Goal: Task Accomplishment & Management: Manage account settings

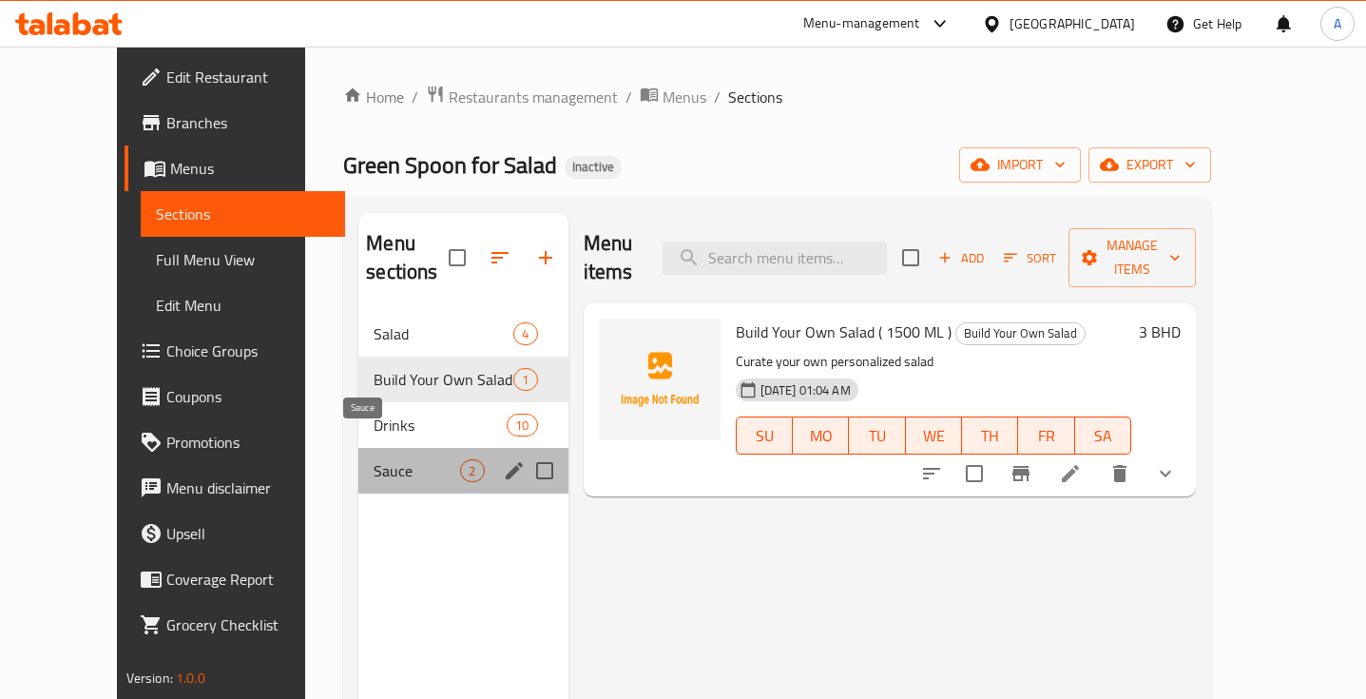
click at [426, 459] on span "Sauce" at bounding box center [417, 470] width 86 height 23
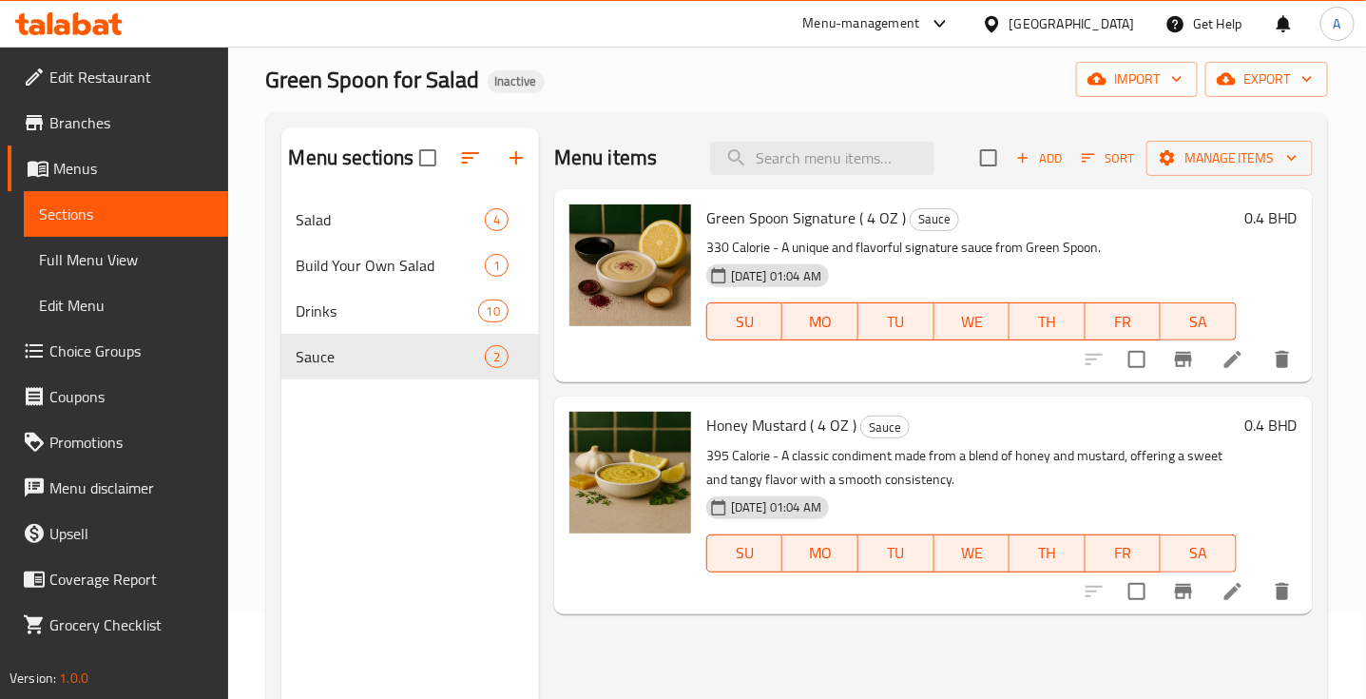
scroll to position [76, 0]
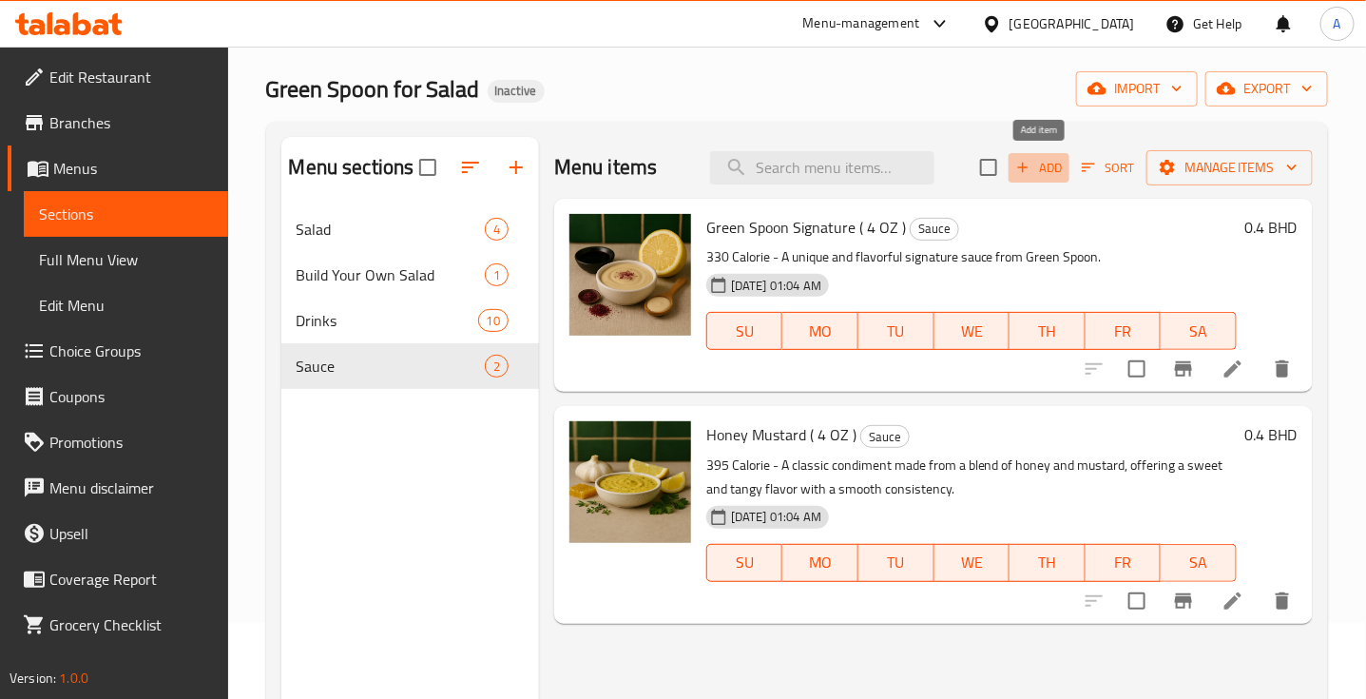
click at [1037, 169] on span "Add" at bounding box center [1038, 168] width 51 height 22
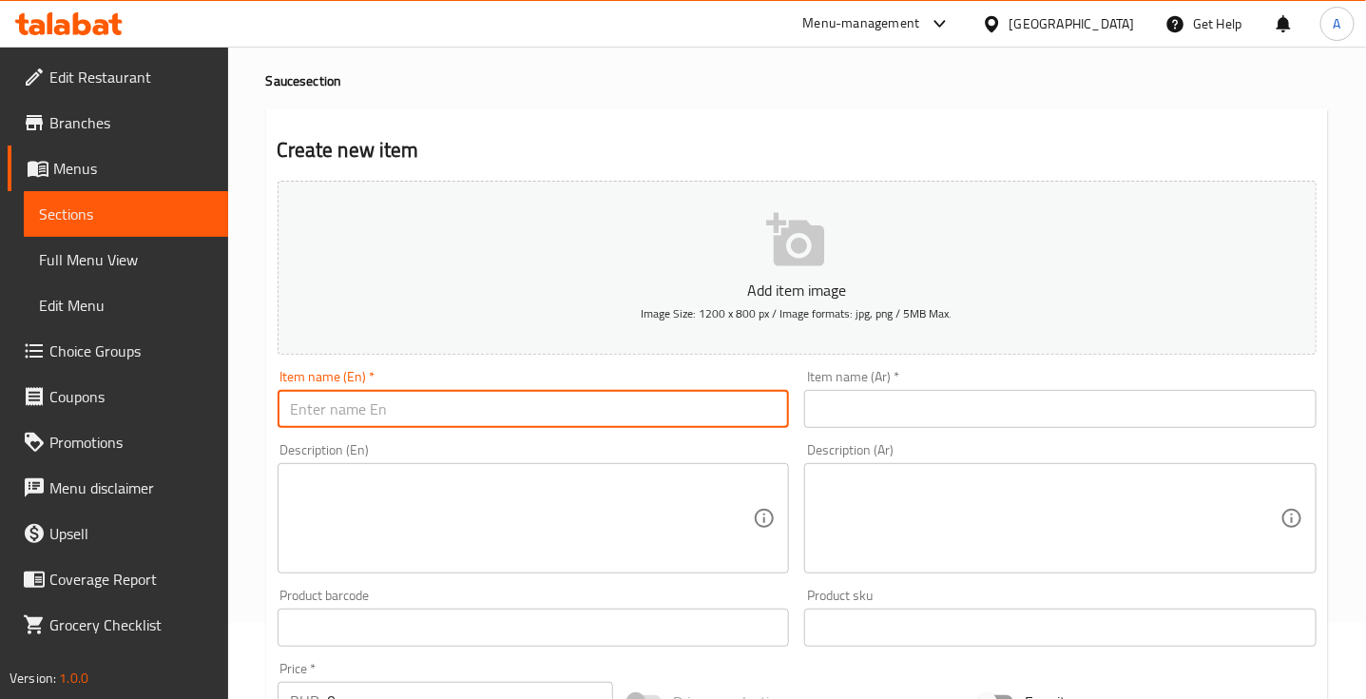
click at [406, 420] on input "text" at bounding box center [534, 409] width 512 height 38
paste input "Pine peanut"
type input "Pine peanut"
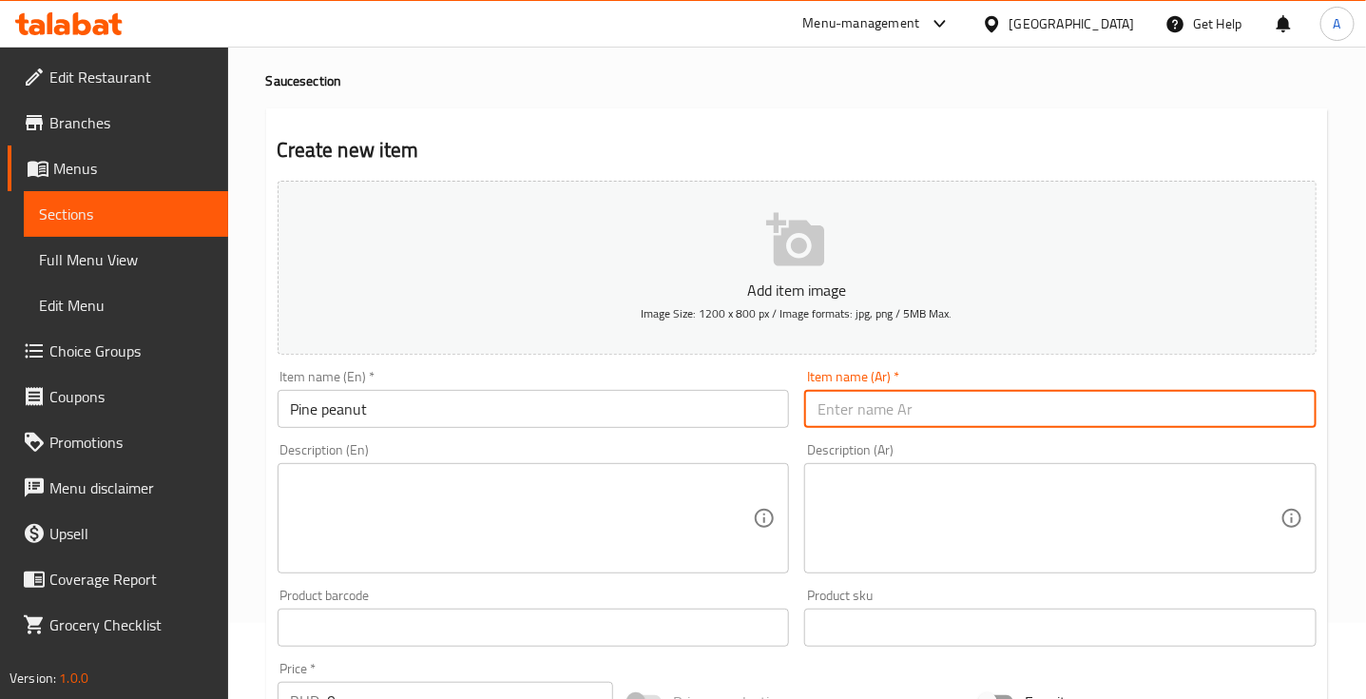
click at [894, 415] on input "text" at bounding box center [1060, 409] width 512 height 38
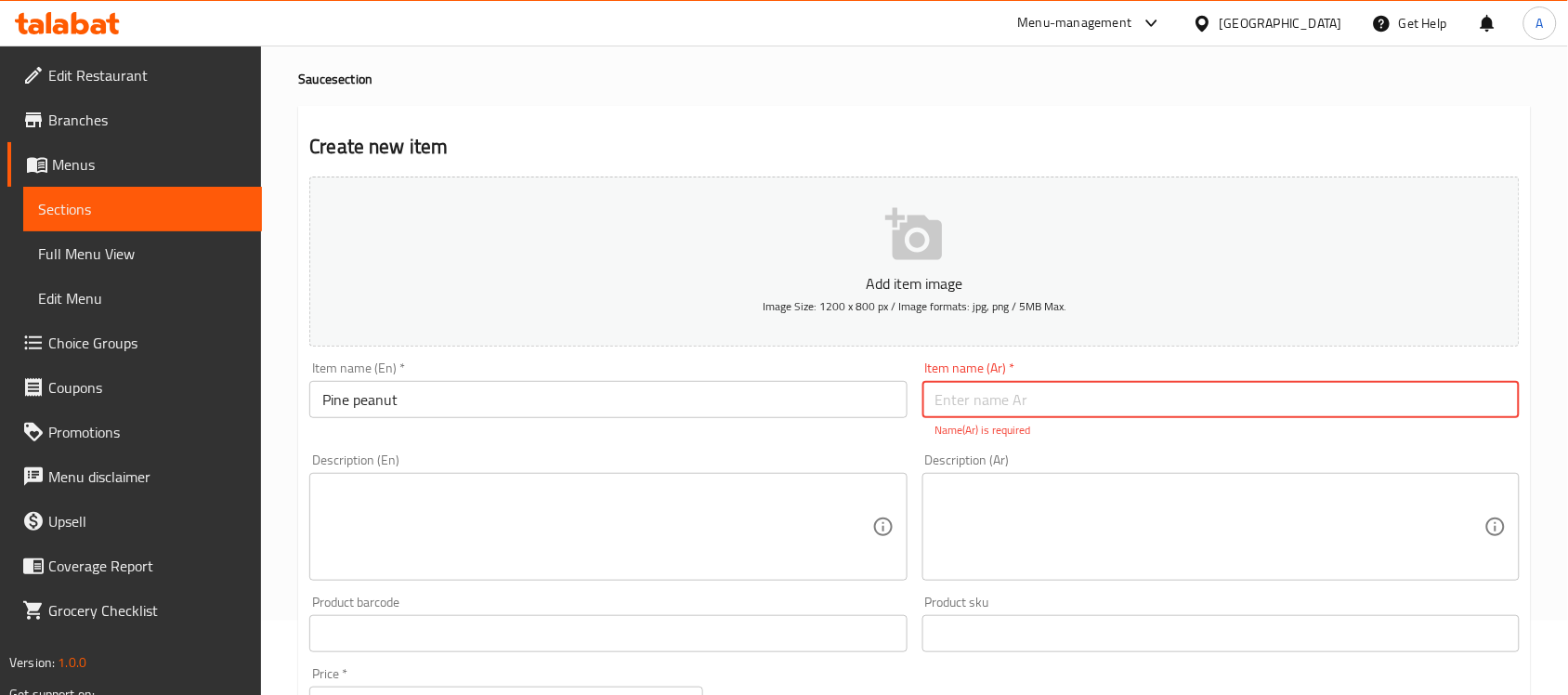
paste input "الصنوبر والفول السوداني"
type input "الصنوبر والفول السوداني"
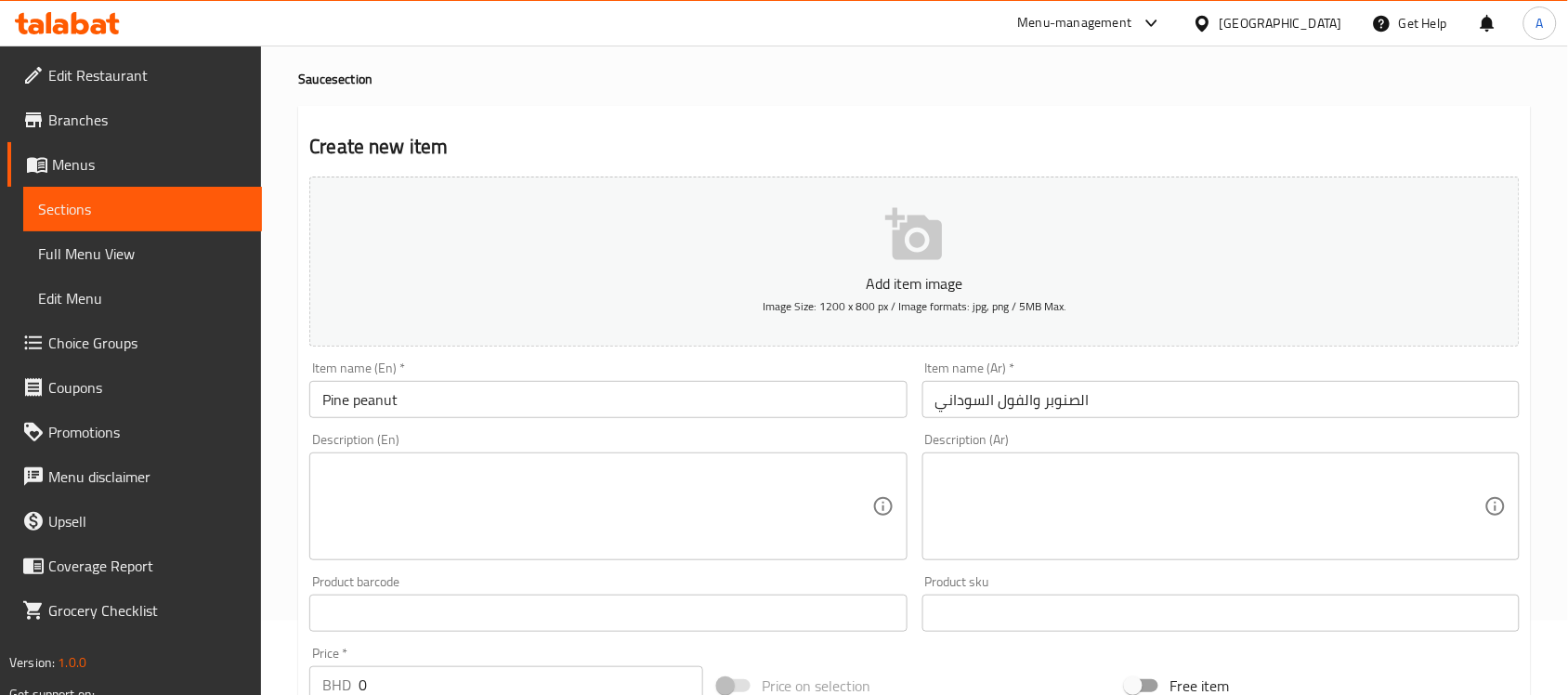
click at [1067, 456] on div "Description (Ar) Description (Ar)" at bounding box center [1221, 497] width 597 height 127
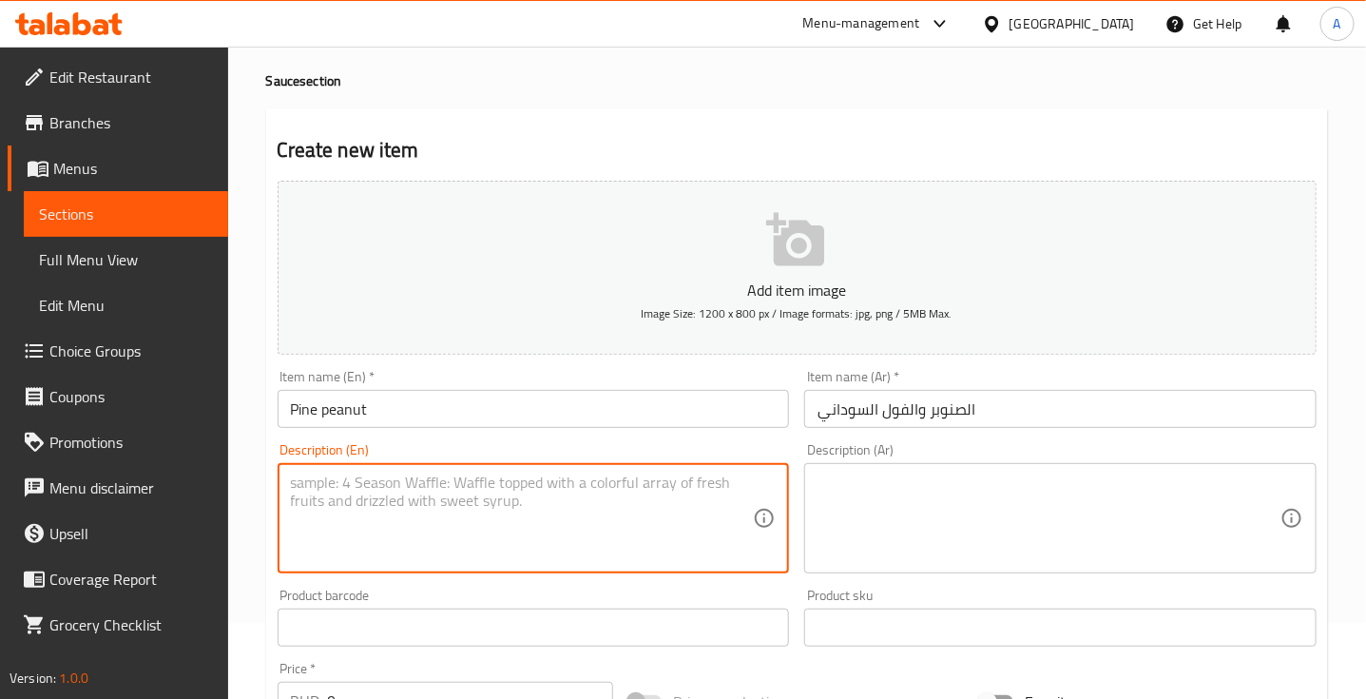
click at [328, 483] on textarea at bounding box center [522, 518] width 463 height 90
paste textarea "A savory and slightly sweet sauce made from ground peanuts, often used in Asian…"
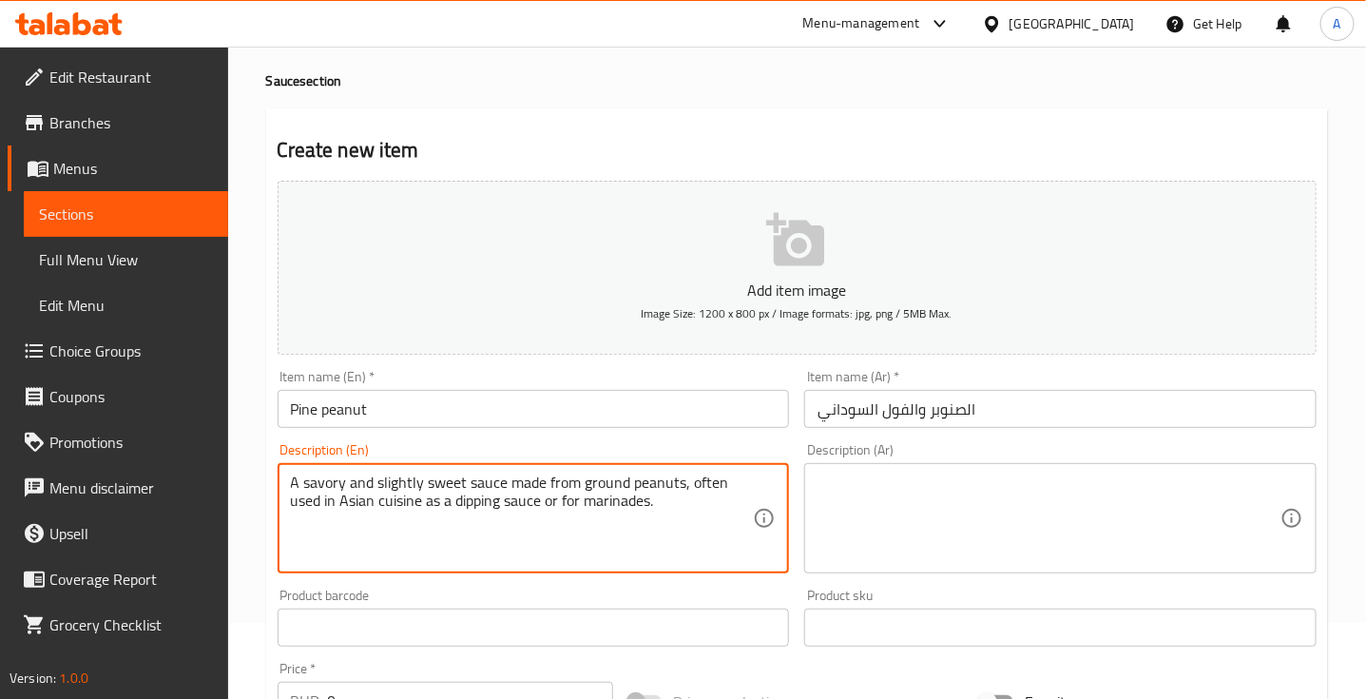
type textarea "A savory and slightly sweet sauce made from ground peanuts, often used in Asian…"
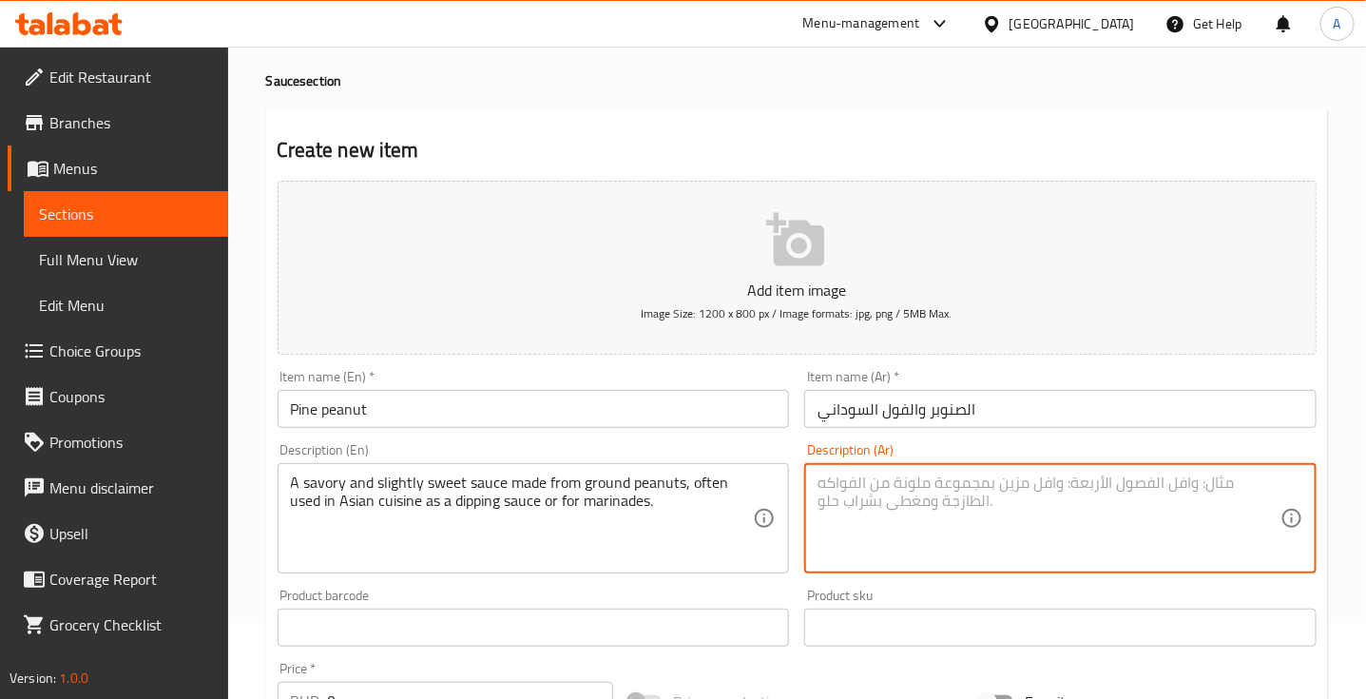
click at [915, 502] on textarea at bounding box center [1048, 518] width 463 height 90
paste textarea "صلصة لذيذة وحلوة قليلاً مصنوعة من الفول السوداني المطحون، وتستخدم غالبًا في الم…"
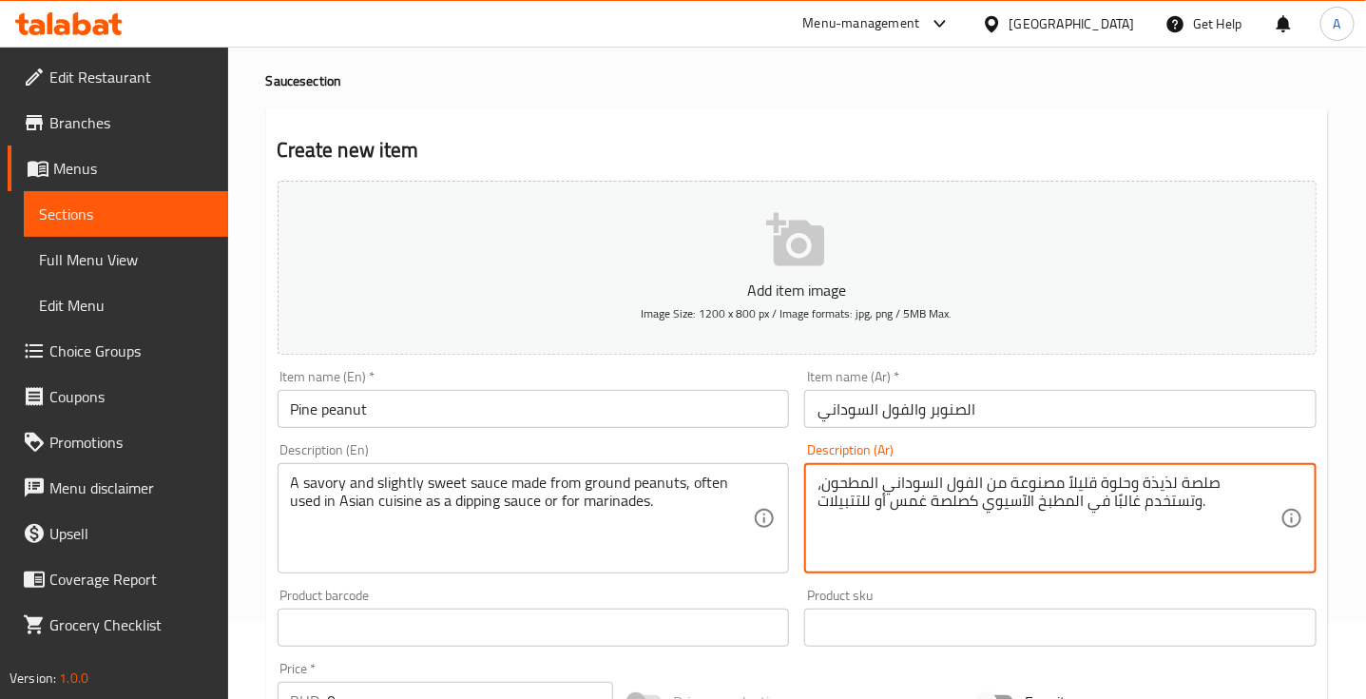
click at [1219, 491] on textarea "صلصة لذيذة وحلوة قليلاً مصنوعة من الفول السوداني المطحون، وتستخدم غالبًا في الم…" at bounding box center [1048, 518] width 463 height 90
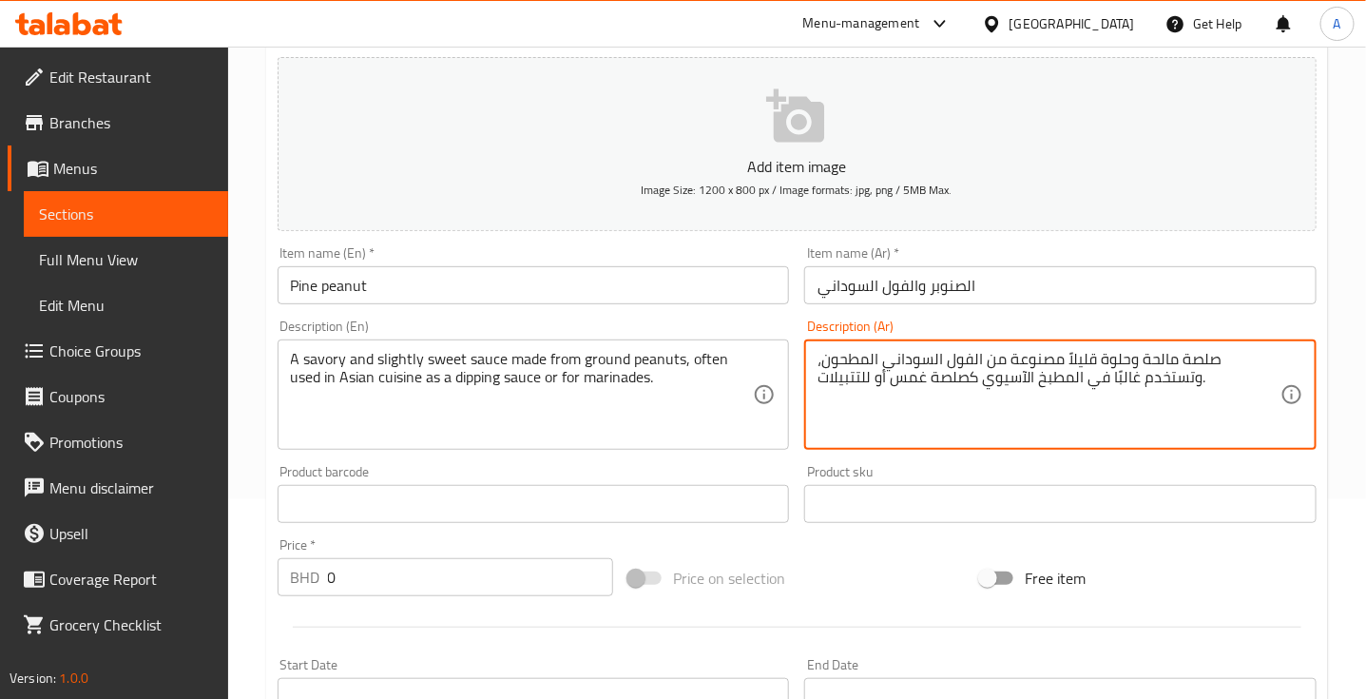
scroll to position [190, 0]
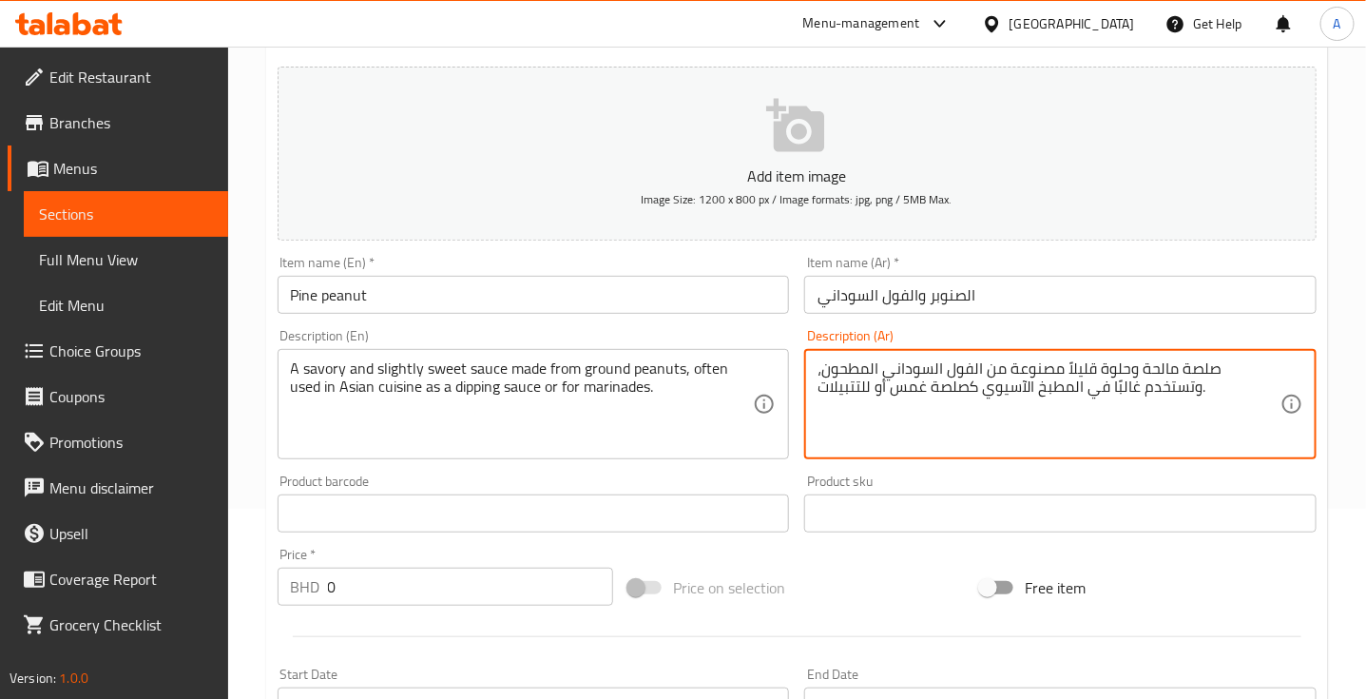
type textarea "صلصة مالحة وحلوة قليلاً مصنوعة من الفول السوداني المطحون، وتستخدم غالبًا في الم…"
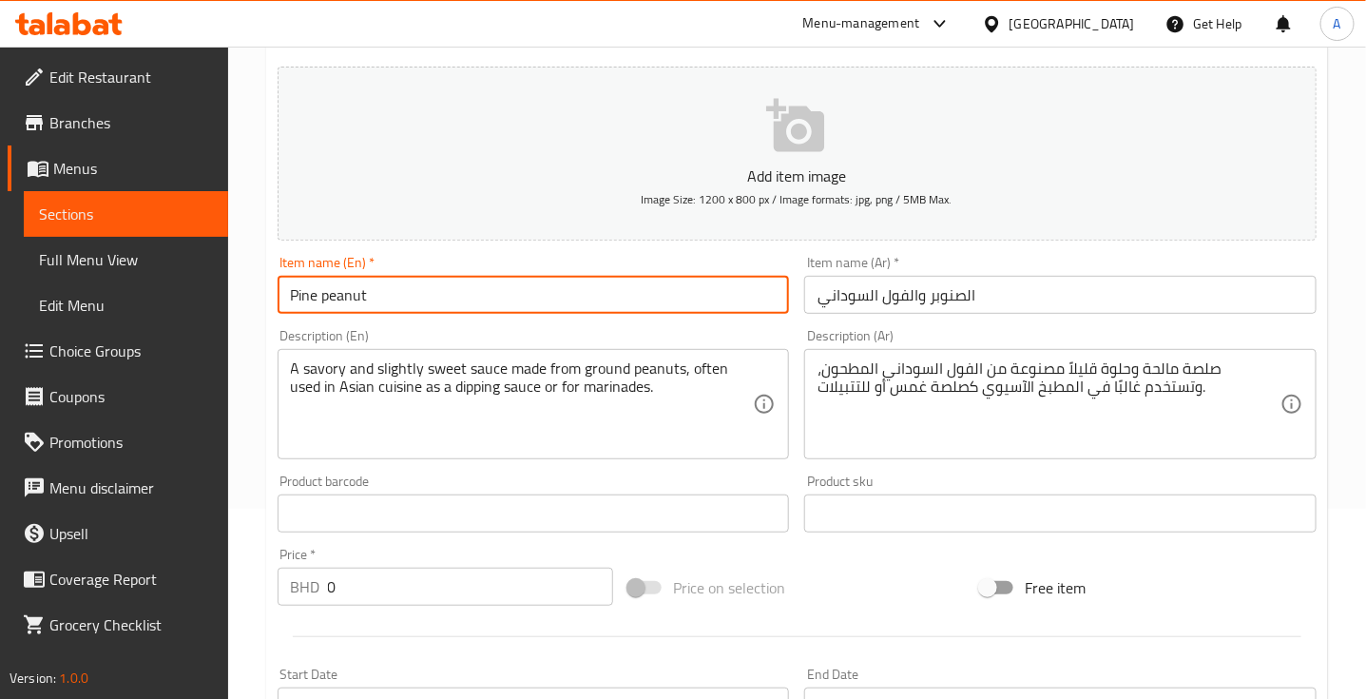
click at [383, 297] on input "Pine peanut" at bounding box center [534, 295] width 512 height 38
type input "Pine peanut 4 oz"
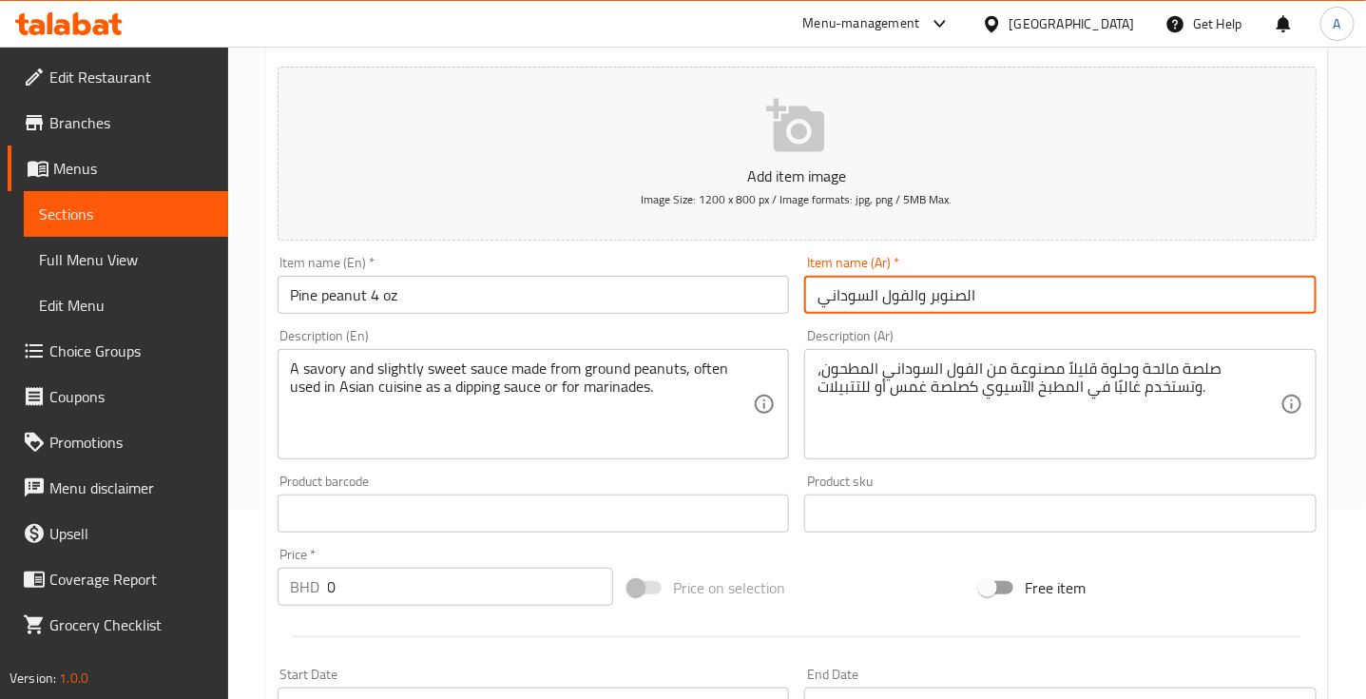
click at [1046, 291] on input "الصنوبر والفول السوداني" at bounding box center [1060, 295] width 512 height 38
type input "الصنوبر والفول السوداني 4 اونصه"
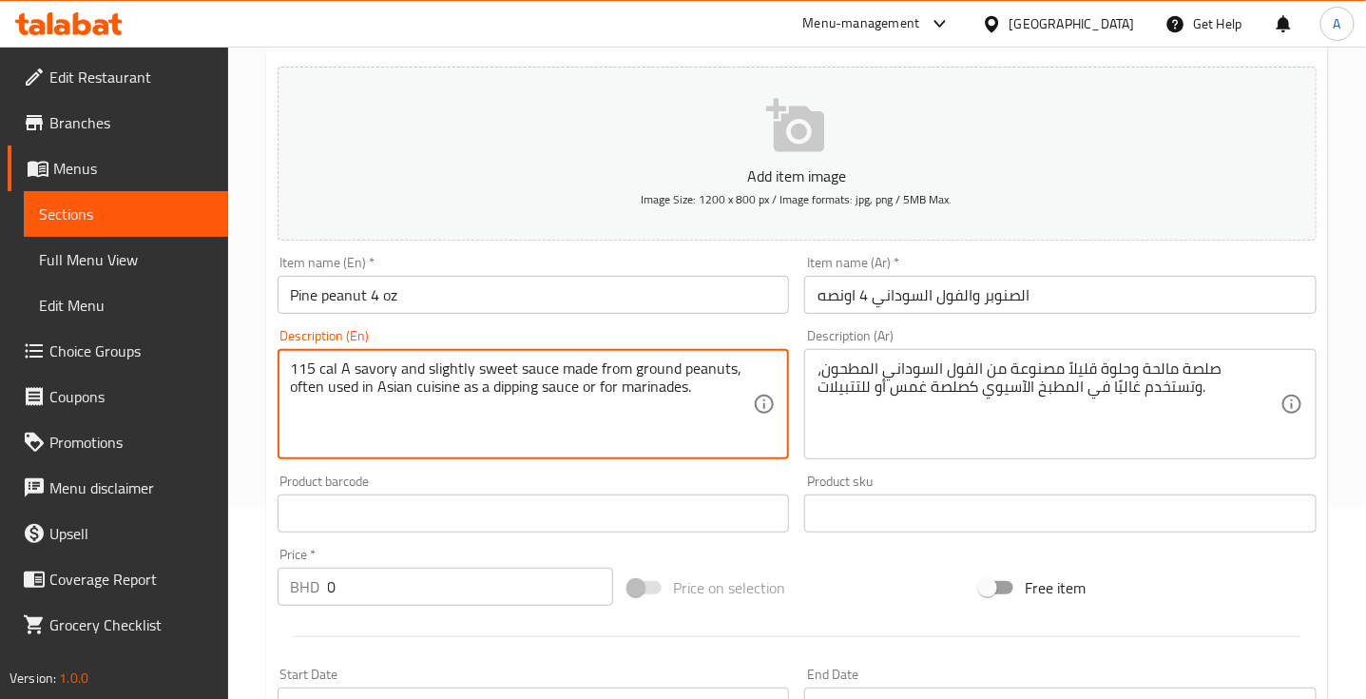
type textarea "115 cal A savory and slightly sweet sauce made from ground peanuts, often used …"
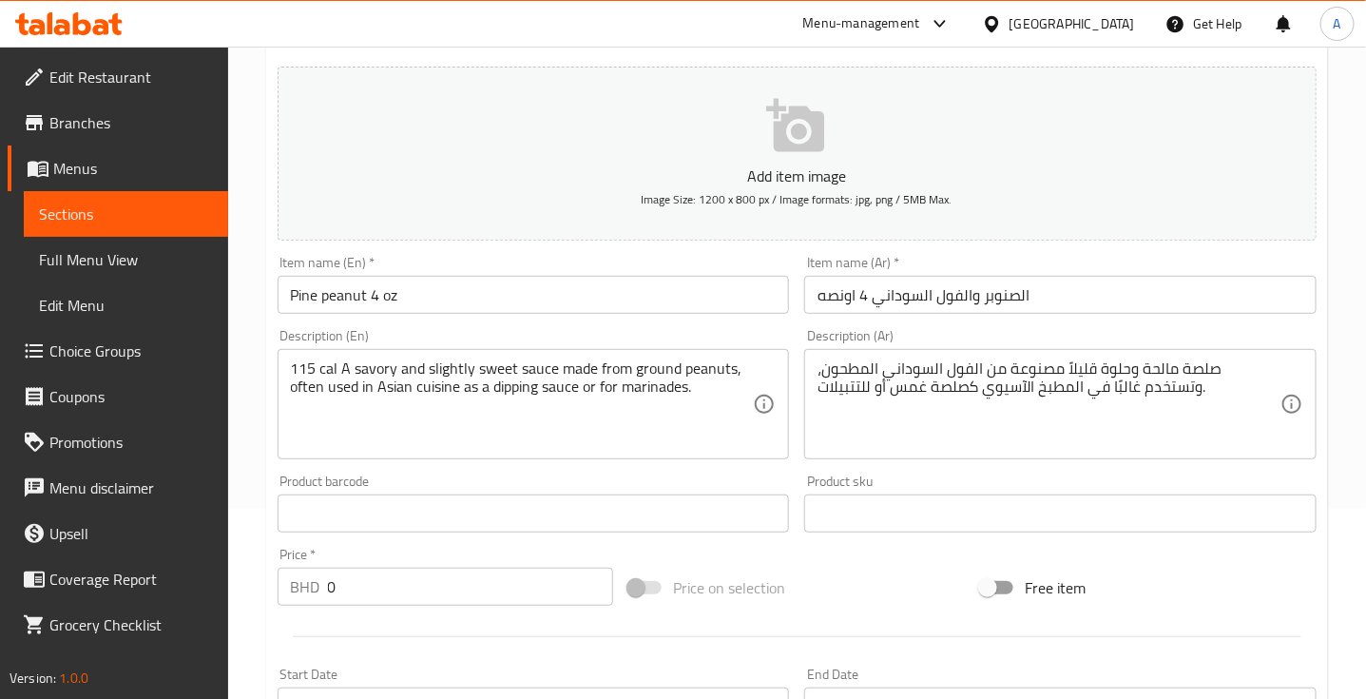
click at [813, 368] on div "صلصة مالحة وحلوة قليلاً مصنوعة من الفول السوداني المطحون، وتستخدم غالبًا في الم…" at bounding box center [1060, 404] width 512 height 110
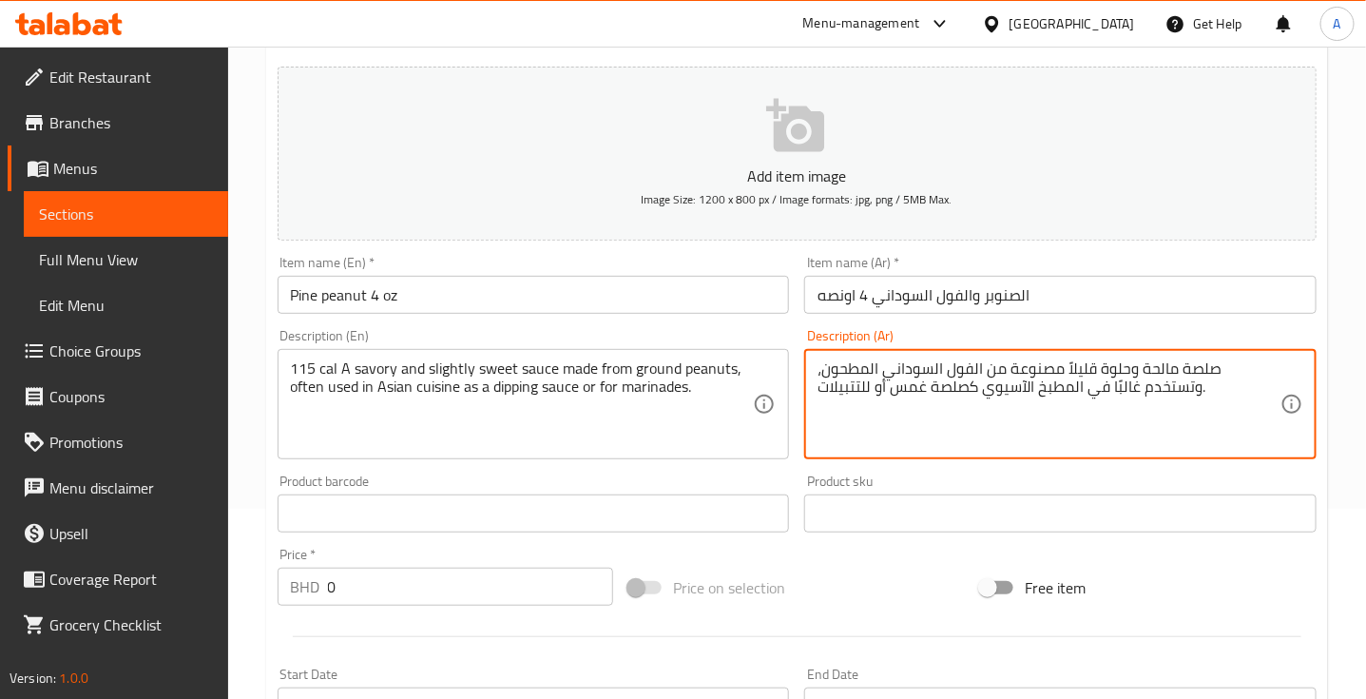
click at [819, 368] on textarea "صلصة مالحة وحلوة قليلاً مصنوعة من الفول السوداني المطحون، وتستخدم غالبًا في الم…" at bounding box center [1048, 404] width 463 height 90
click at [1183, 399] on textarea "صلصة مالحة وحلوة قليلاً مصنوعة من الفول السوداني المطحون، وتستخدم غالبًا في الم…" at bounding box center [1048, 404] width 463 height 90
type textarea "صلصة مالحة وحلوة قليلاً مصنوعة من الفول السوداني المطحون، وتستخدم غالبًا في الم…"
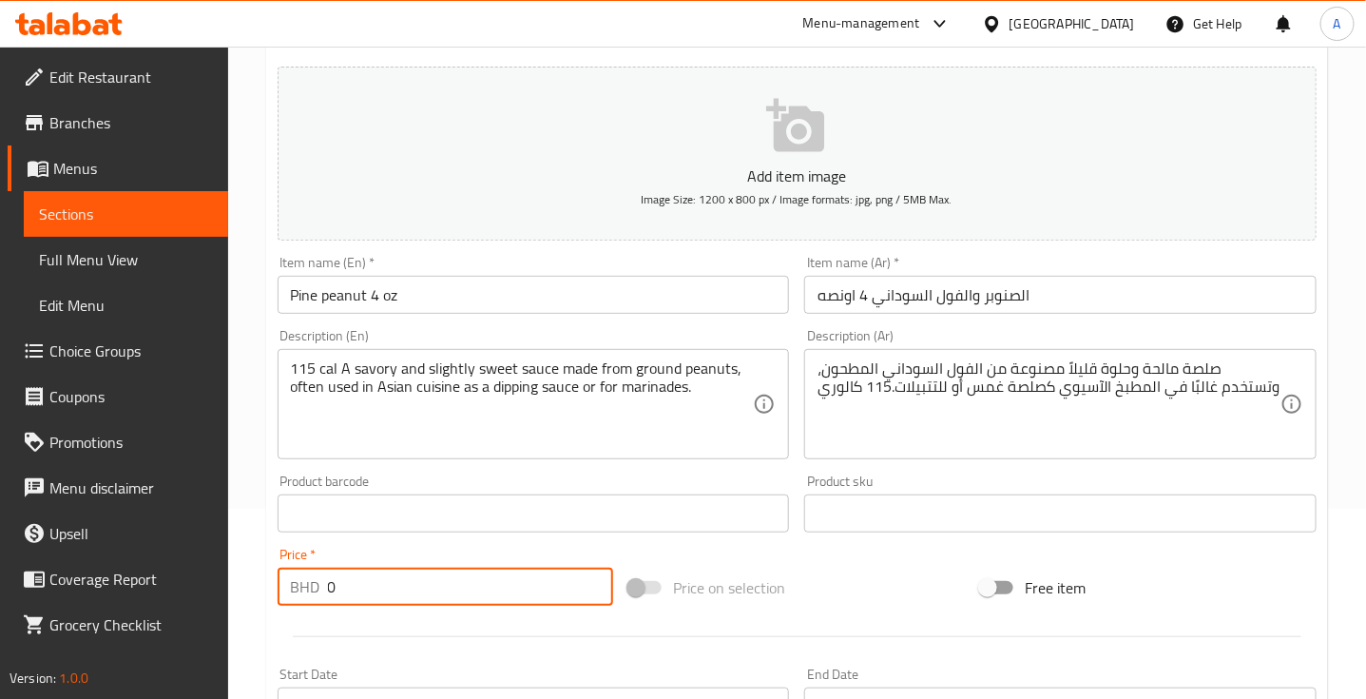
click at [334, 591] on input "0" at bounding box center [471, 586] width 286 height 38
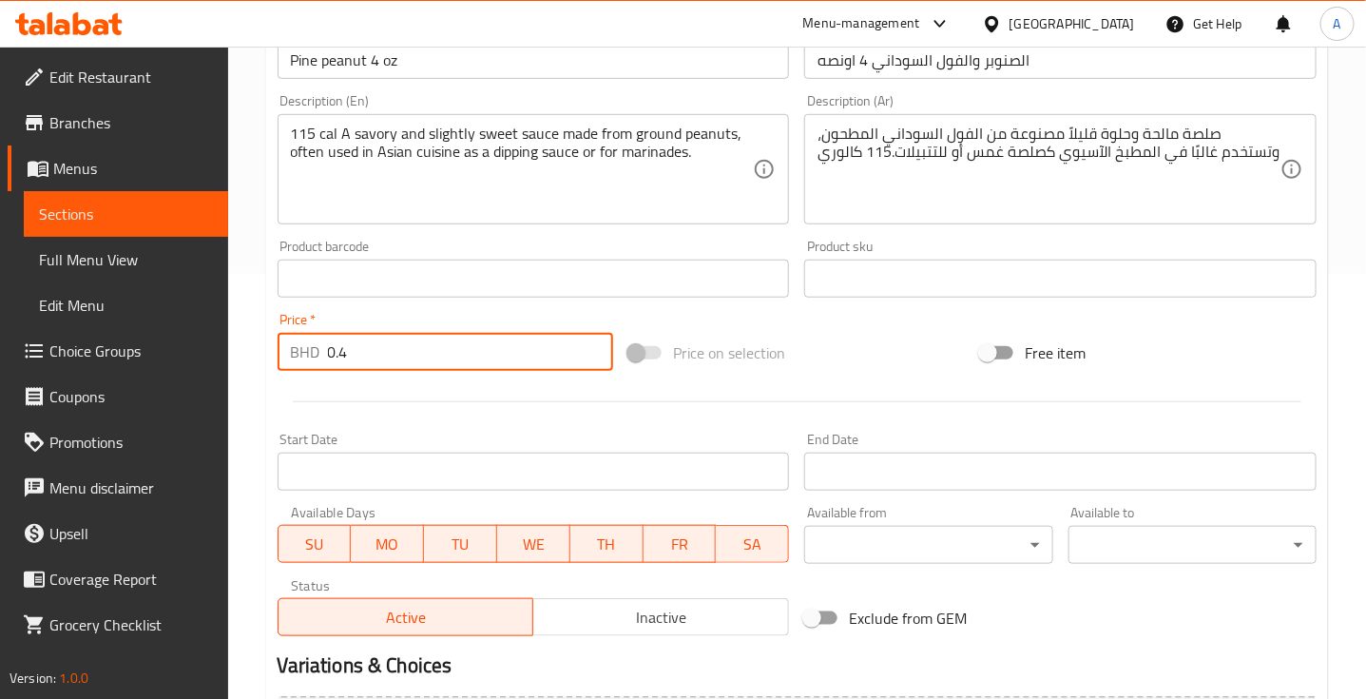
scroll to position [642, 0]
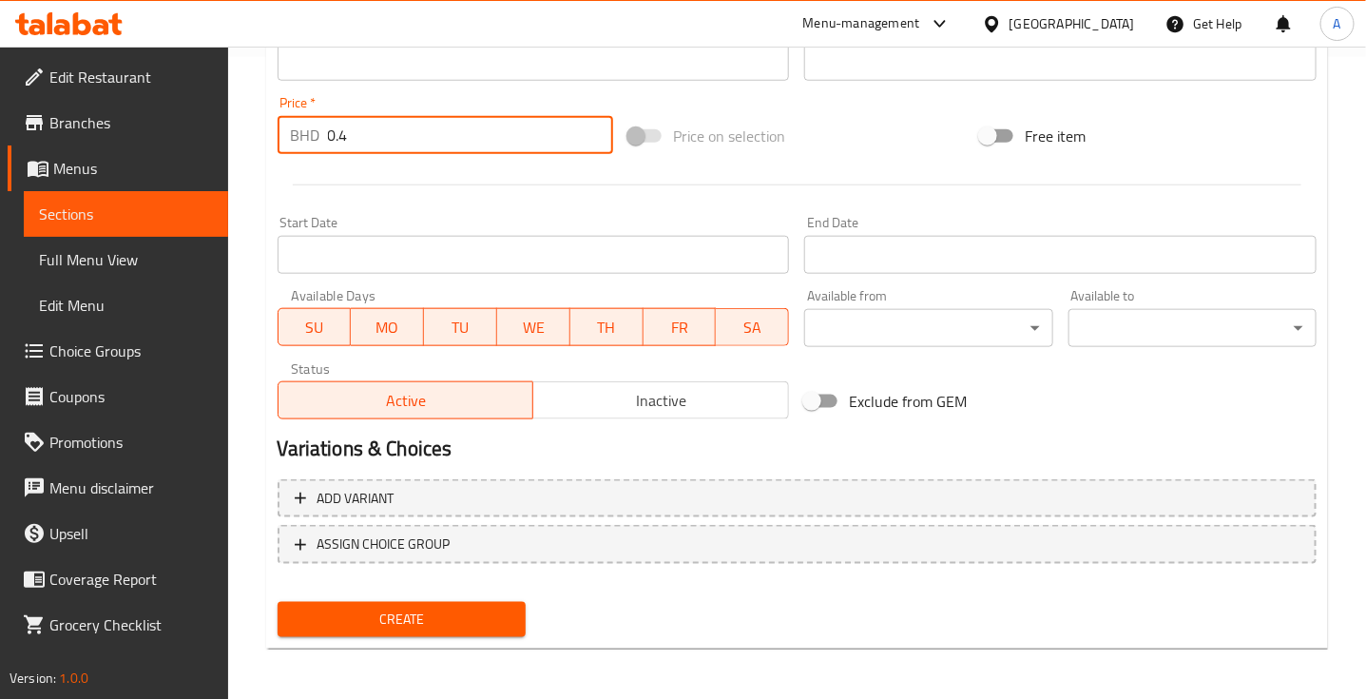
type input "0.4"
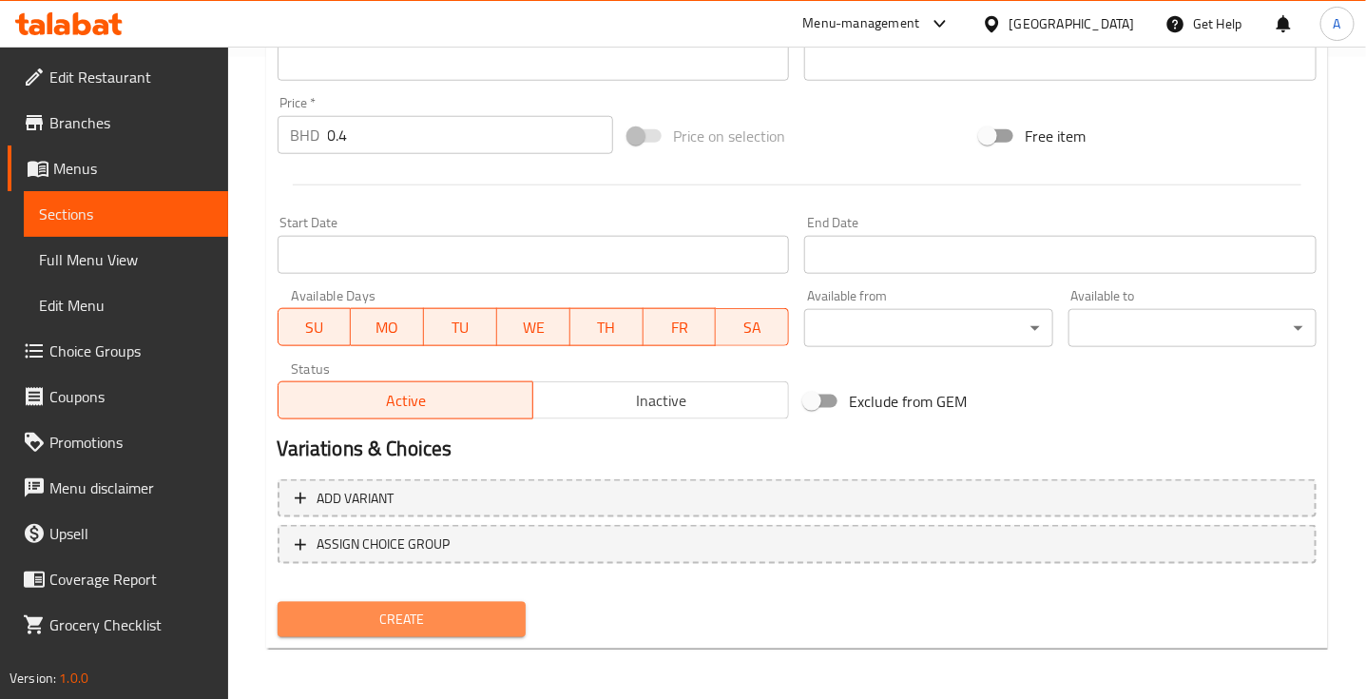
click at [416, 602] on button "Create" at bounding box center [402, 619] width 248 height 35
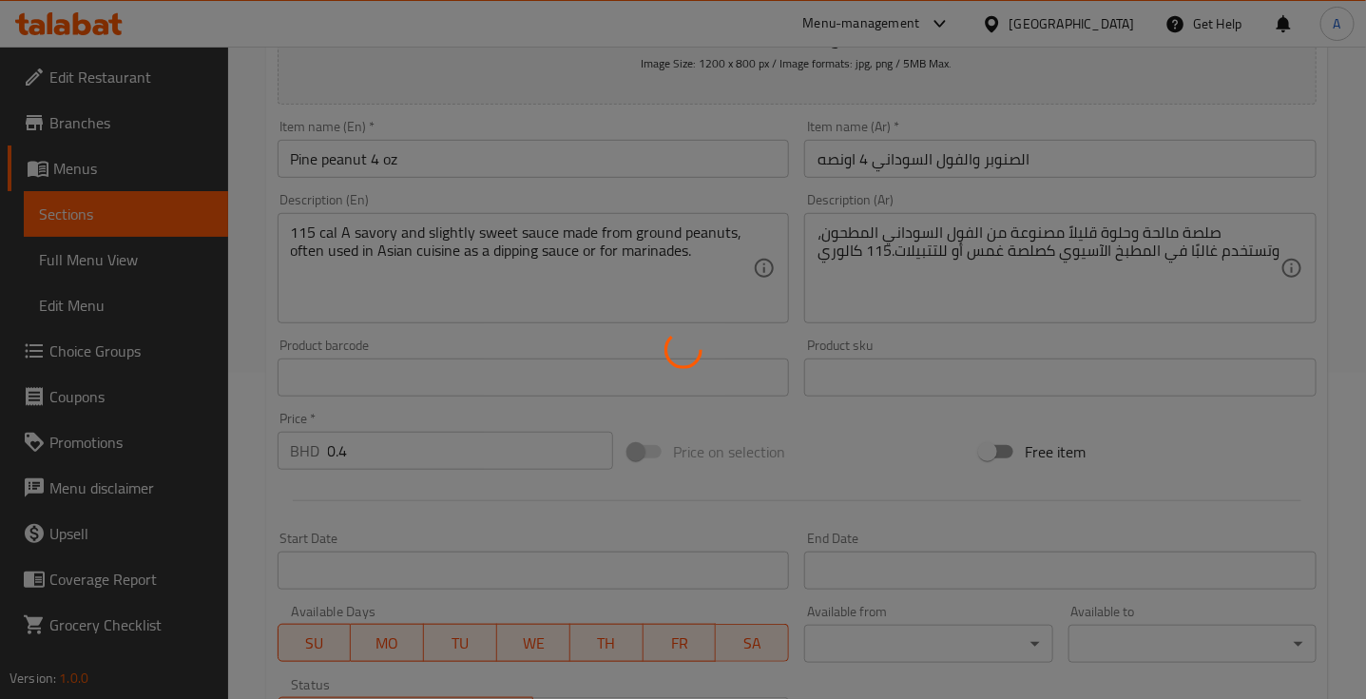
type input "0"
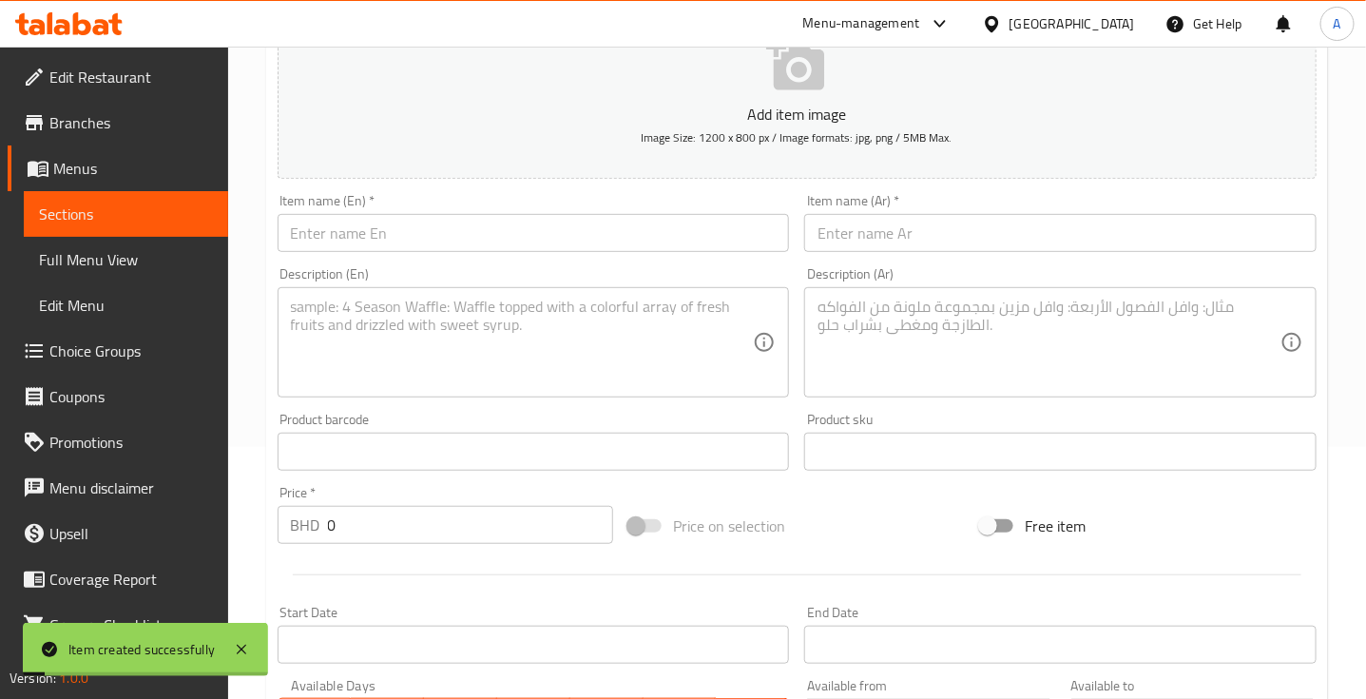
scroll to position [207, 0]
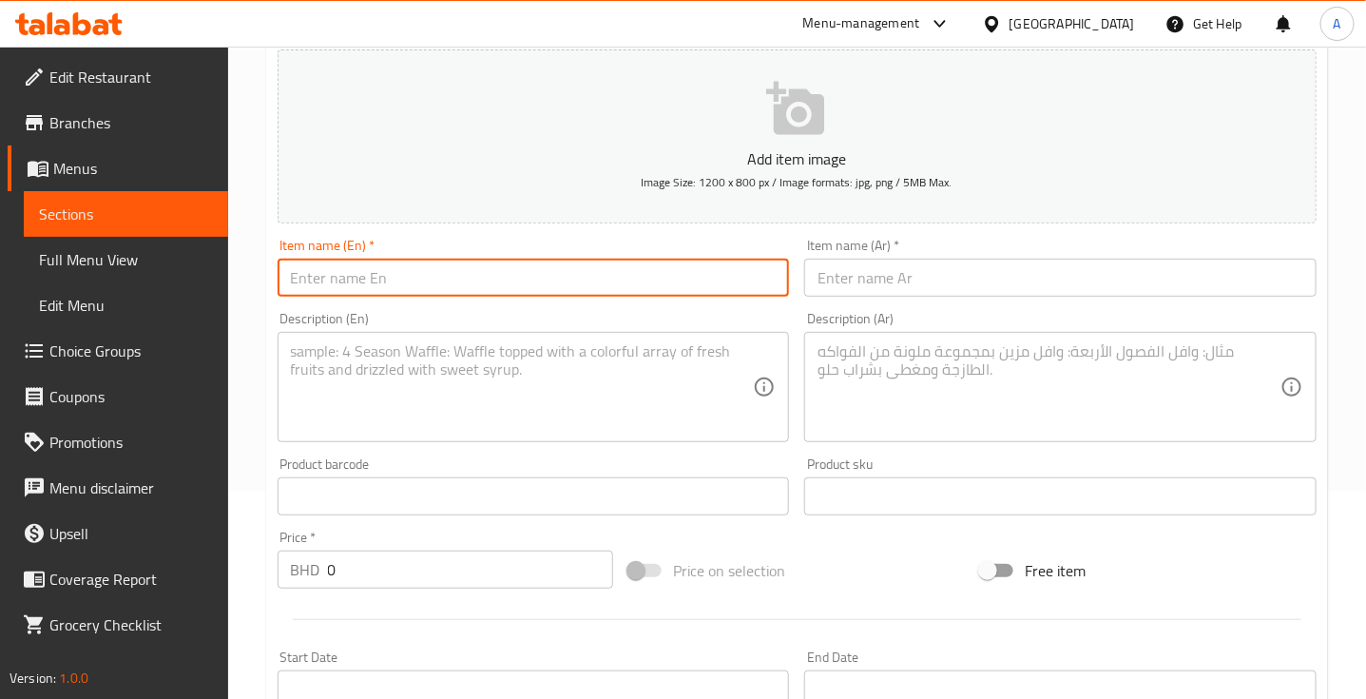
click at [331, 277] on input "text" at bounding box center [534, 278] width 512 height 38
paste input "Avocado dill"
type input "Avocado dill"
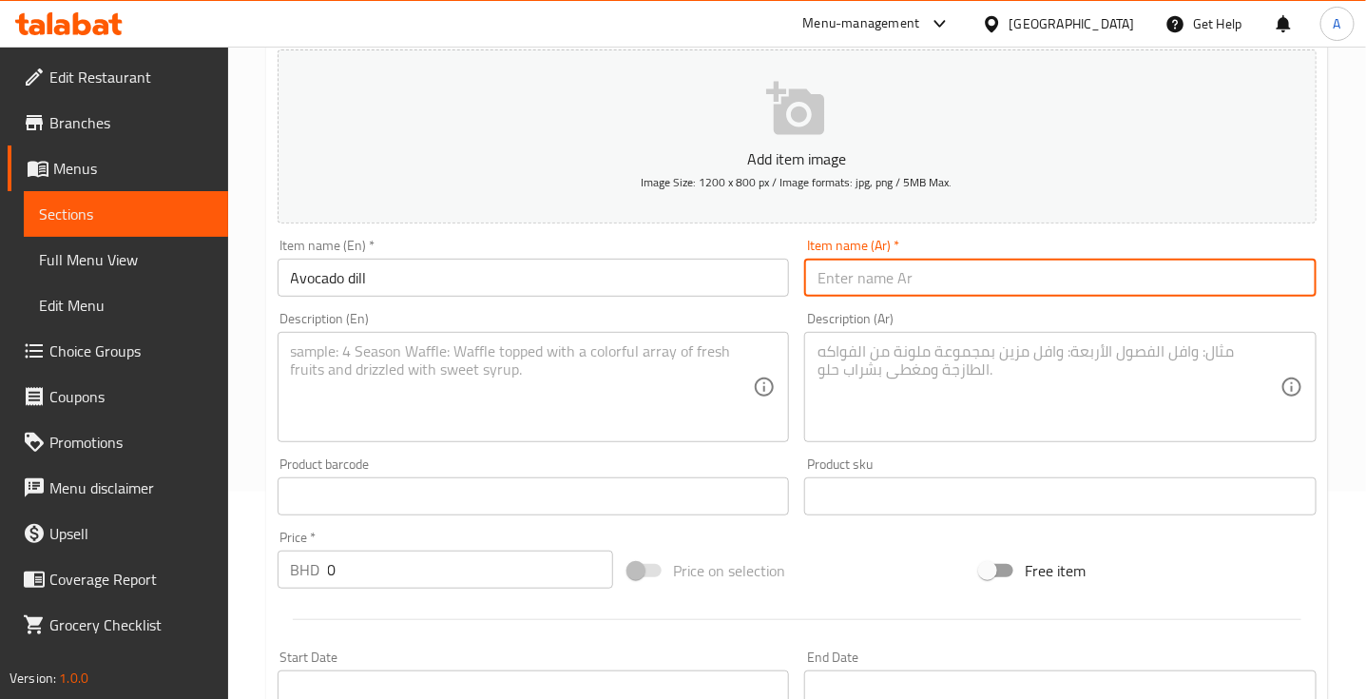
click at [890, 283] on input "text" at bounding box center [1060, 278] width 512 height 38
type input "شبت افوكادو"
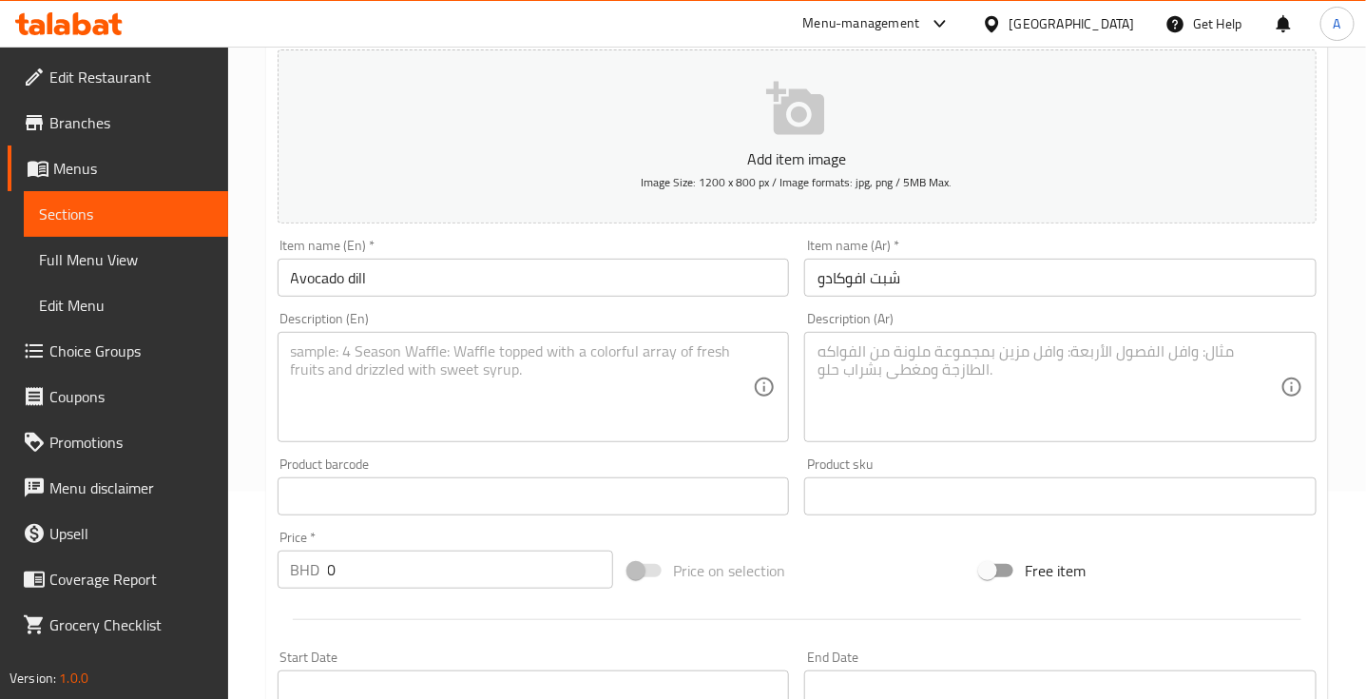
click at [340, 380] on textarea at bounding box center [522, 387] width 463 height 90
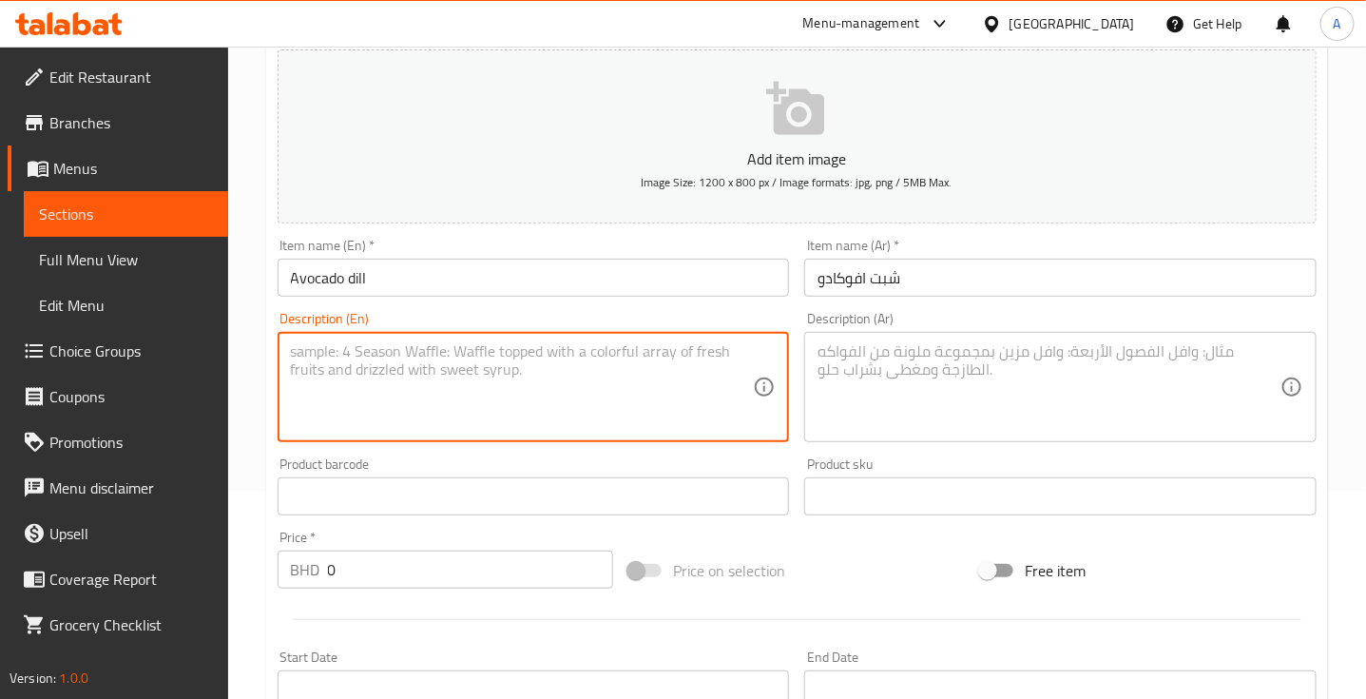
paste textarea "A creamy, herbaceous sauce featuring the smooth, rich flavor of avocado balance…"
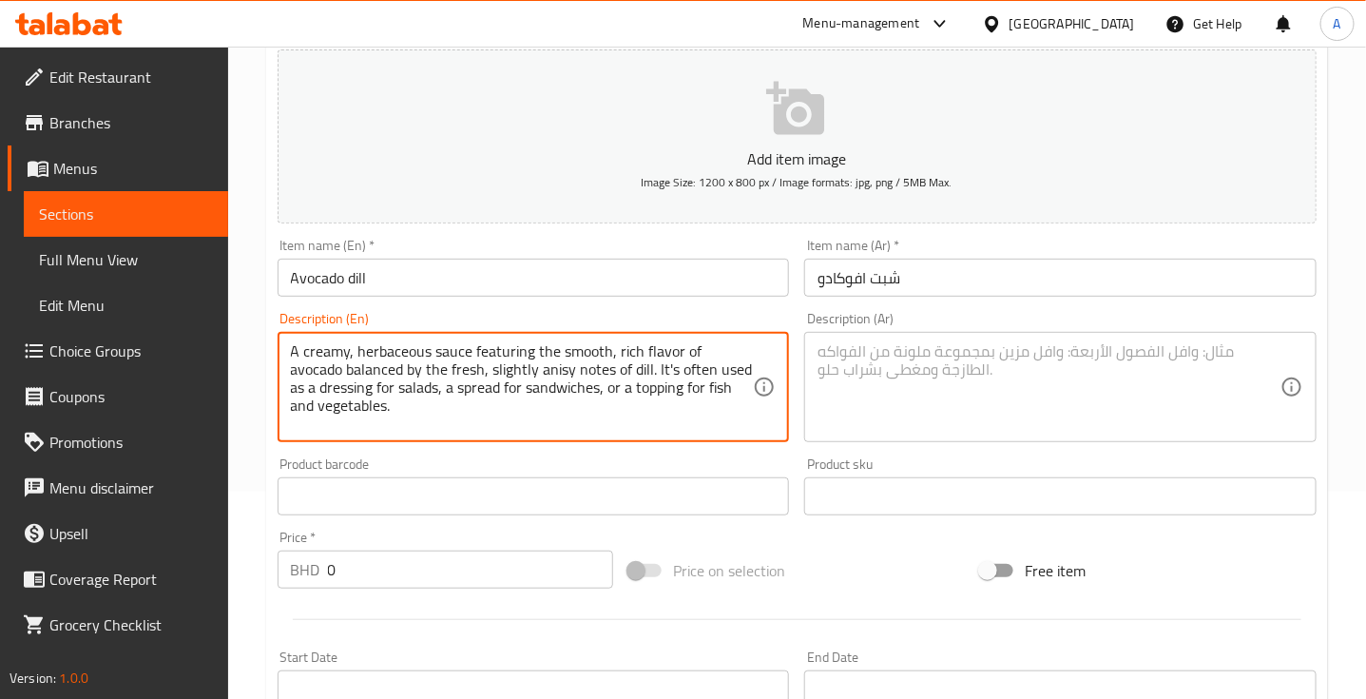
type textarea "A creamy, herbaceous sauce featuring the smooth, rich flavor of avocado balance…"
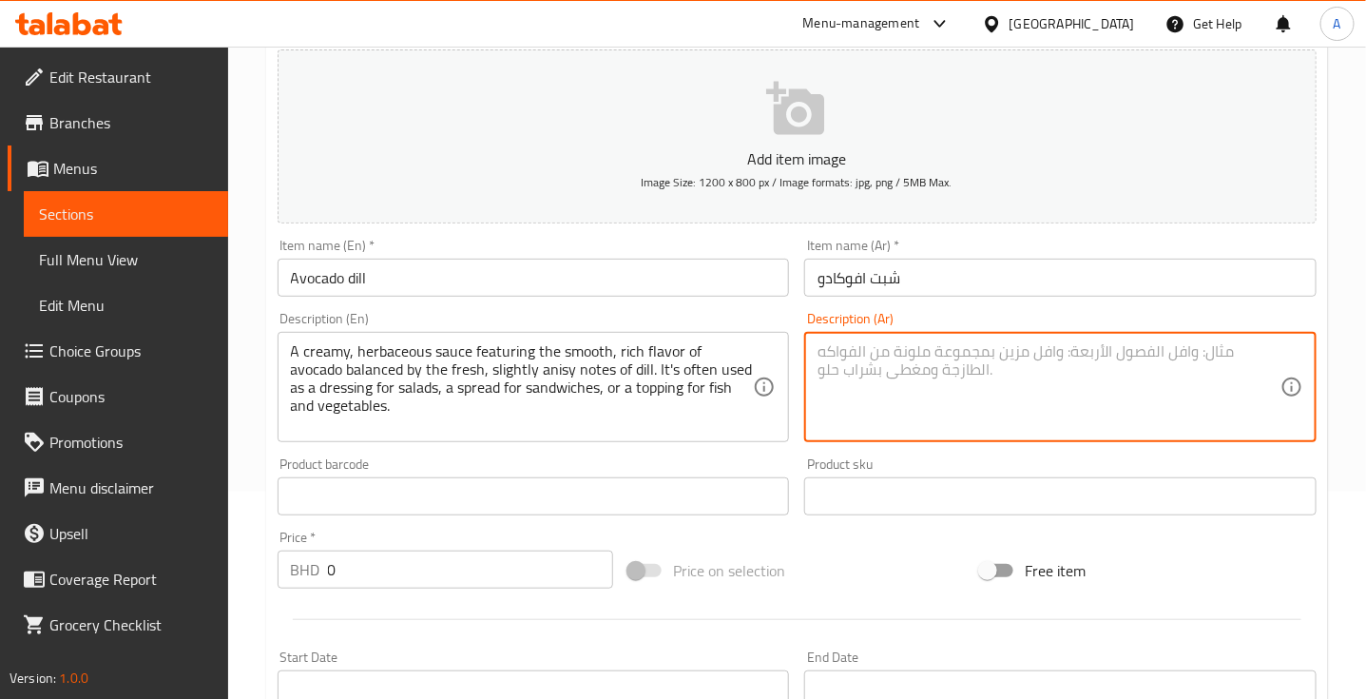
click at [914, 364] on textarea at bounding box center [1048, 387] width 463 height 90
paste textarea "صلصة كريمية عشبية، تتميز بنكهة الأفوكادو الناعمة والغنية، متوازنة مع نكهة الشبت…"
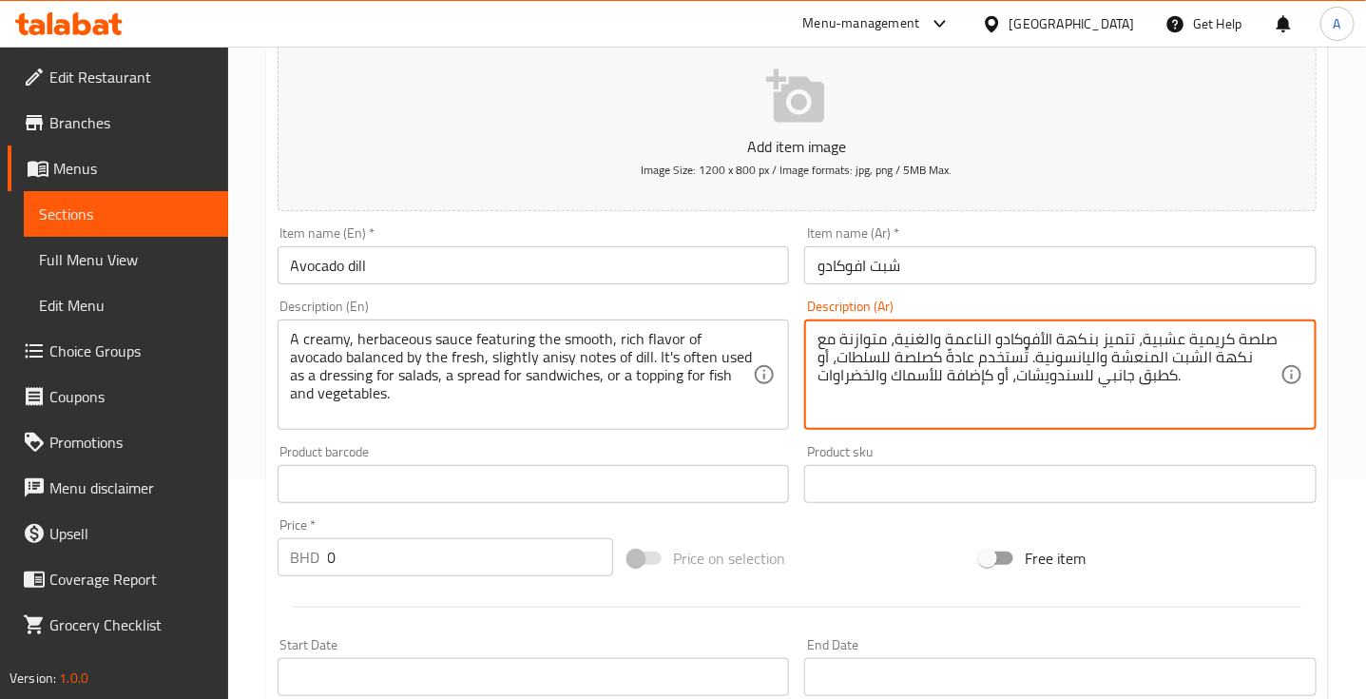
scroll to position [210, 0]
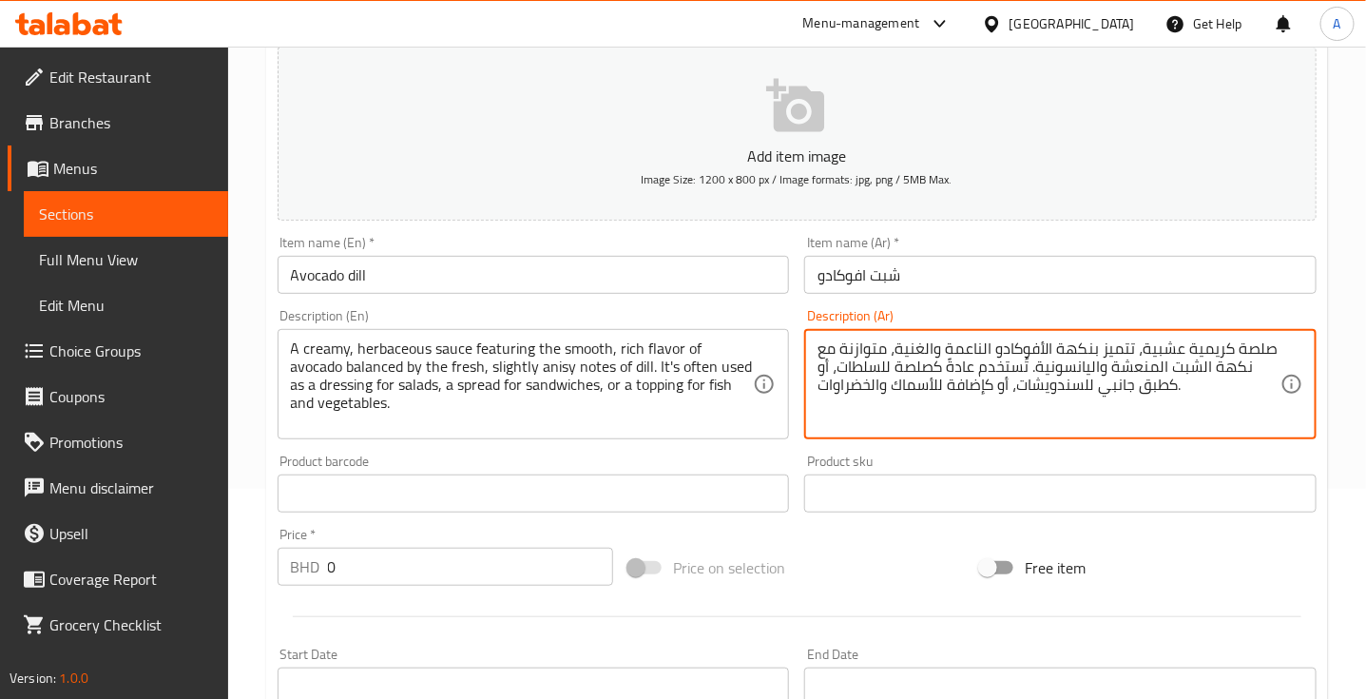
type textarea "صلصة كريمية عشبية، تتميز بنكهة الأفوكادو الناعمة والغنية، متوازنة مع نكهة الشبت…"
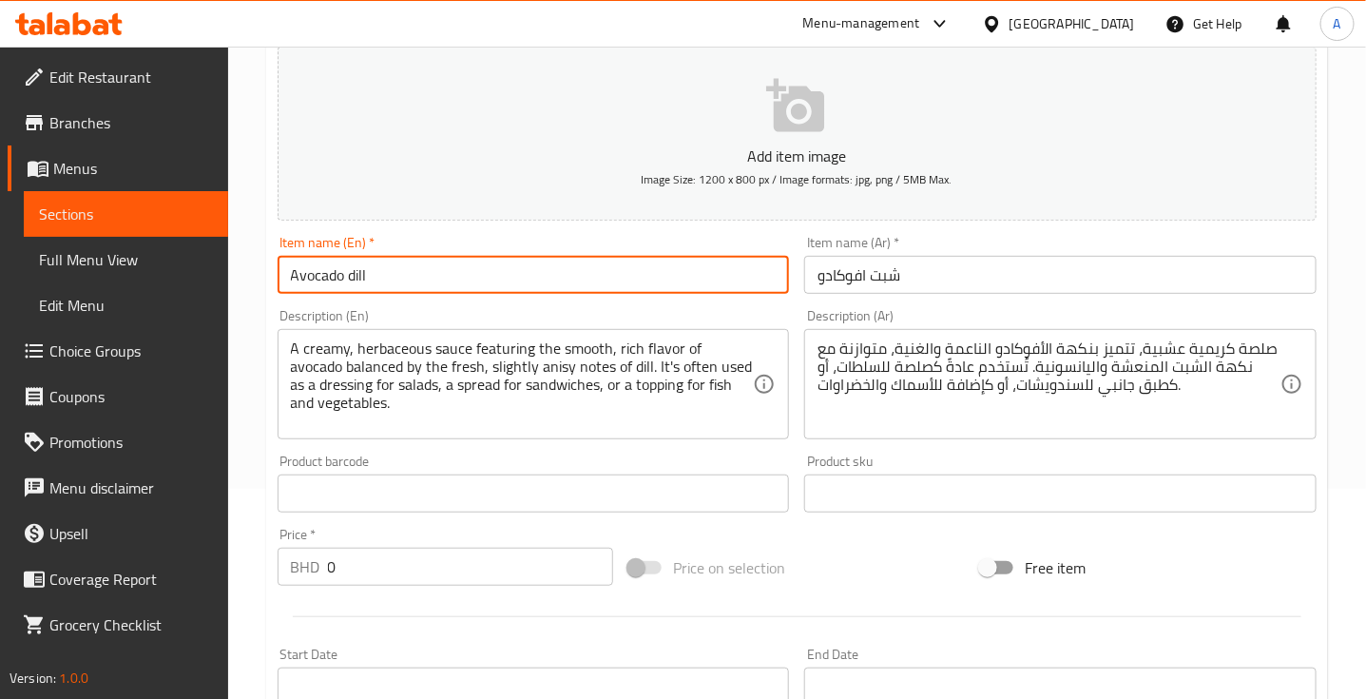
click at [470, 271] on input "Avocado dill" at bounding box center [534, 275] width 512 height 38
type input "Avocado dill 4oz"
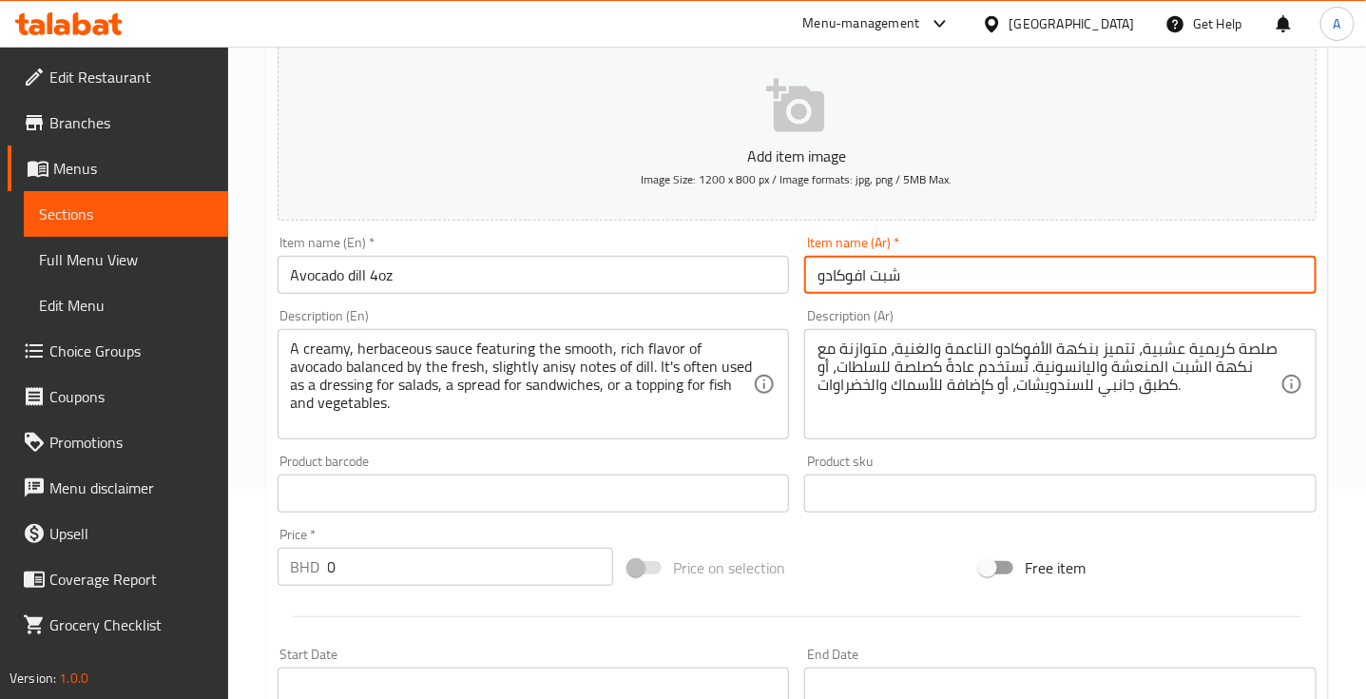
click at [955, 266] on input "شبت افوكادو" at bounding box center [1060, 275] width 512 height 38
type input "شبت افوكادو 4 أونصه"
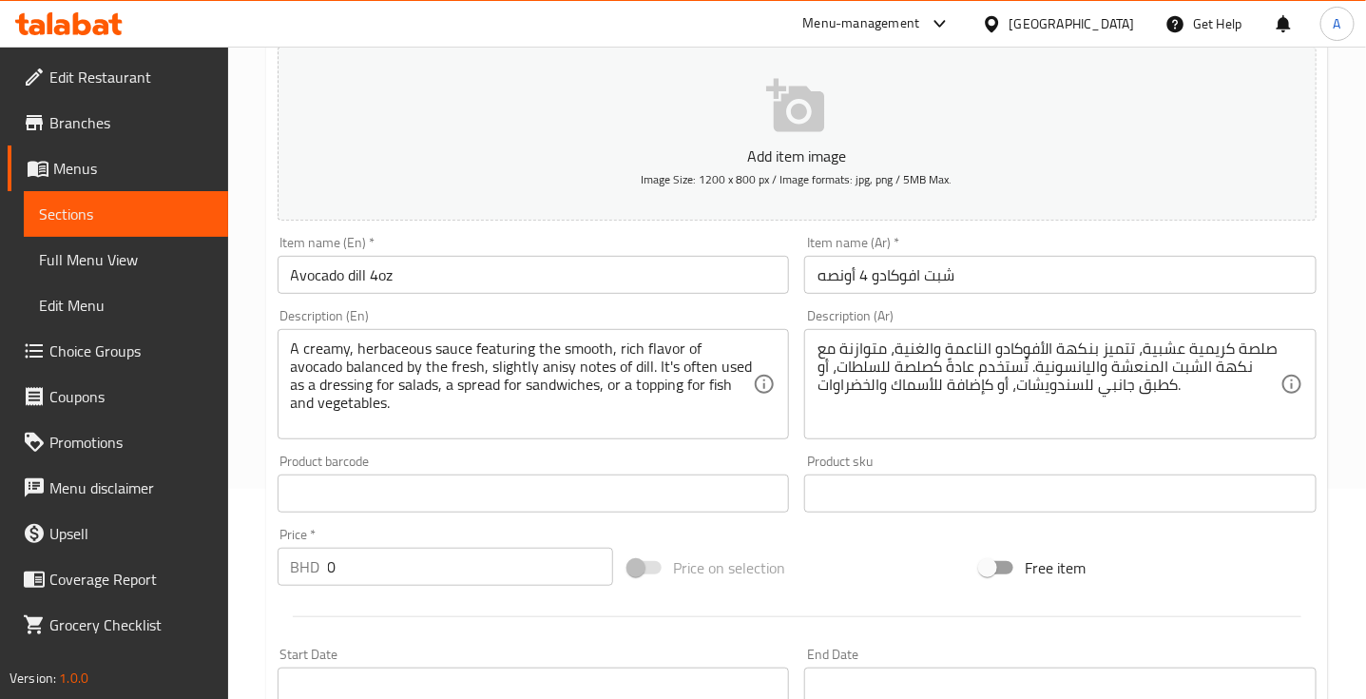
click at [286, 342] on div "A creamy, herbaceous sauce featuring the smooth, rich flavor of avocado balance…" at bounding box center [534, 384] width 512 height 110
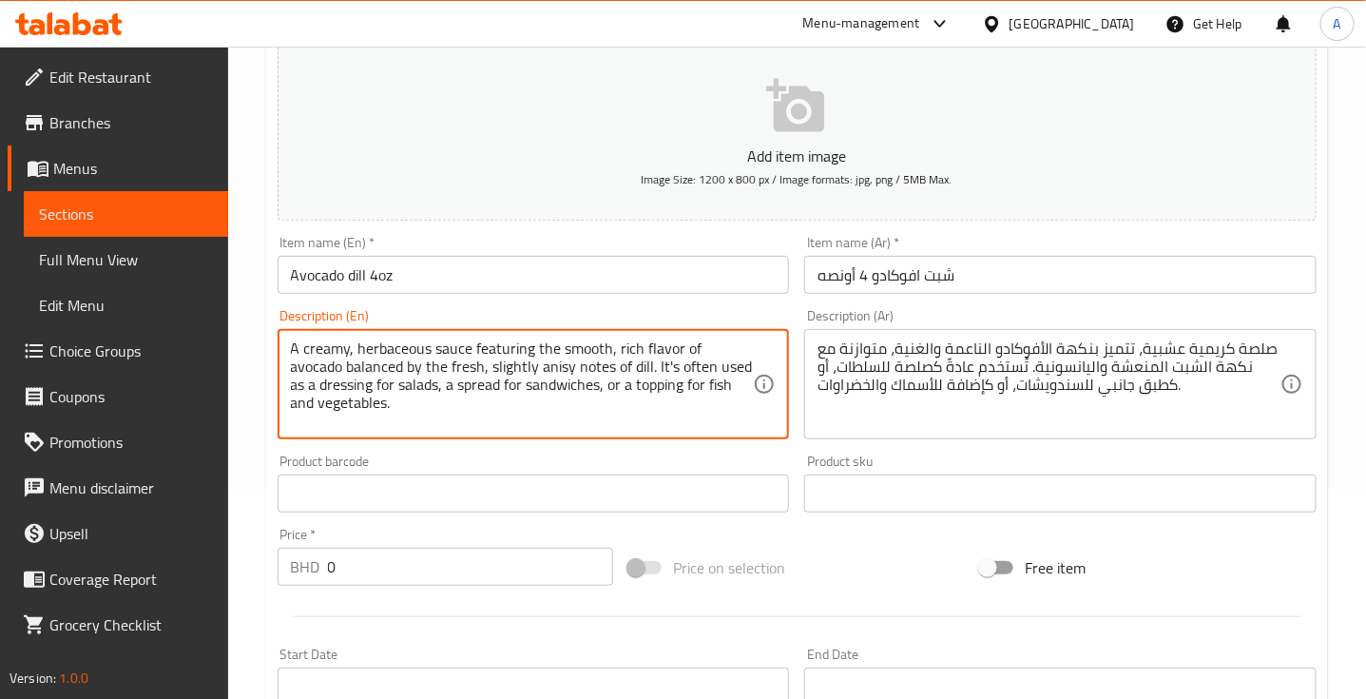
click at [291, 347] on textarea "A creamy, herbaceous sauce featuring the smooth, rich flavor of avocado balance…" at bounding box center [522, 384] width 463 height 90
type textarea "150 cal A creamy, herbaceous sauce featuring the smooth, rich flavor of avocado…"
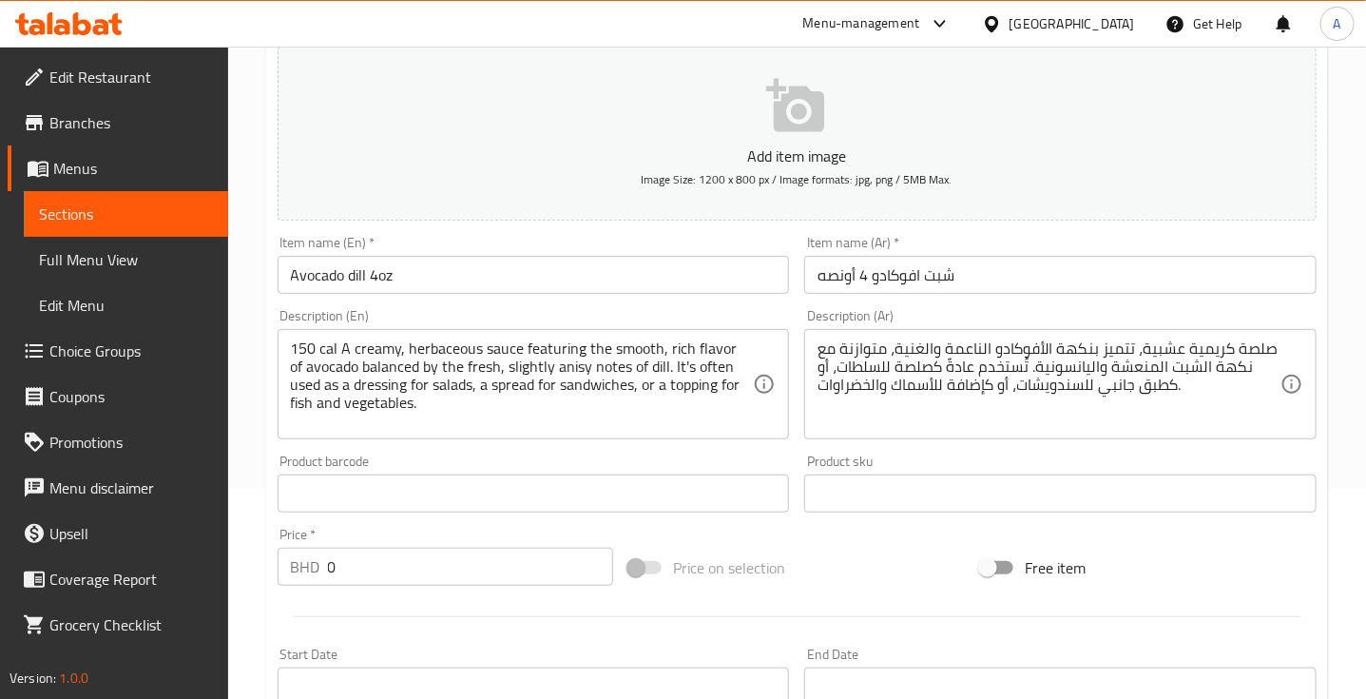
click at [814, 342] on div "صلصة كريمية عشبية، تتميز بنكهة الأفوكادو الناعمة والغنية، متوازنة مع نكهة الشبت…" at bounding box center [1060, 384] width 512 height 110
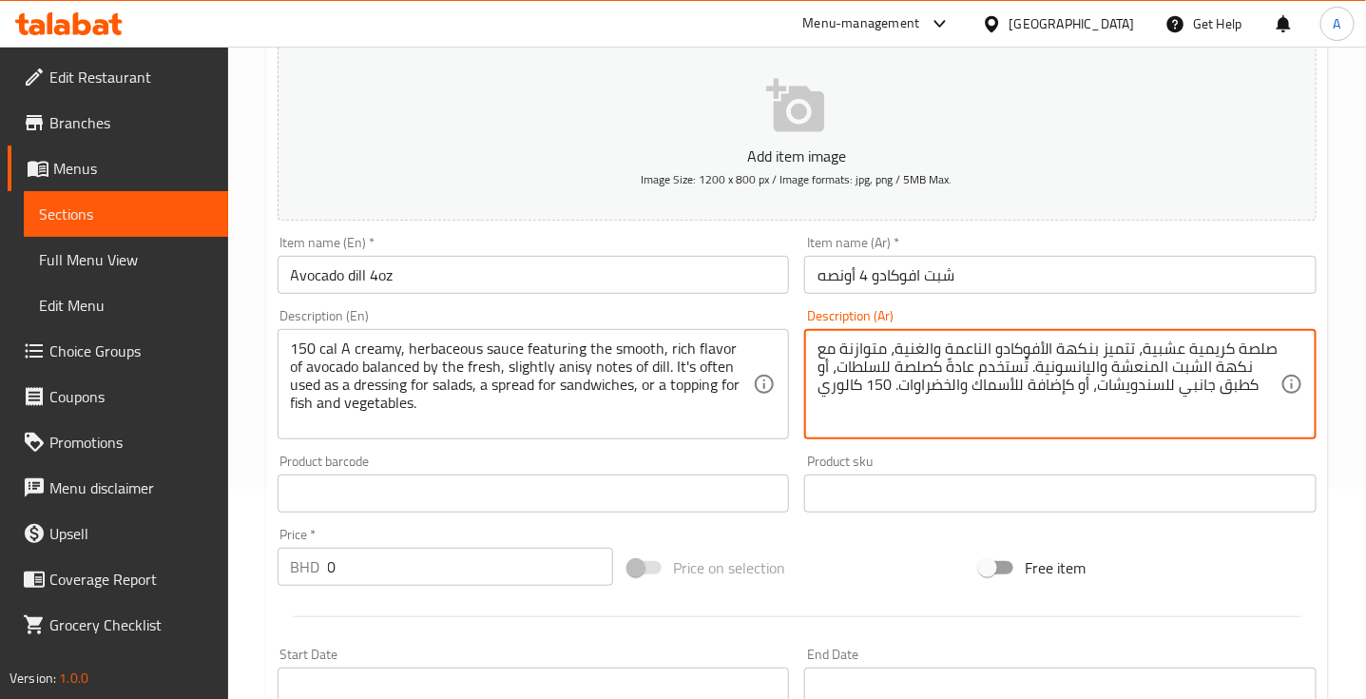
type textarea "صلصة كريمية عشبية، تتميز بنكهة الأفوكادو الناعمة والغنية، متوازنة مع نكهة الشبت…"
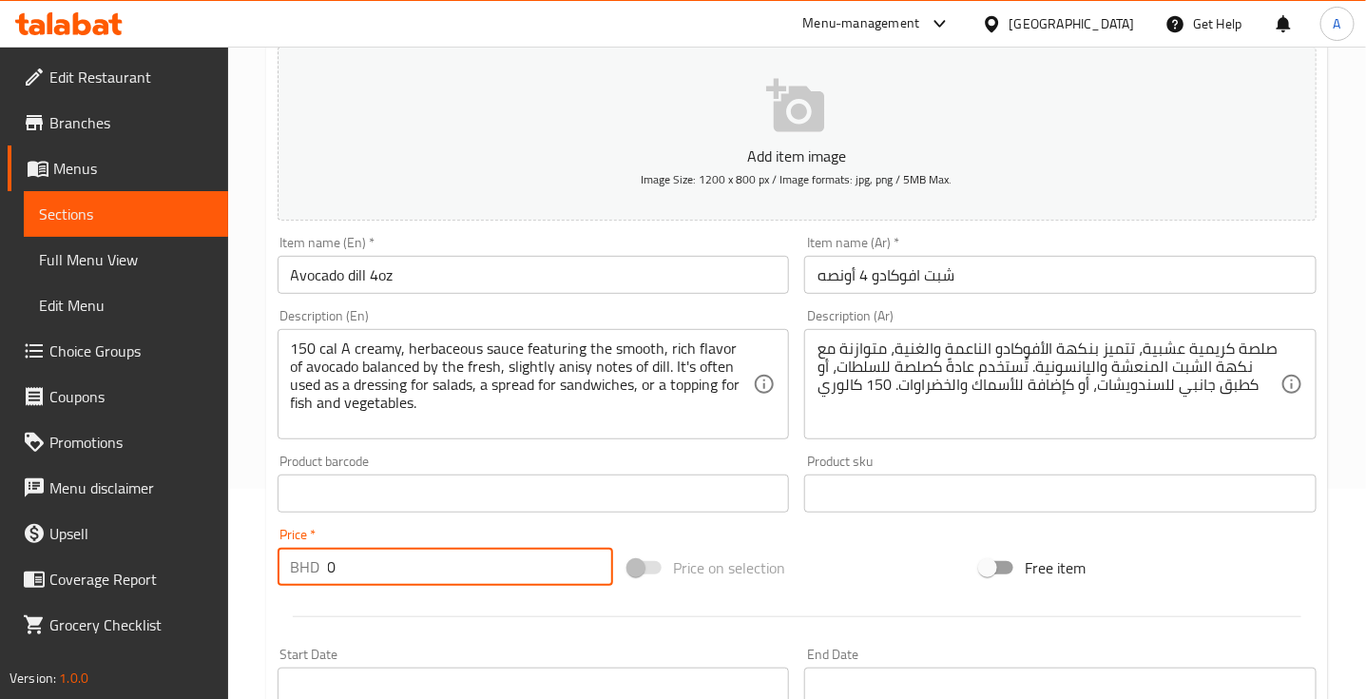
click at [347, 554] on input "0" at bounding box center [471, 566] width 286 height 38
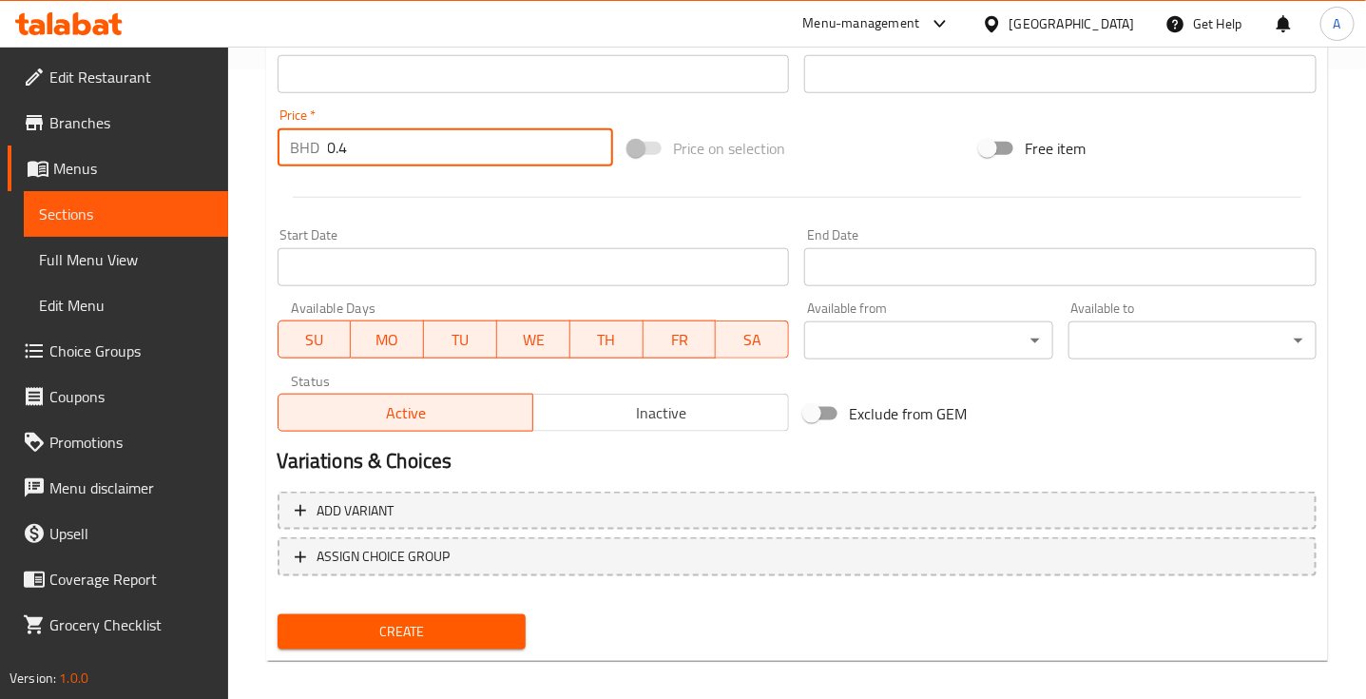
scroll to position [642, 0]
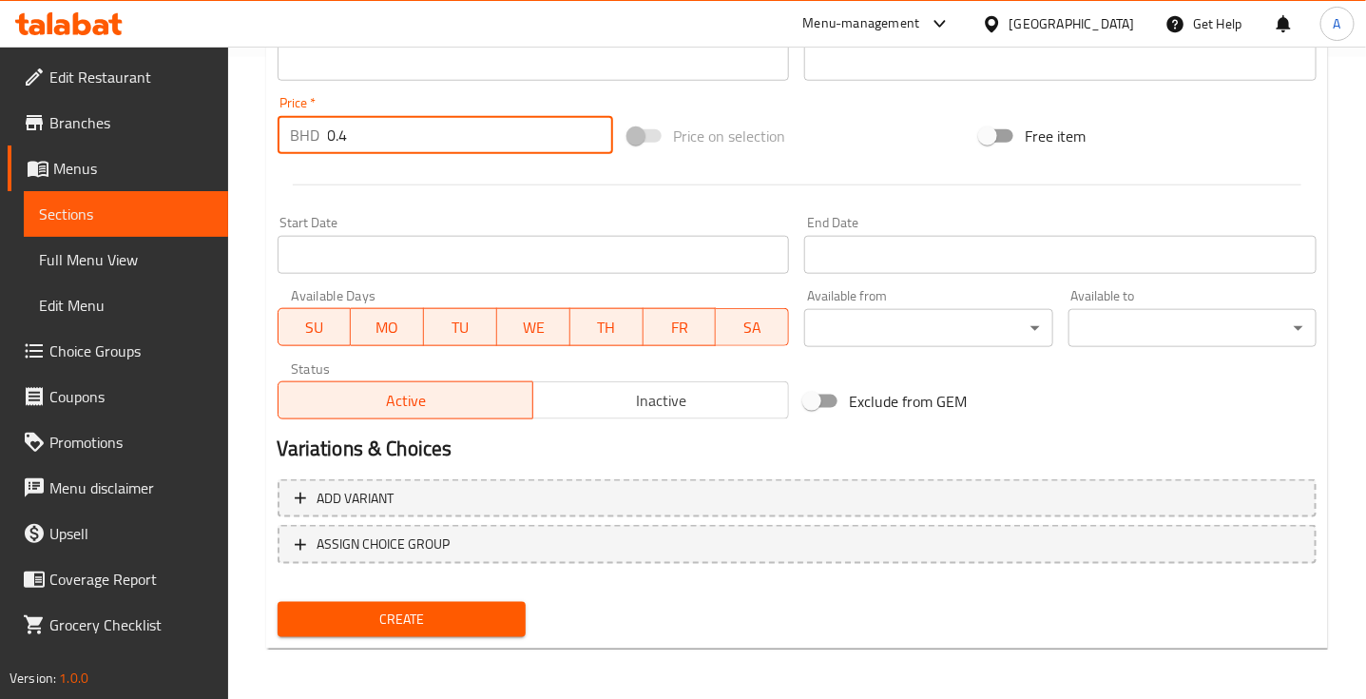
type input "0.4"
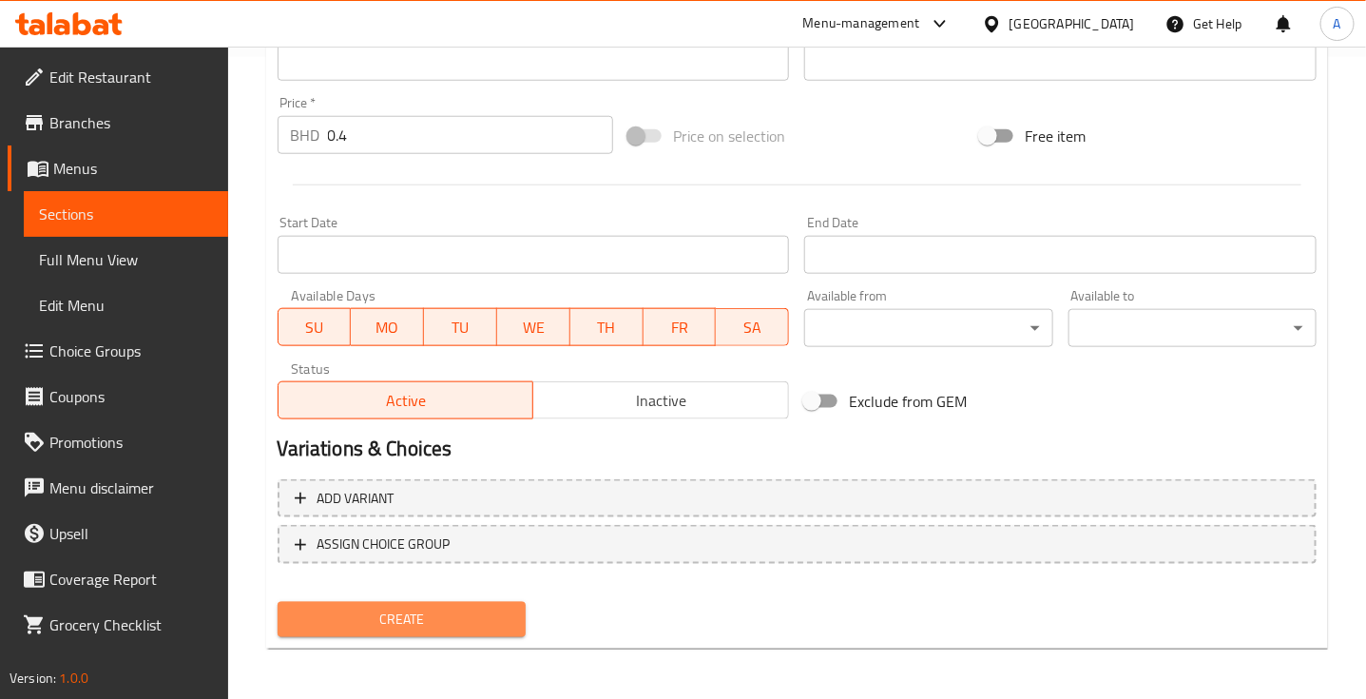
click at [396, 613] on span "Create" at bounding box center [402, 619] width 218 height 24
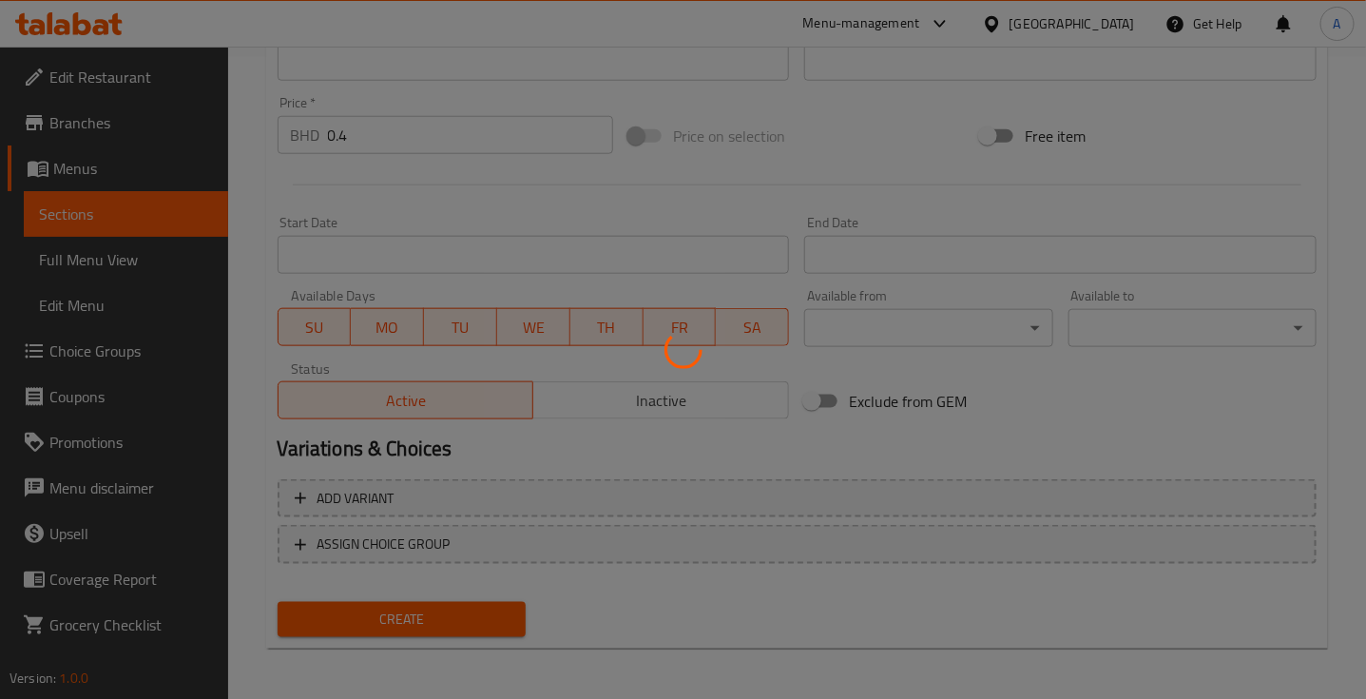
type input "0"
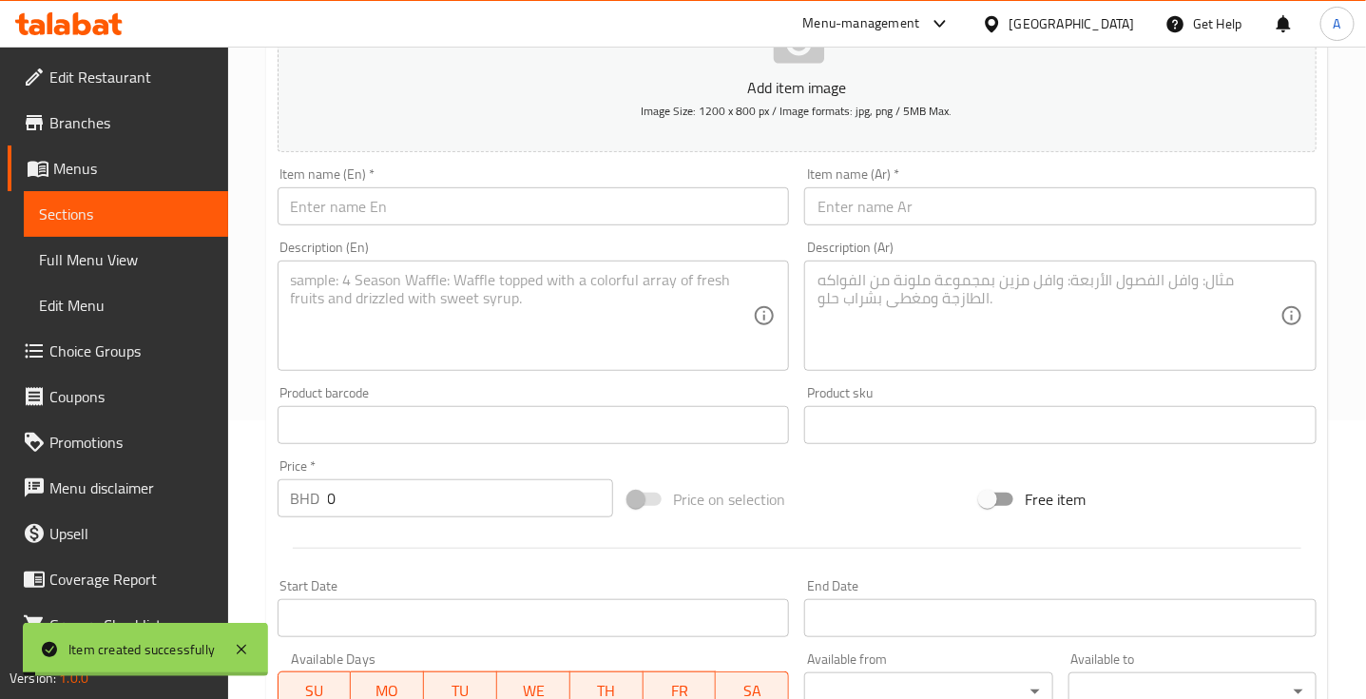
scroll to position [278, 0]
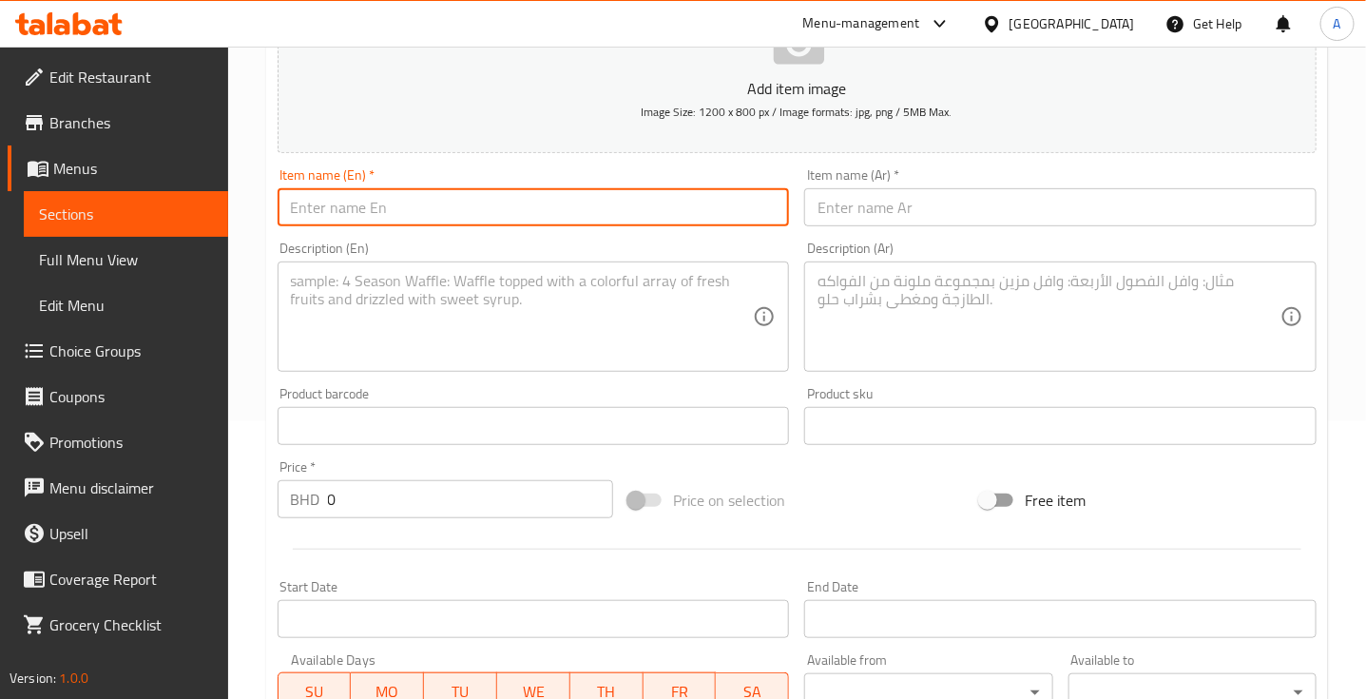
click at [321, 219] on input "text" at bounding box center [534, 207] width 512 height 38
paste input "Cilantro"
click at [321, 219] on input "Cilantro" at bounding box center [534, 207] width 512 height 38
type input "Cilantro"
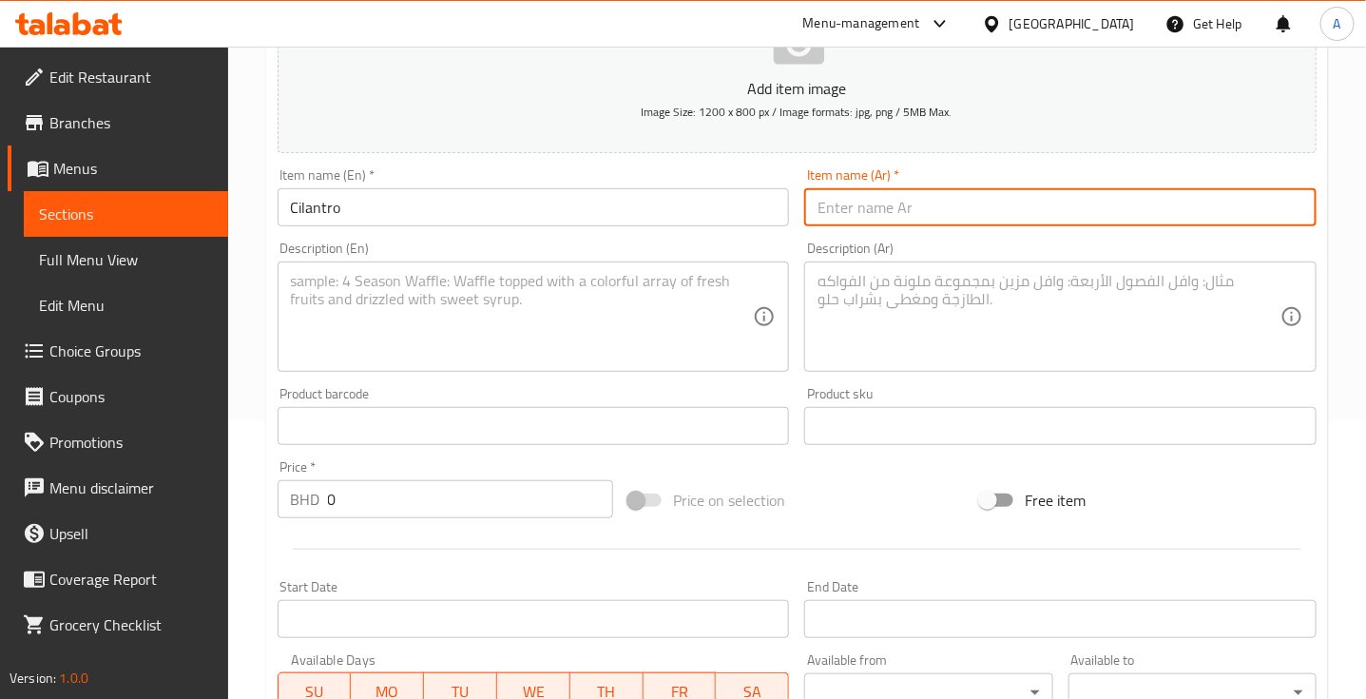
click at [904, 202] on input "text" at bounding box center [1060, 207] width 512 height 38
type input "كزبرة"
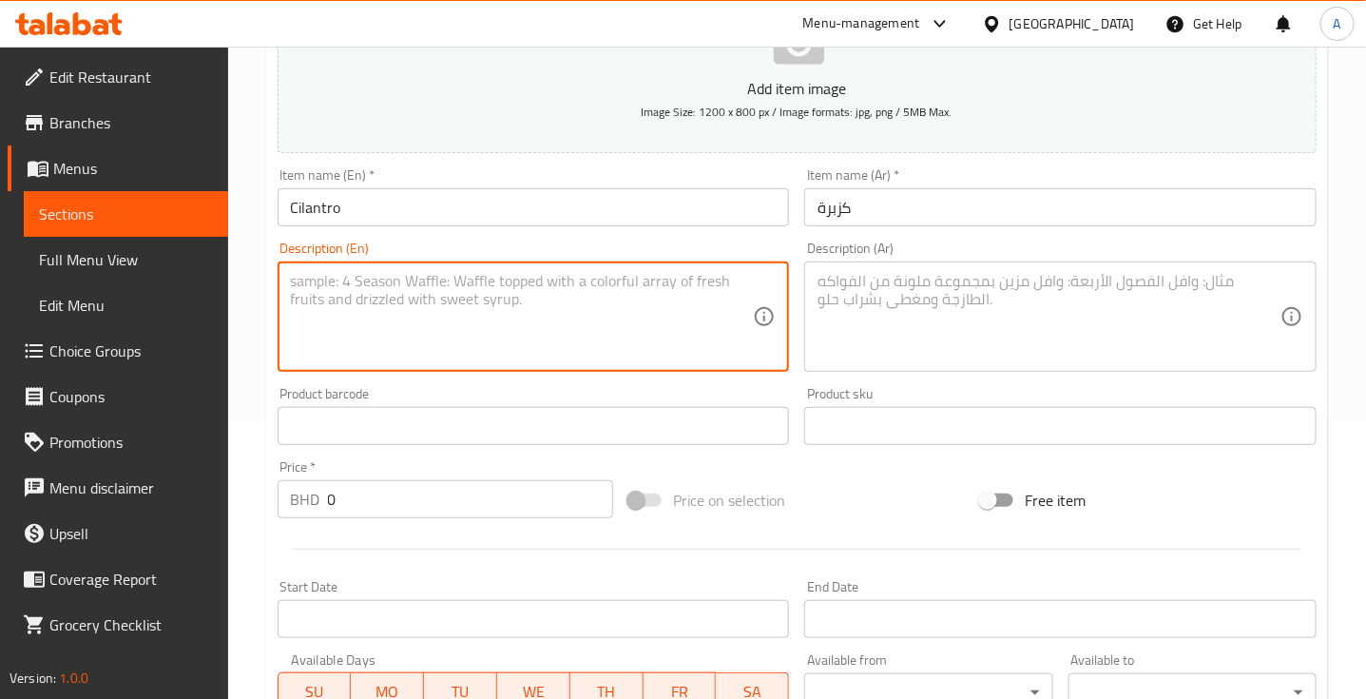
click at [333, 296] on textarea at bounding box center [522, 317] width 463 height 90
paste textarea "Cilantro is a fresh, aromatic herb with a distinctive, pungent flavor, commonly…"
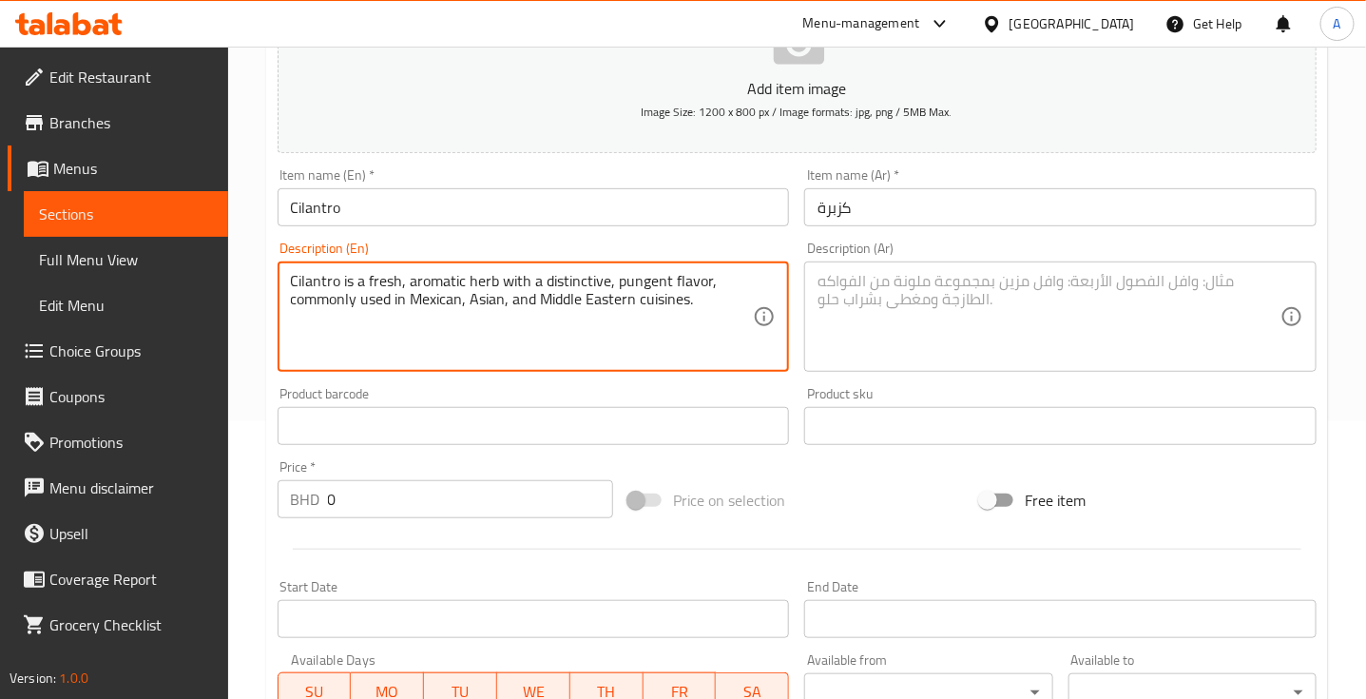
type textarea "Cilantro is a fresh, aromatic herb with a distinctive, pungent flavor, commonly…"
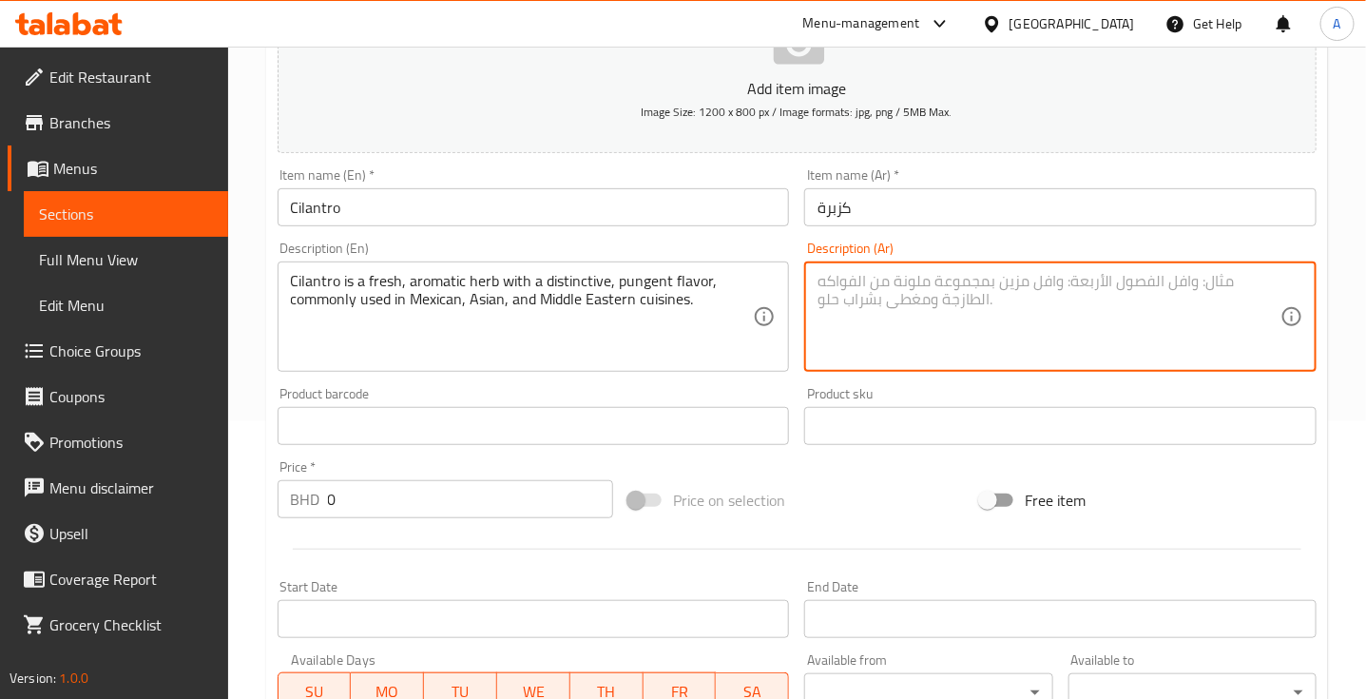
click at [928, 319] on textarea at bounding box center [1048, 317] width 463 height 90
paste textarea "الكزبرة عشبة طازجة عطرية ذات نكهة مميزة ولاذعة، تستخدم عادة في المأكولات المكسي…"
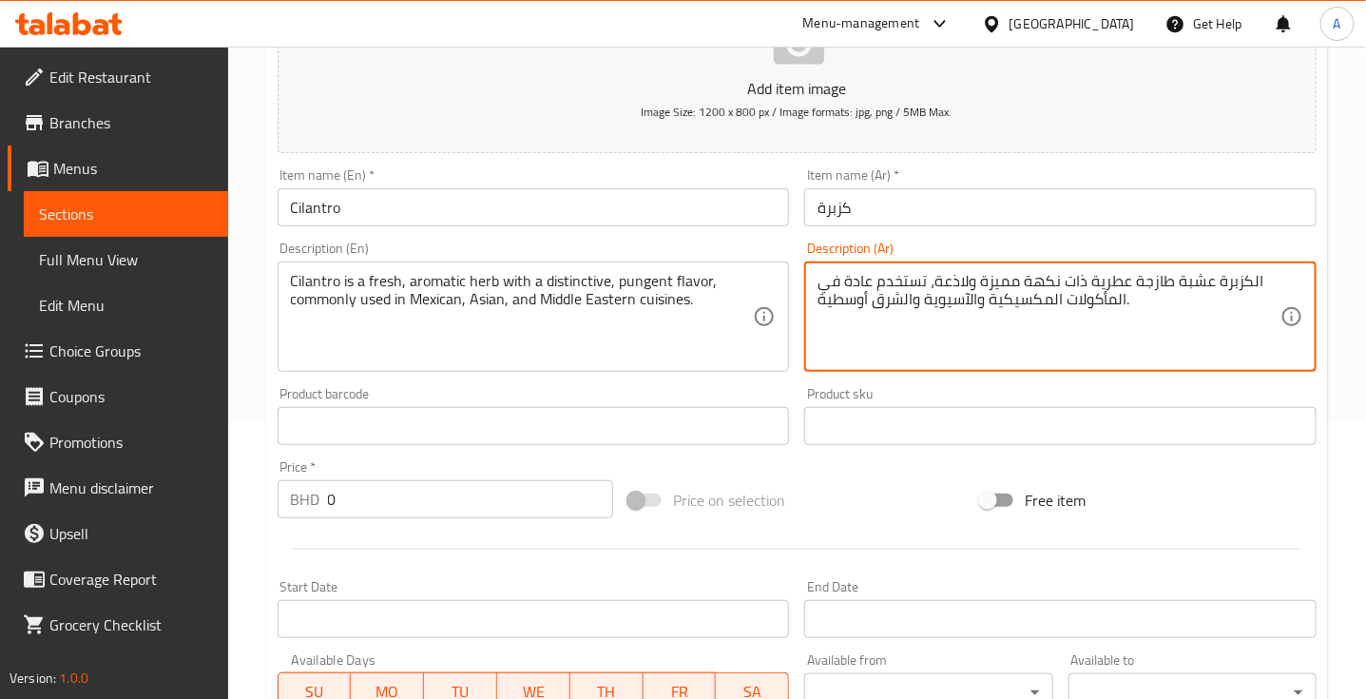
type textarea "الكزبرة عشبة طازجة عطرية ذات نكهة مميزة ولاذعة، تستخدم عادة في المأكولات المكسي…"
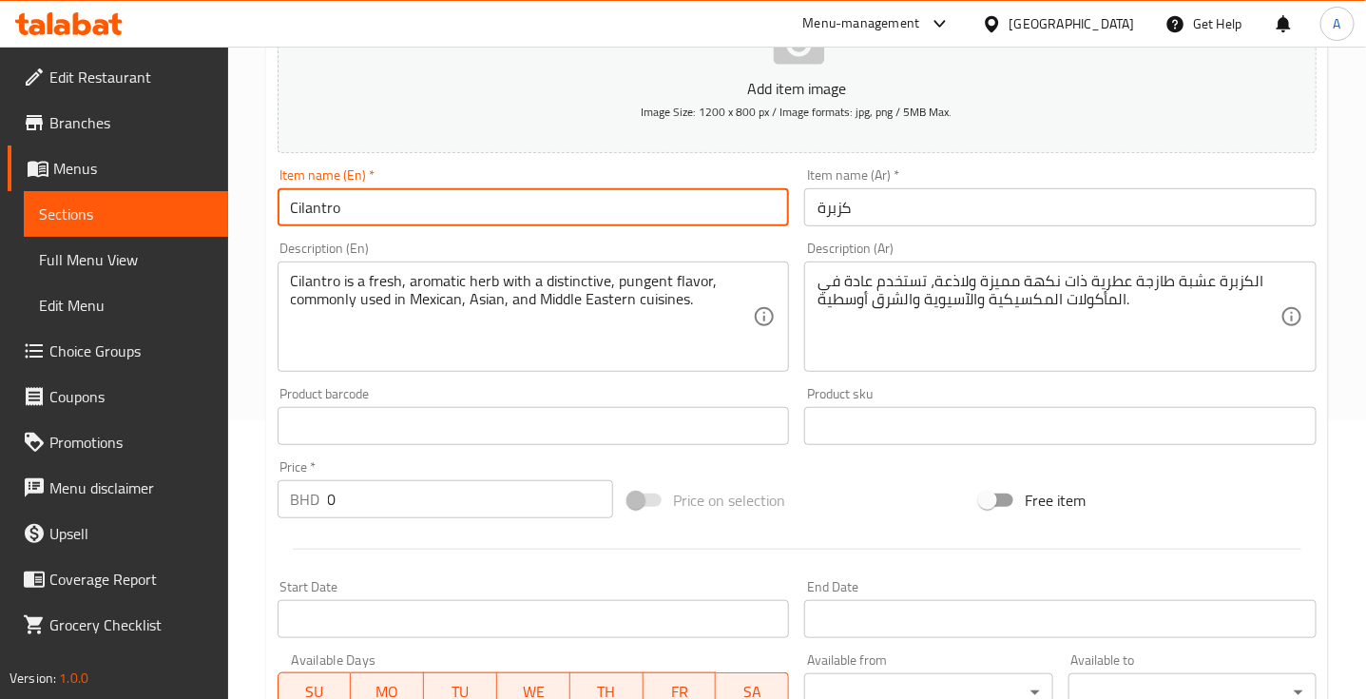
click at [456, 202] on input "Cilantro" at bounding box center [534, 207] width 512 height 38
type input "Cilantro 4oz"
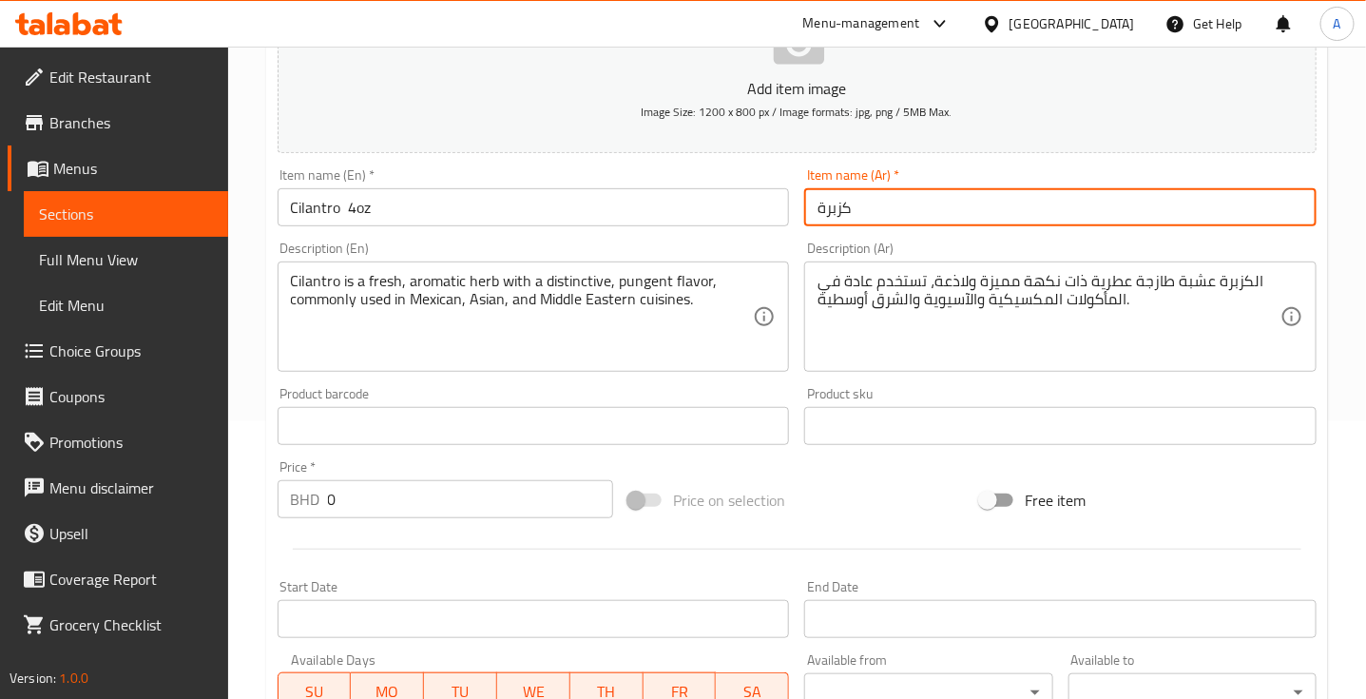
click at [899, 212] on input "كزبرة" at bounding box center [1060, 207] width 512 height 38
type input "كزبرة 4 أونصه"
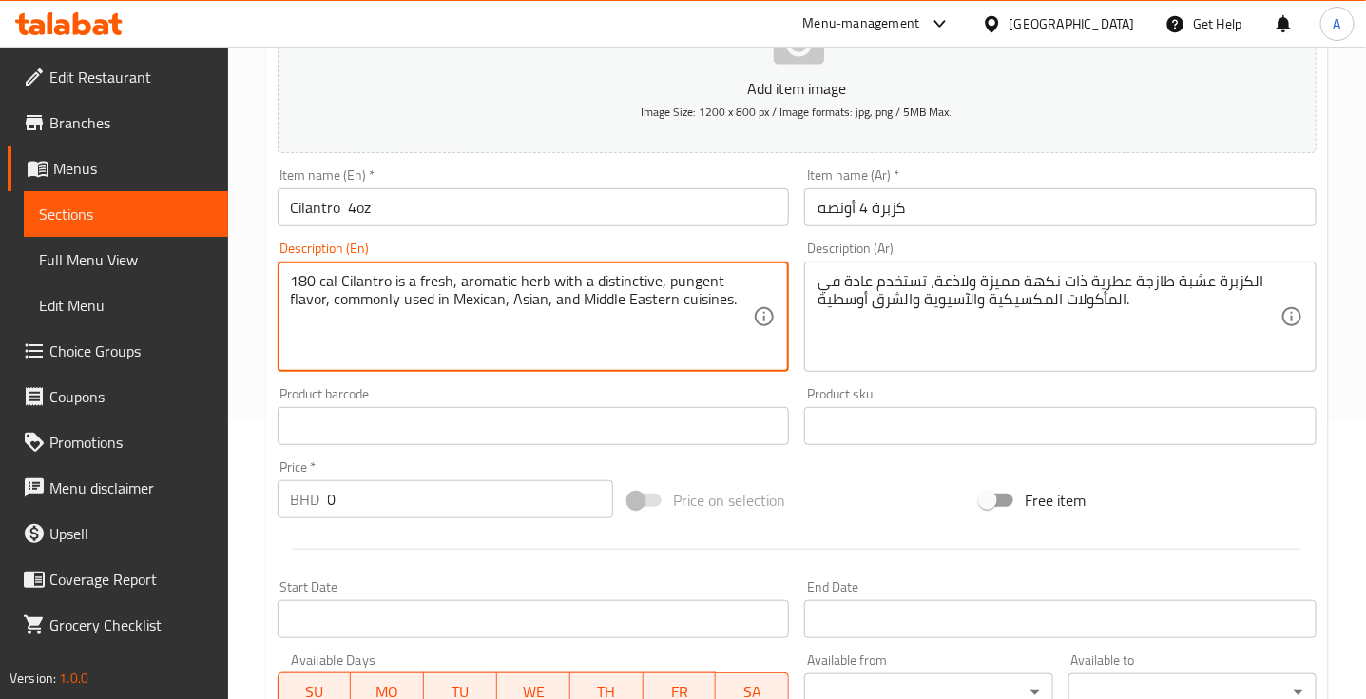
type textarea "180 cal Cilantro is a fresh, aromatic herb with a distinctive, pungent flavor, …"
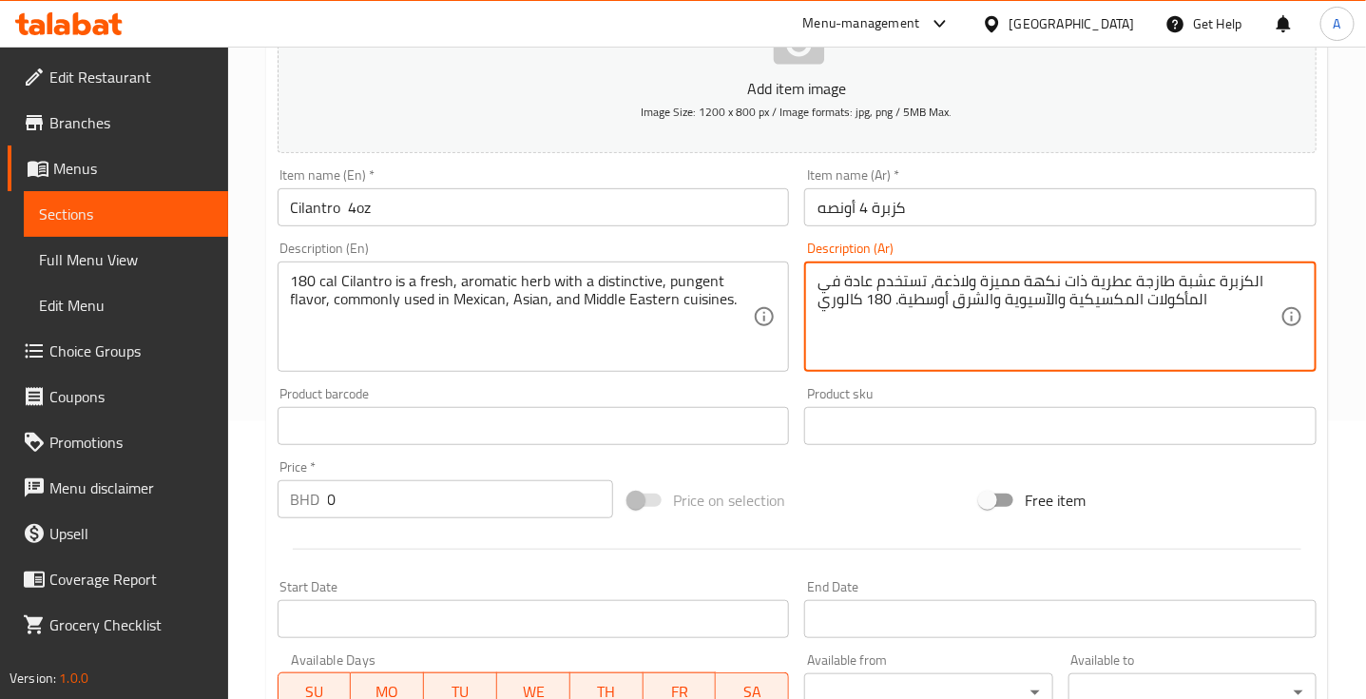
type textarea "الكزبرة عشبة طازجة عطرية ذات نكهة مميزة ولاذعة، تستخدم عادة في المأكولات المكسي…"
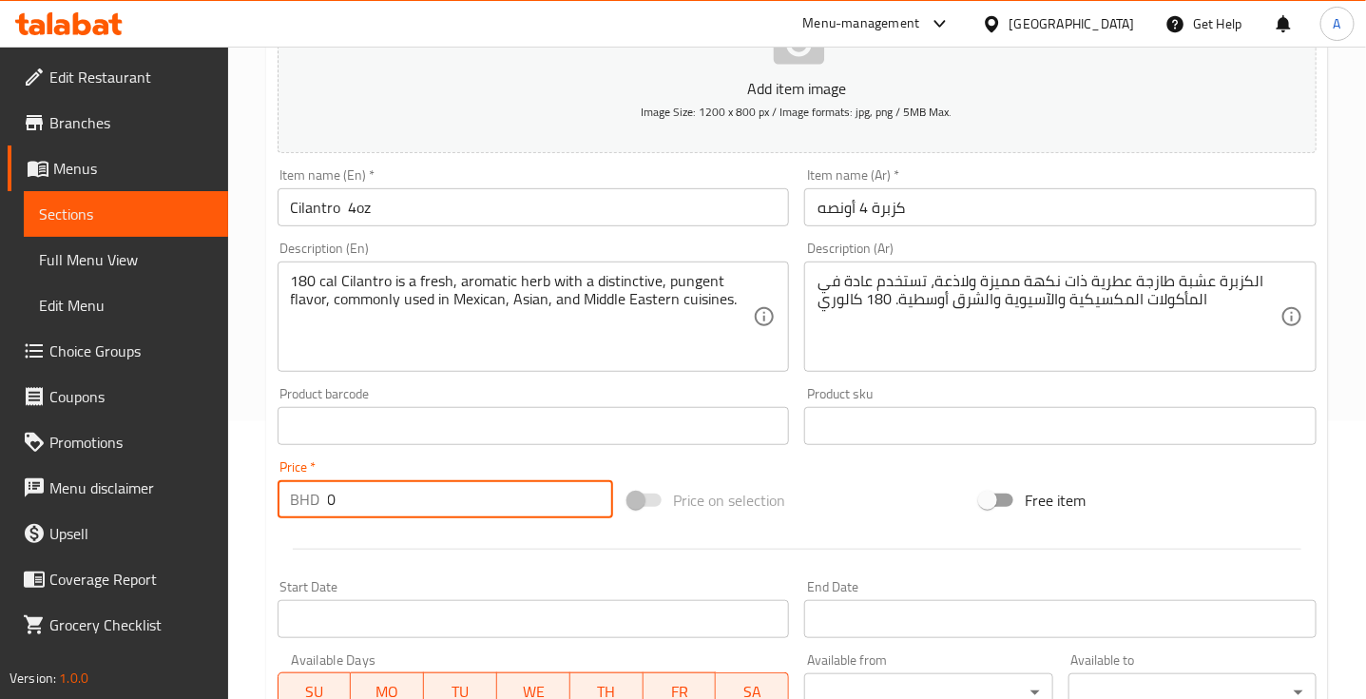
click at [355, 496] on input "0" at bounding box center [471, 499] width 286 height 38
type input "0.4"
click at [447, 557] on div at bounding box center [797, 549] width 1054 height 47
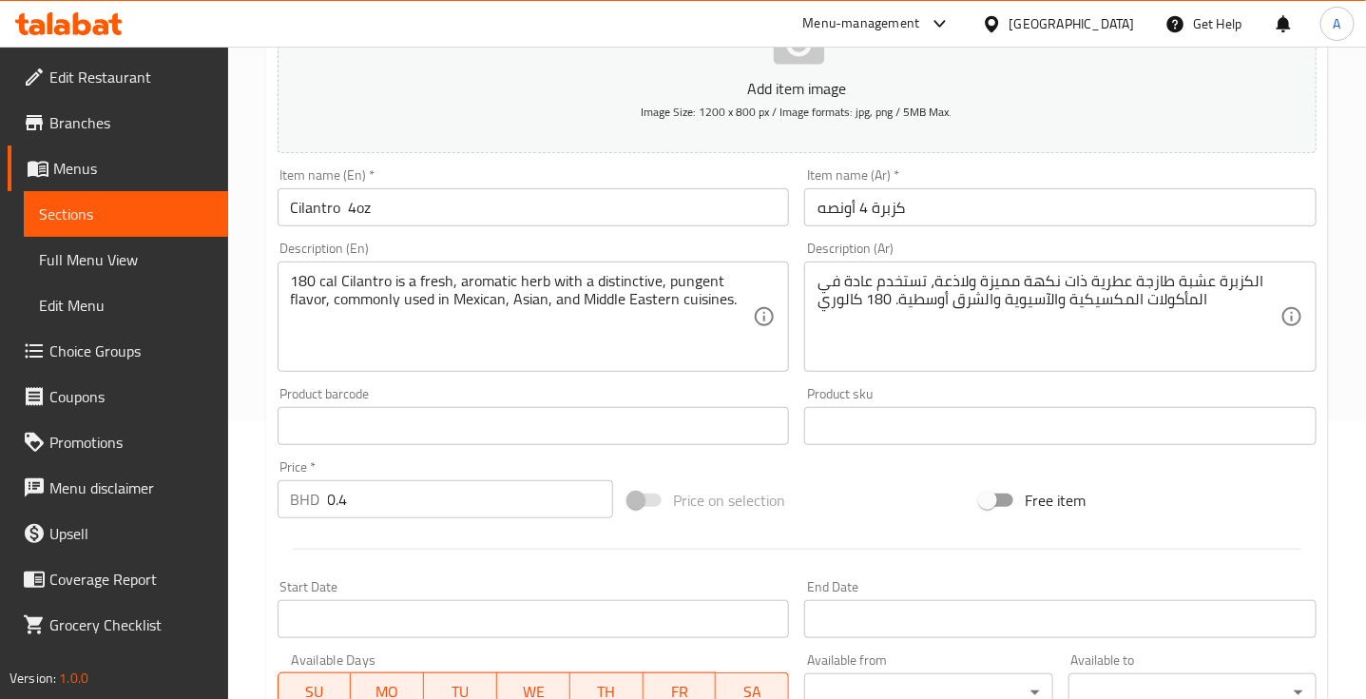
scroll to position [642, 0]
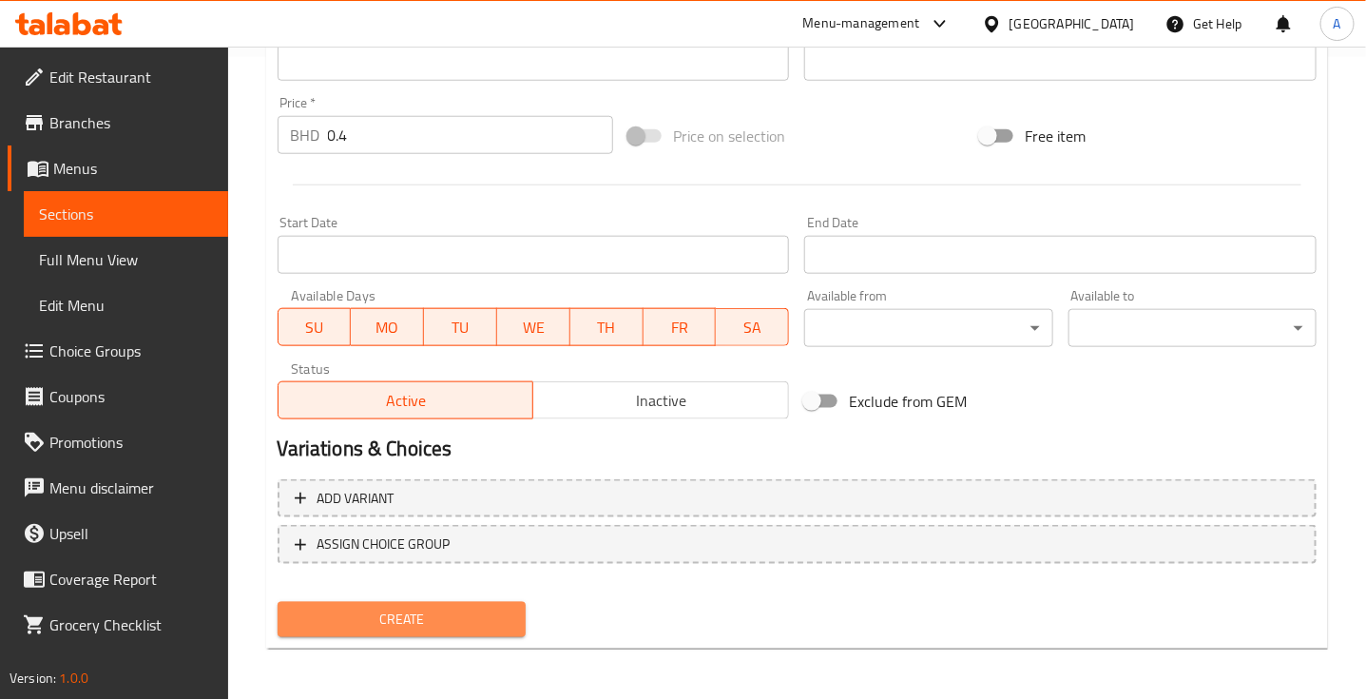
click at [411, 609] on span "Create" at bounding box center [402, 619] width 218 height 24
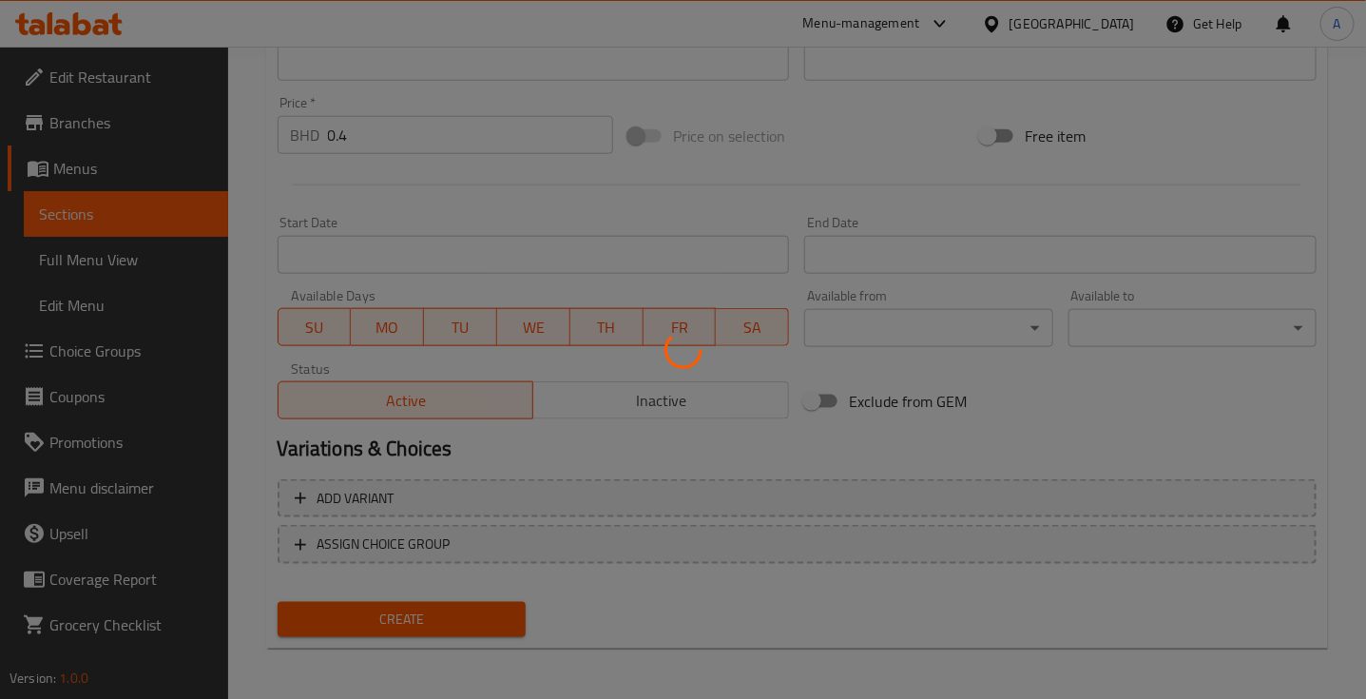
type input "0"
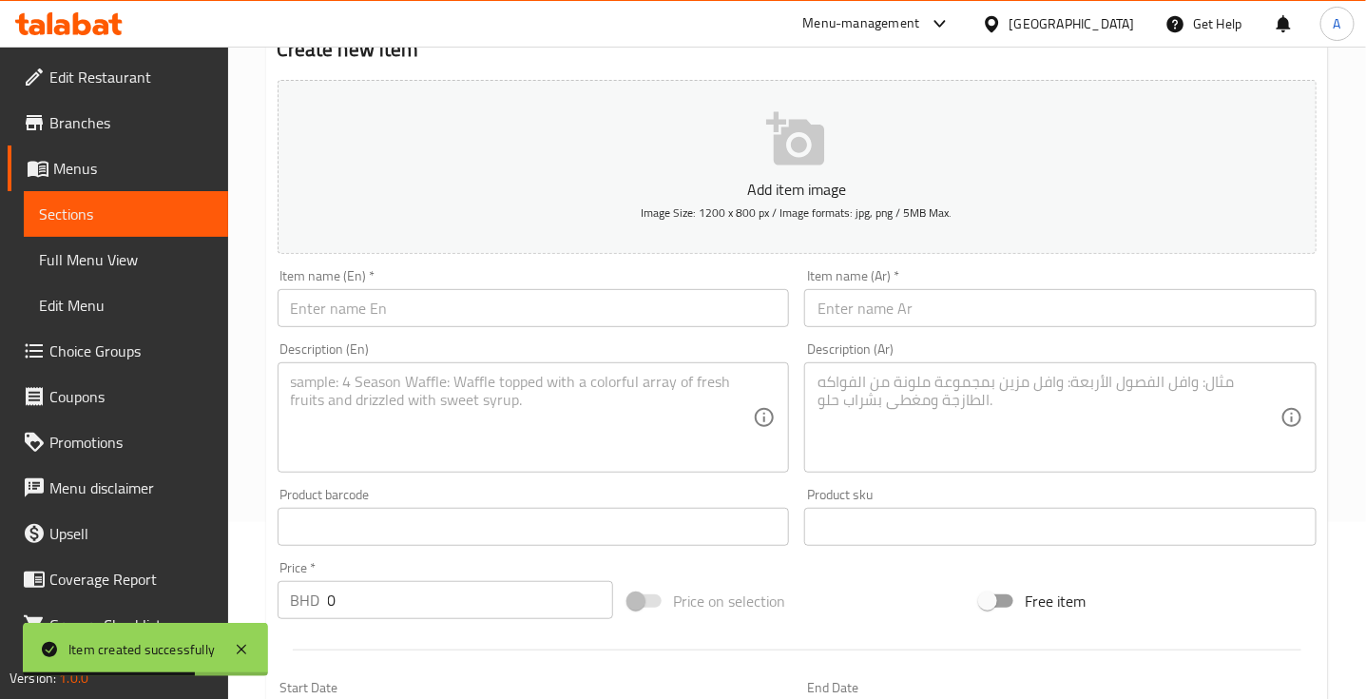
scroll to position [176, 0]
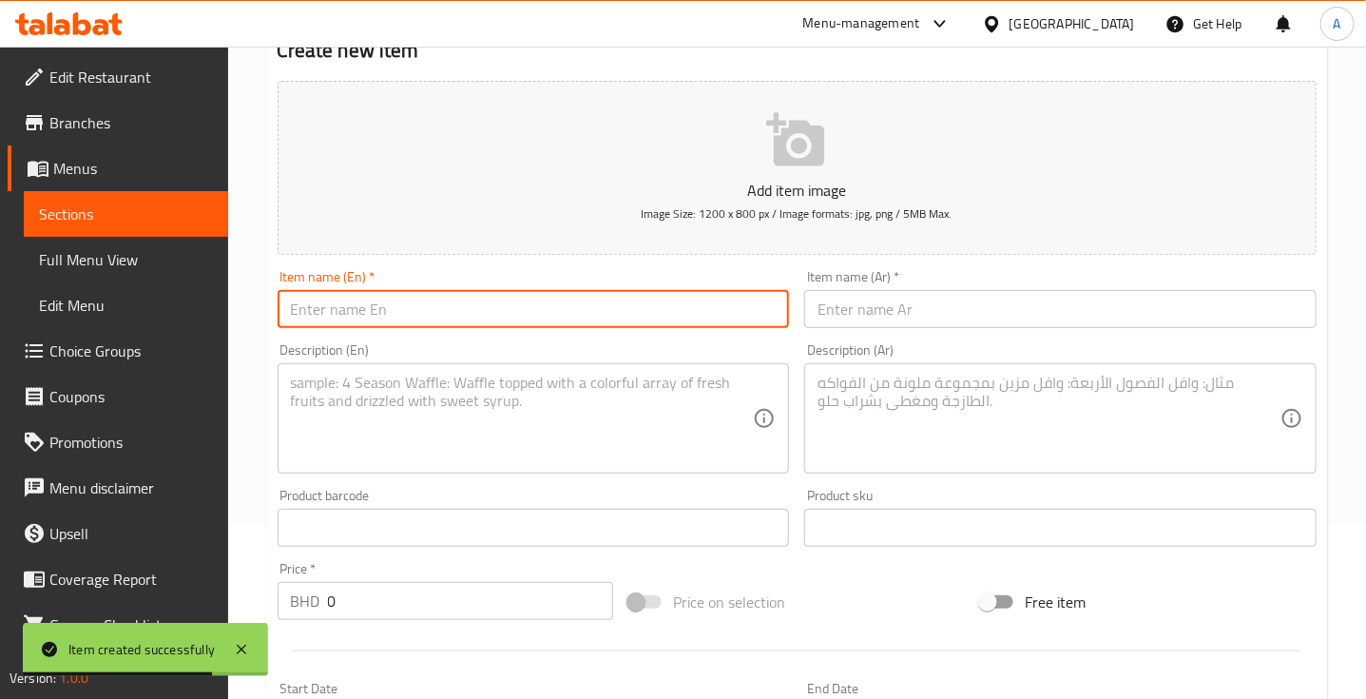
paste input "Ceaser"
click at [397, 296] on input "text" at bounding box center [534, 309] width 512 height 38
type input "Ceaser"
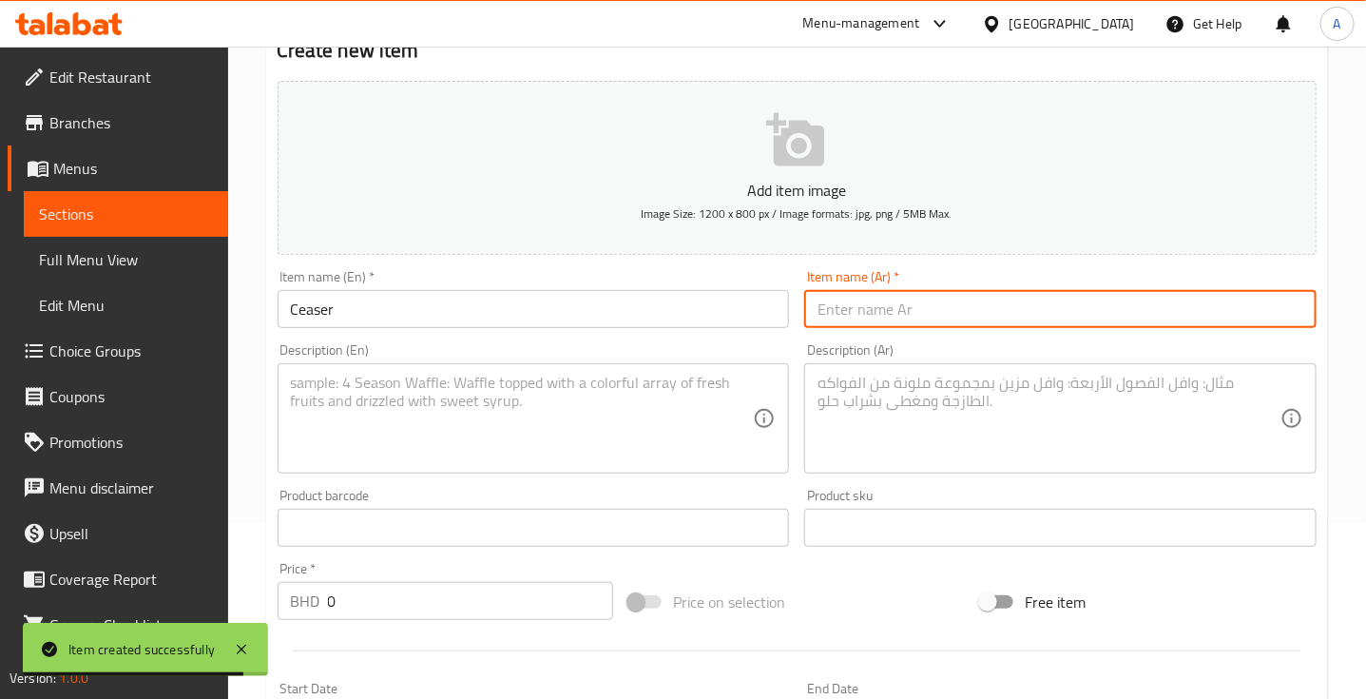
click at [948, 309] on input "text" at bounding box center [1060, 309] width 512 height 38
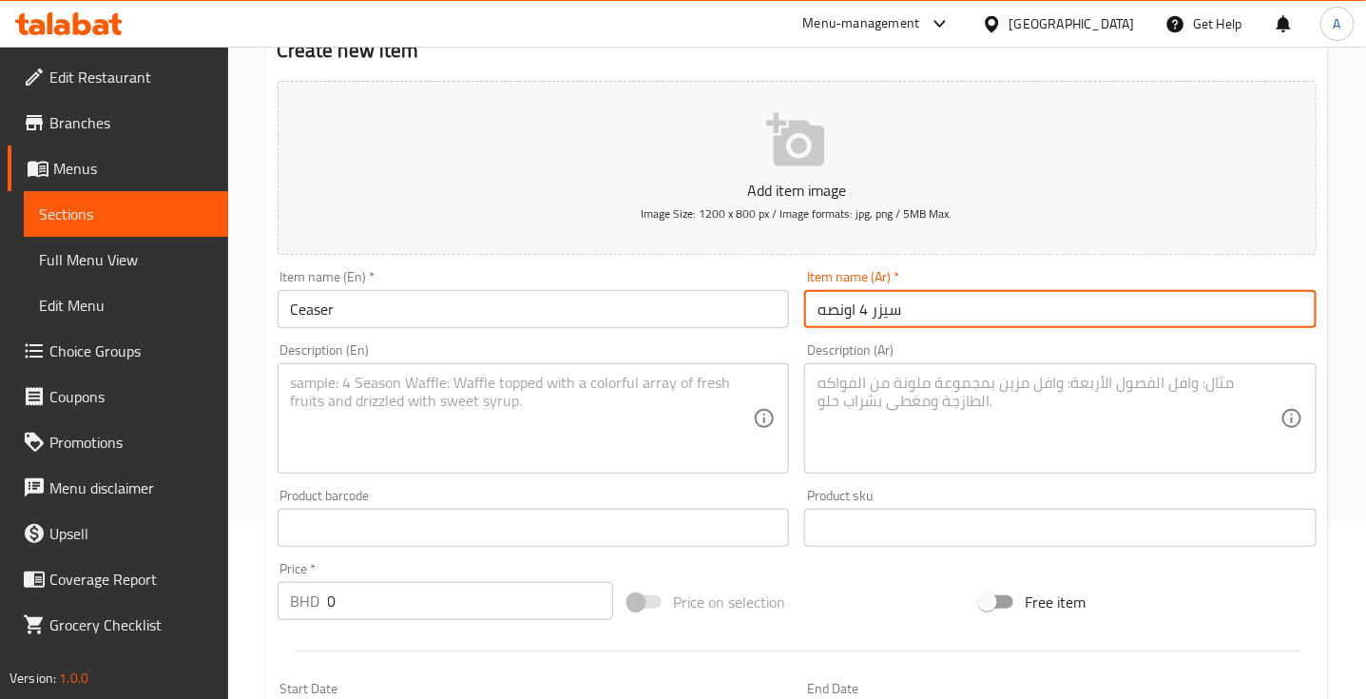
type input "سيزر 4 اونصه"
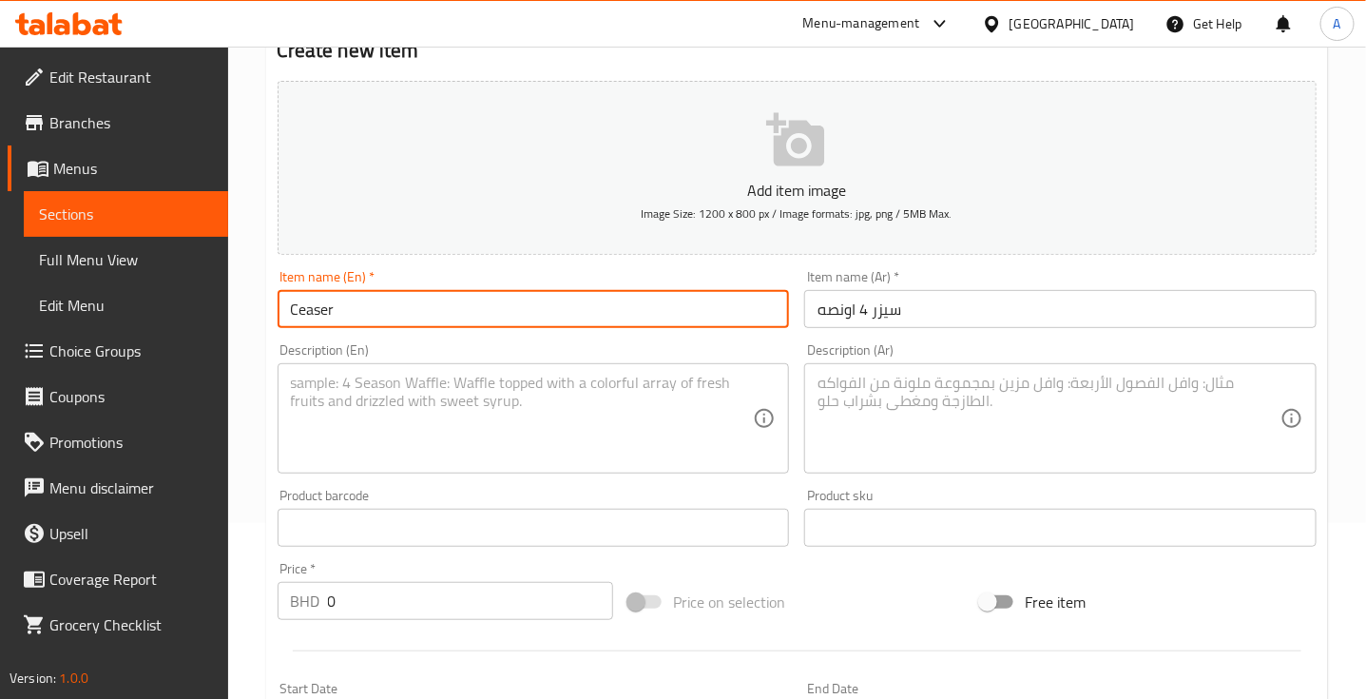
click at [602, 312] on input "Ceaser" at bounding box center [534, 309] width 512 height 38
type input "Ceaser 4 oz"
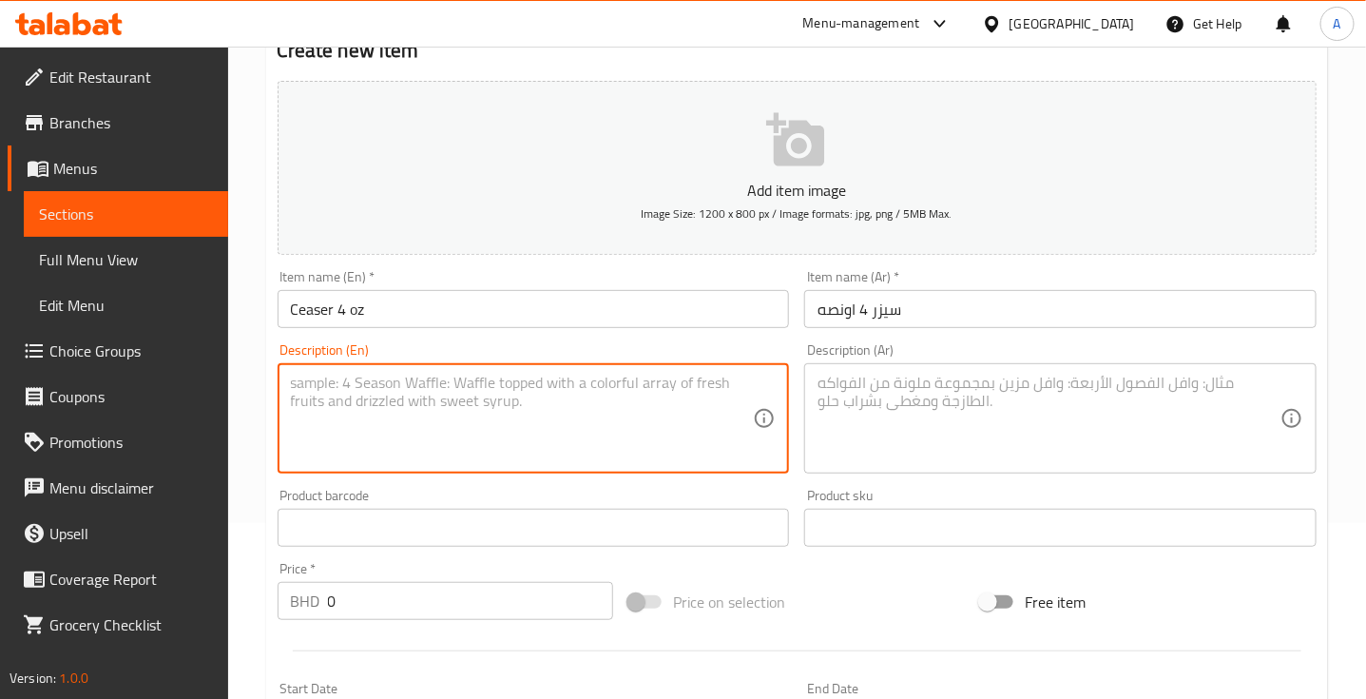
click at [334, 394] on textarea at bounding box center [522, 419] width 463 height 90
paste textarea "A classic, creamy, and savory dressing made with Parmesan cheese, garlic, lemon…"
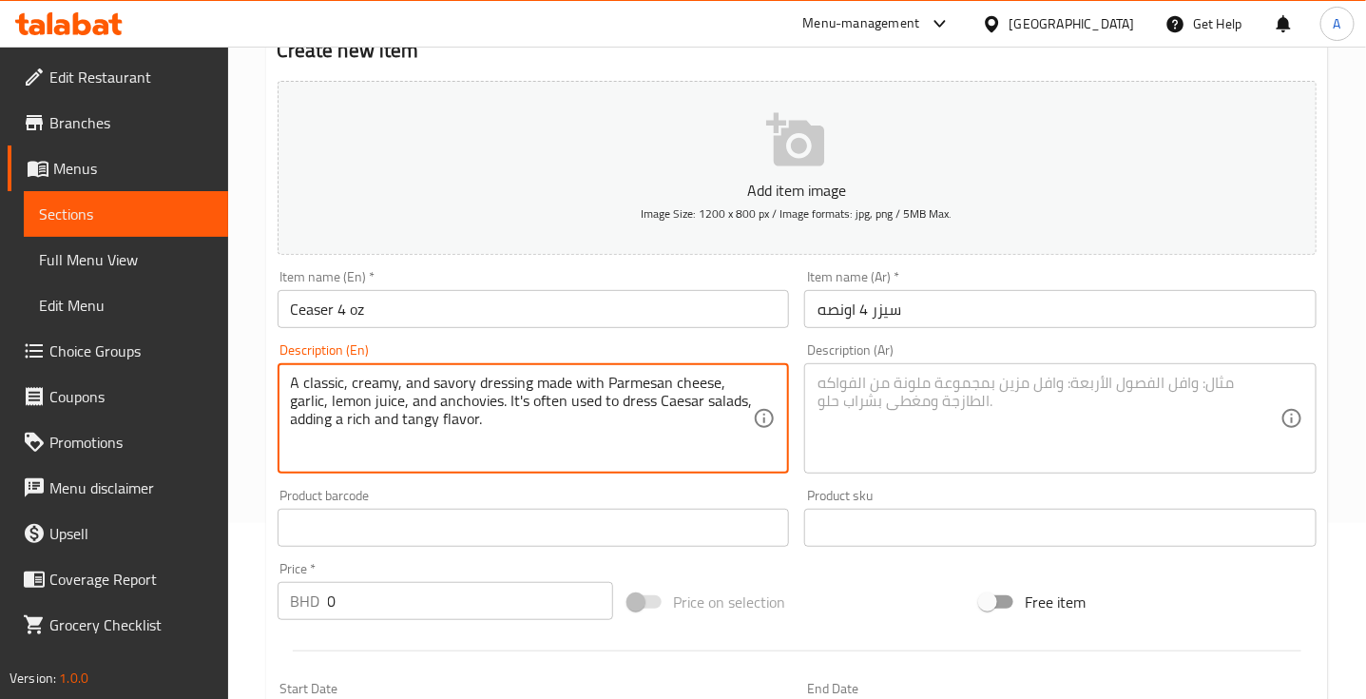
type textarea "A classic, creamy, and savory dressing made with Parmesan cheese, garlic, lemon…"
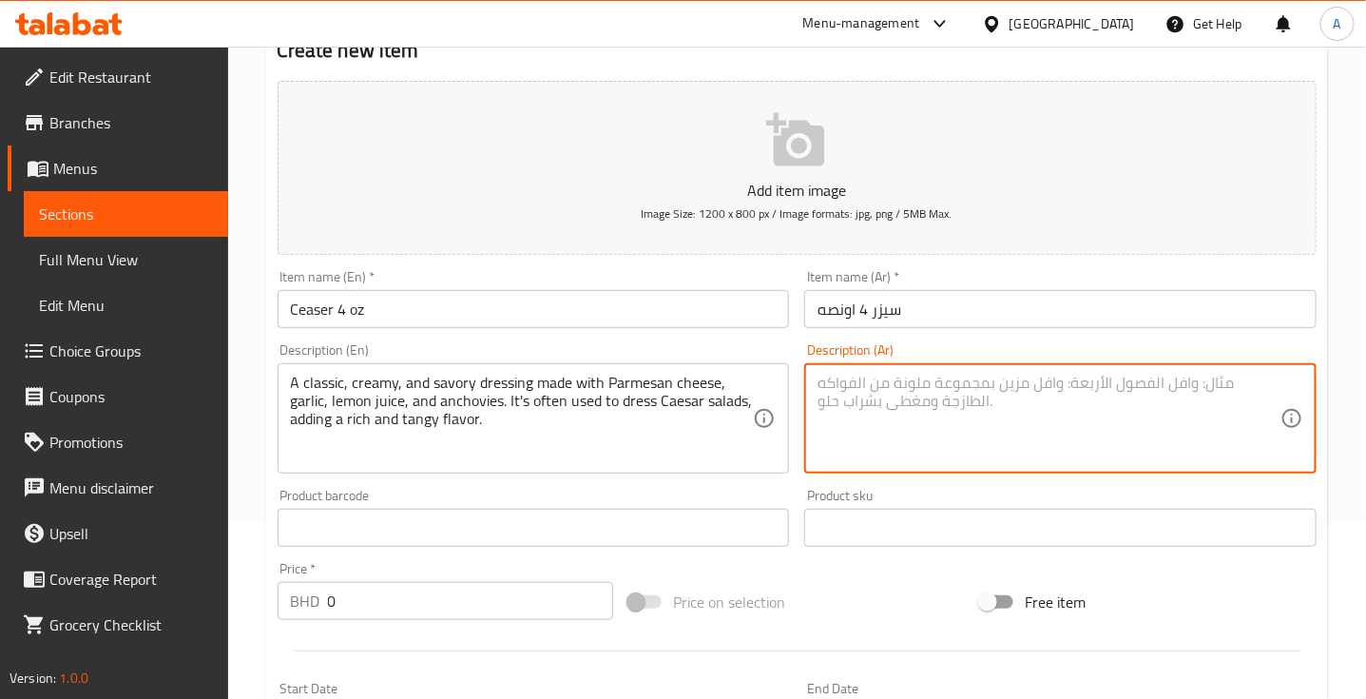
click at [917, 404] on textarea at bounding box center [1048, 419] width 463 height 90
paste textarea "صلصة كلاسيكية، كريمية، ولذيذة، مصنوعة من جبن البارميزان والثوم وعصير الليمون وا…"
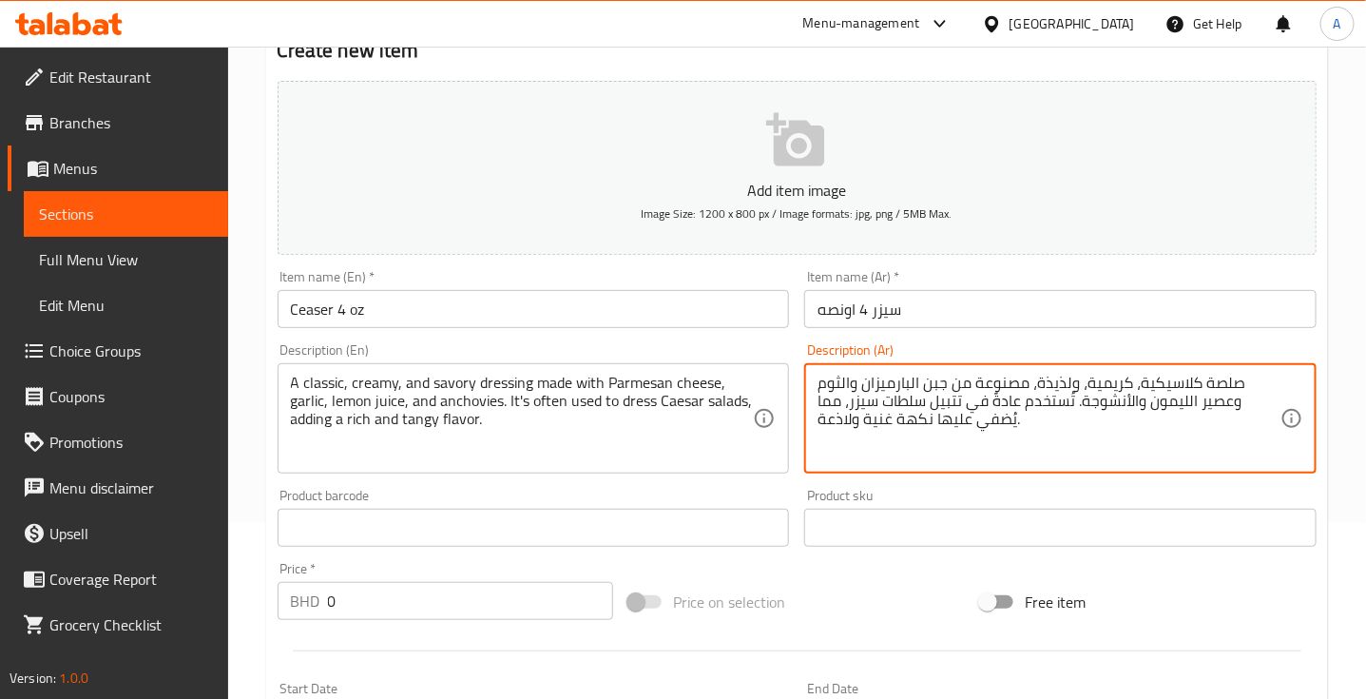
type textarea "صلصة كلاسيكية، كريمية، ولذيذة، مصنوعة من جبن البارميزان والثوم وعصير الليمون وا…"
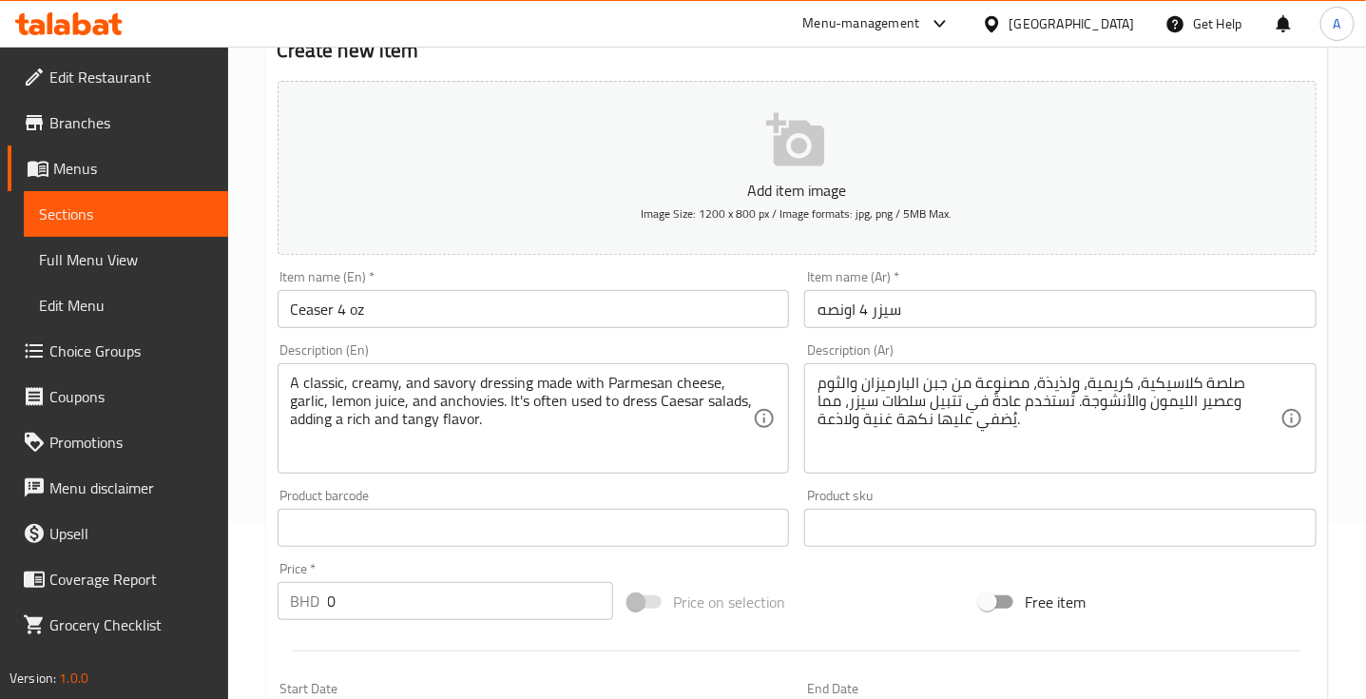
click at [288, 387] on div "A classic, creamy, and savory dressing made with Parmesan cheese, garlic, lemon…" at bounding box center [534, 418] width 512 height 110
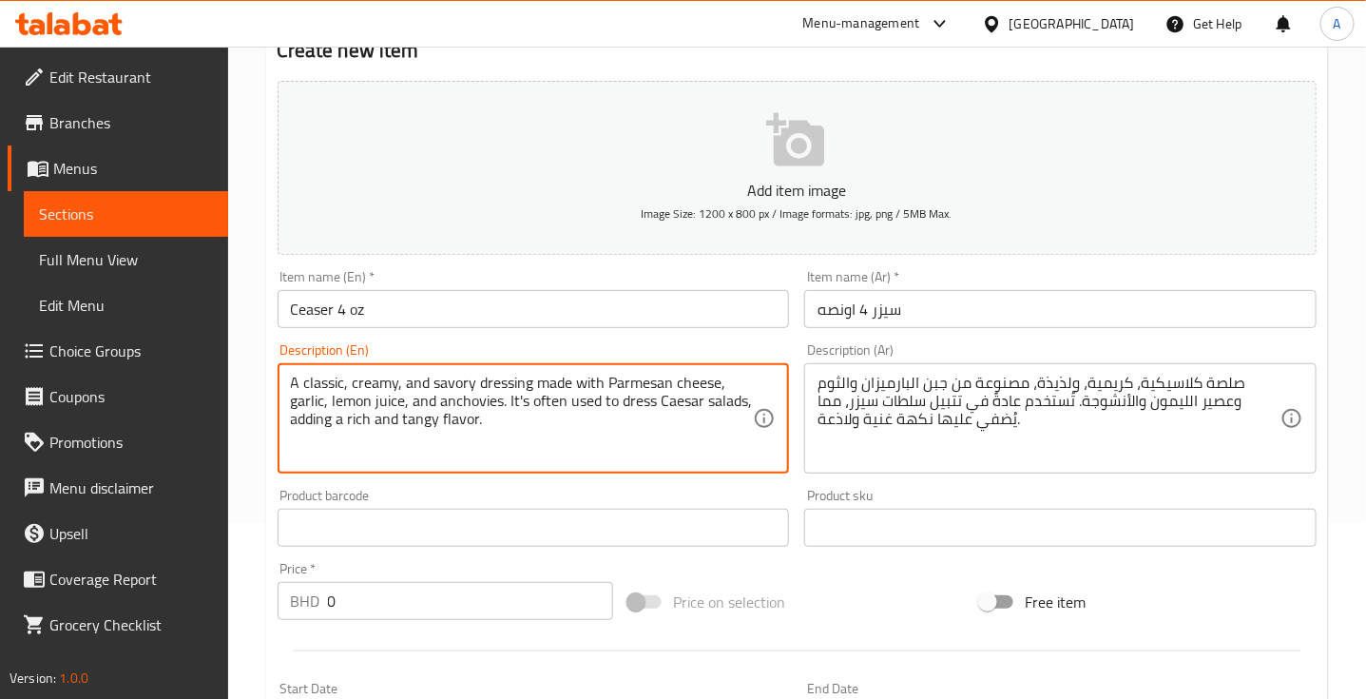
click at [291, 382] on textarea "A classic, creamy, and savory dressing made with Parmesan cheese, garlic, lemon…" at bounding box center [522, 419] width 463 height 90
type textarea "325 cal, A classic, creamy, and savory dressing made with Parmesan cheese, garl…"
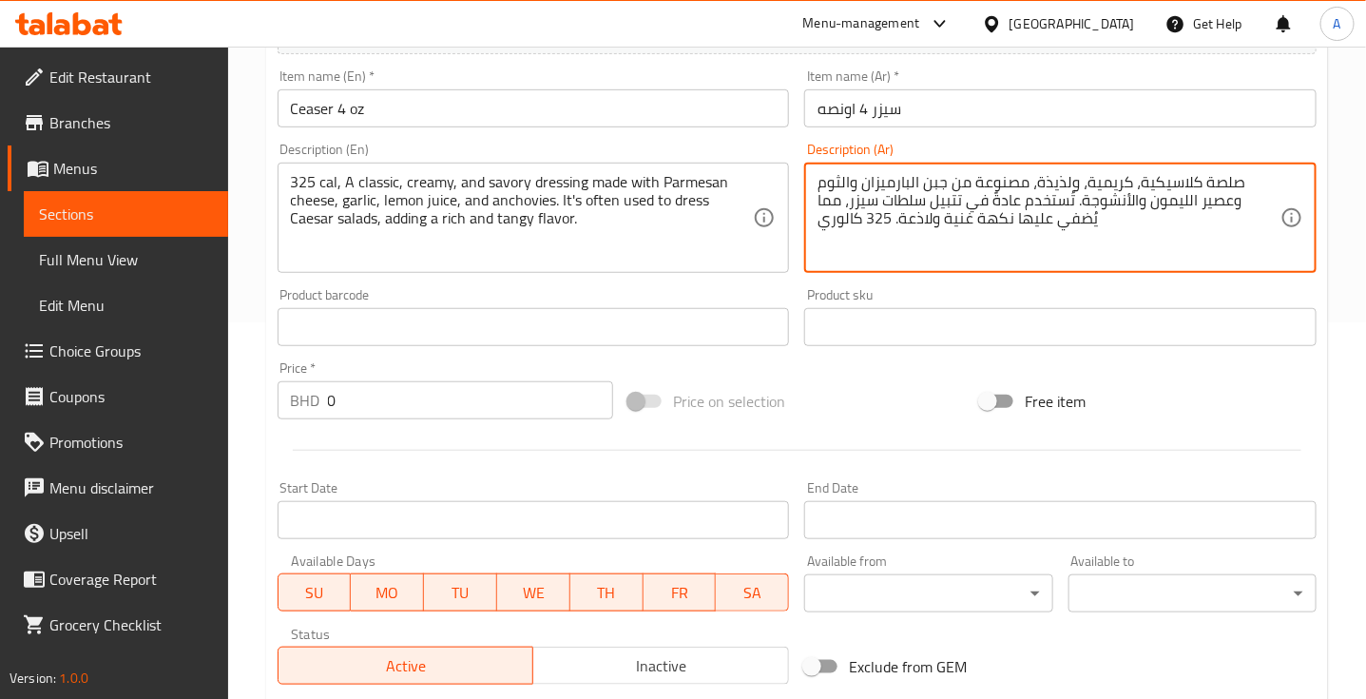
scroll to position [377, 0]
type textarea "صلصة كلاسيكية، كريمية، ولذيذة، مصنوعة من جبن البارميزان والثوم وعصير الليمون وا…"
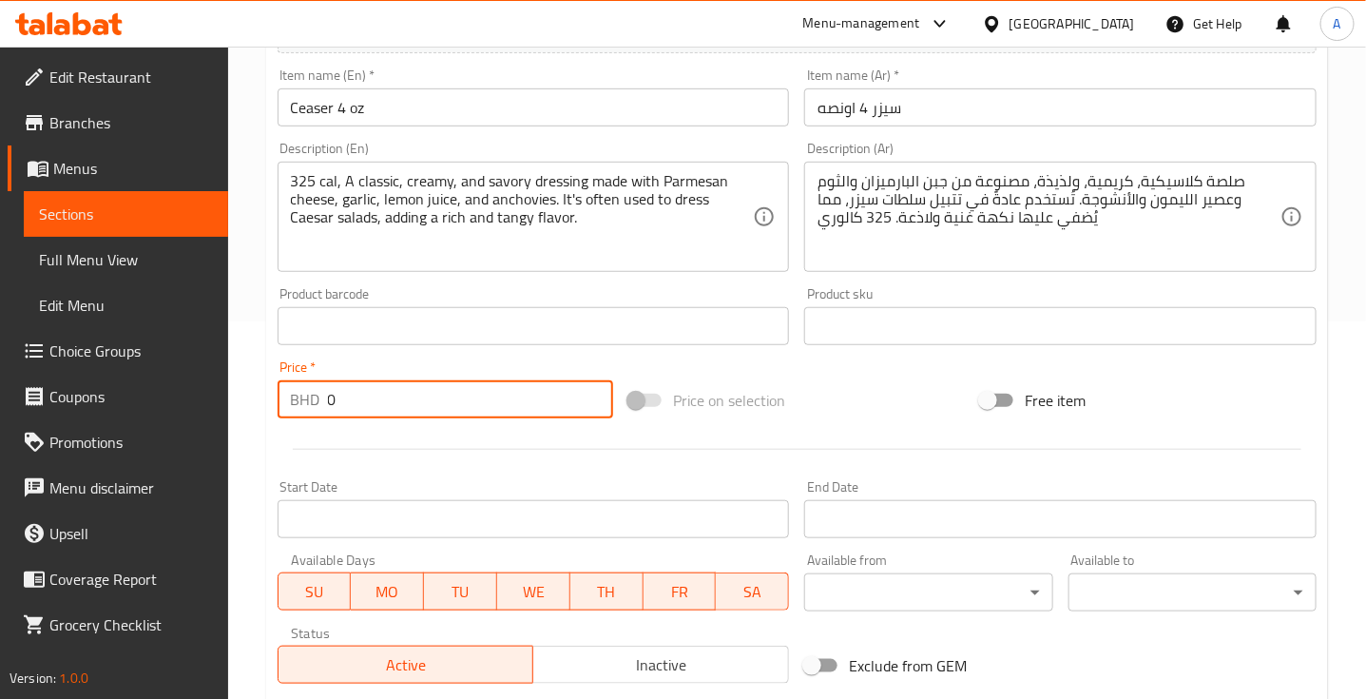
click at [397, 395] on input "0" at bounding box center [471, 399] width 286 height 38
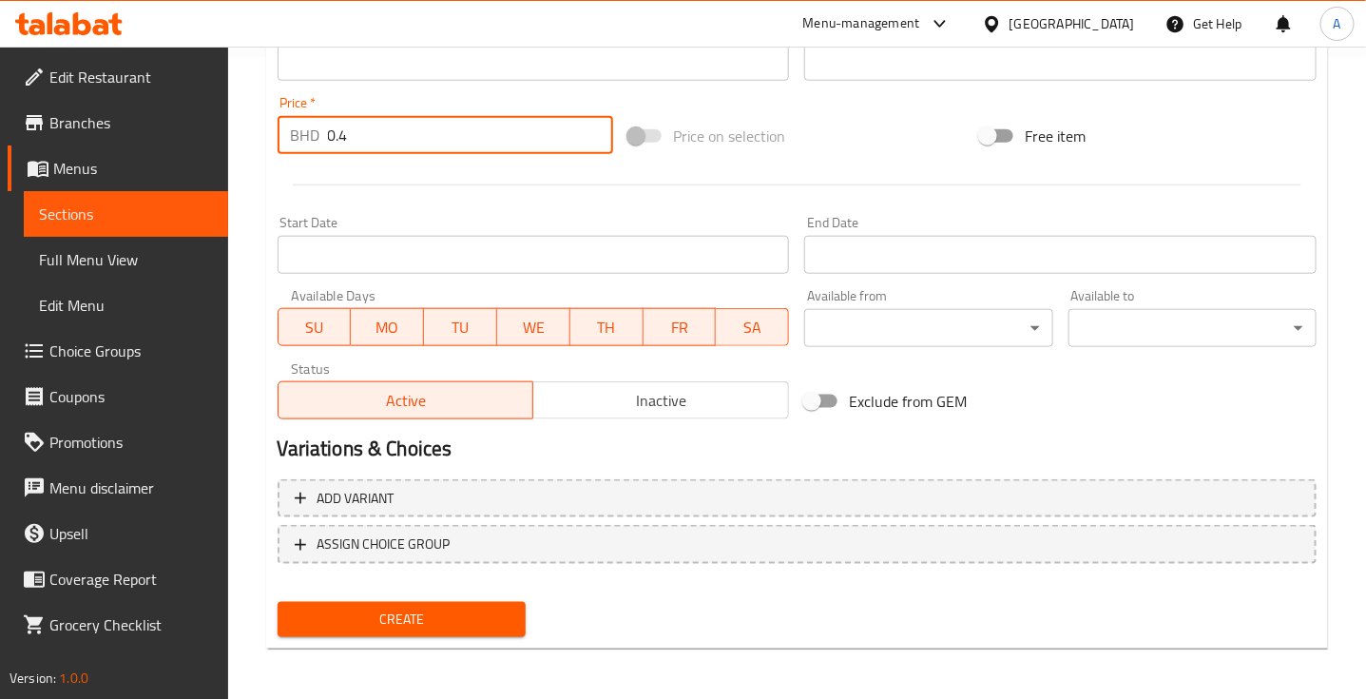
type input "0.4"
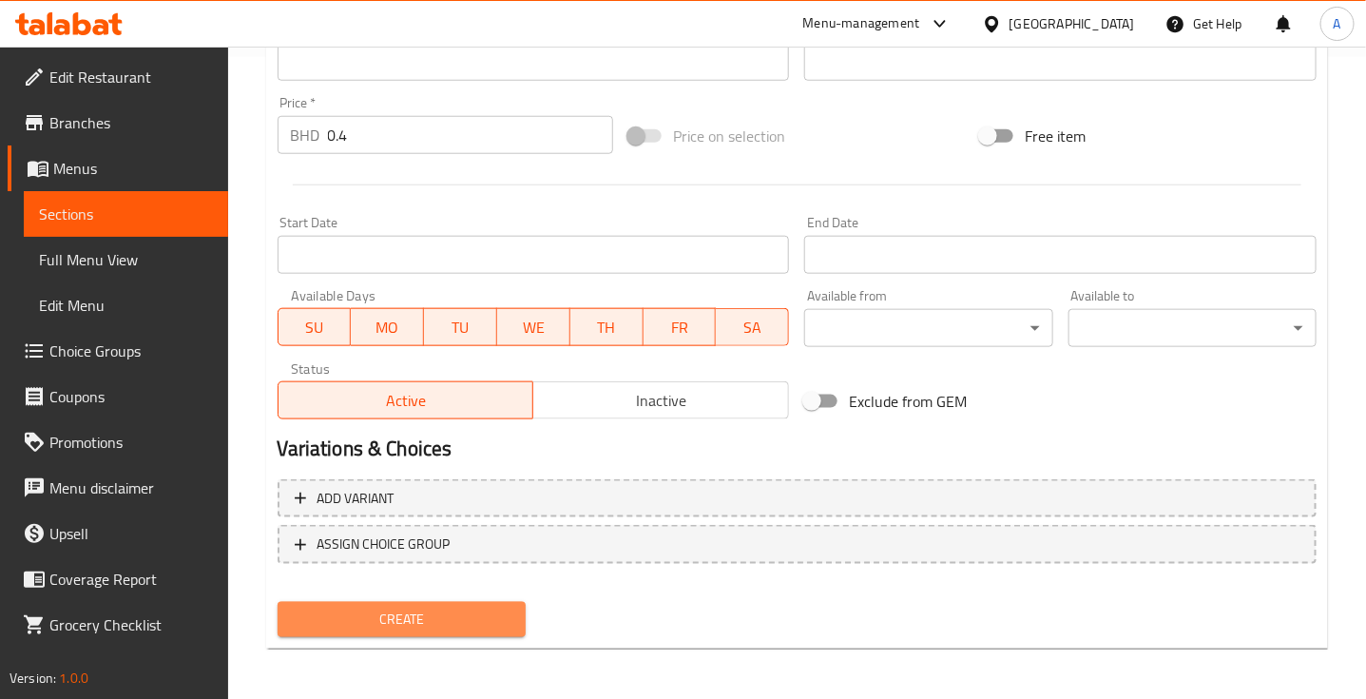
click at [429, 623] on span "Create" at bounding box center [402, 619] width 218 height 24
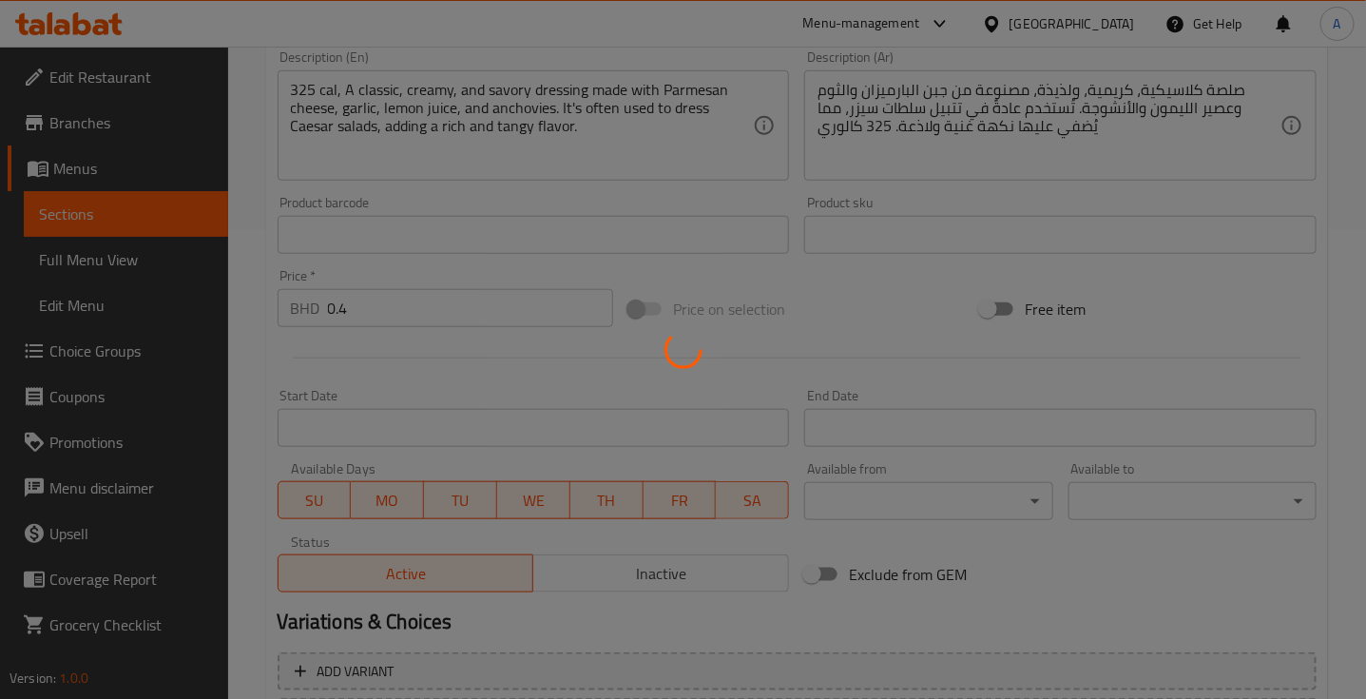
type input "0"
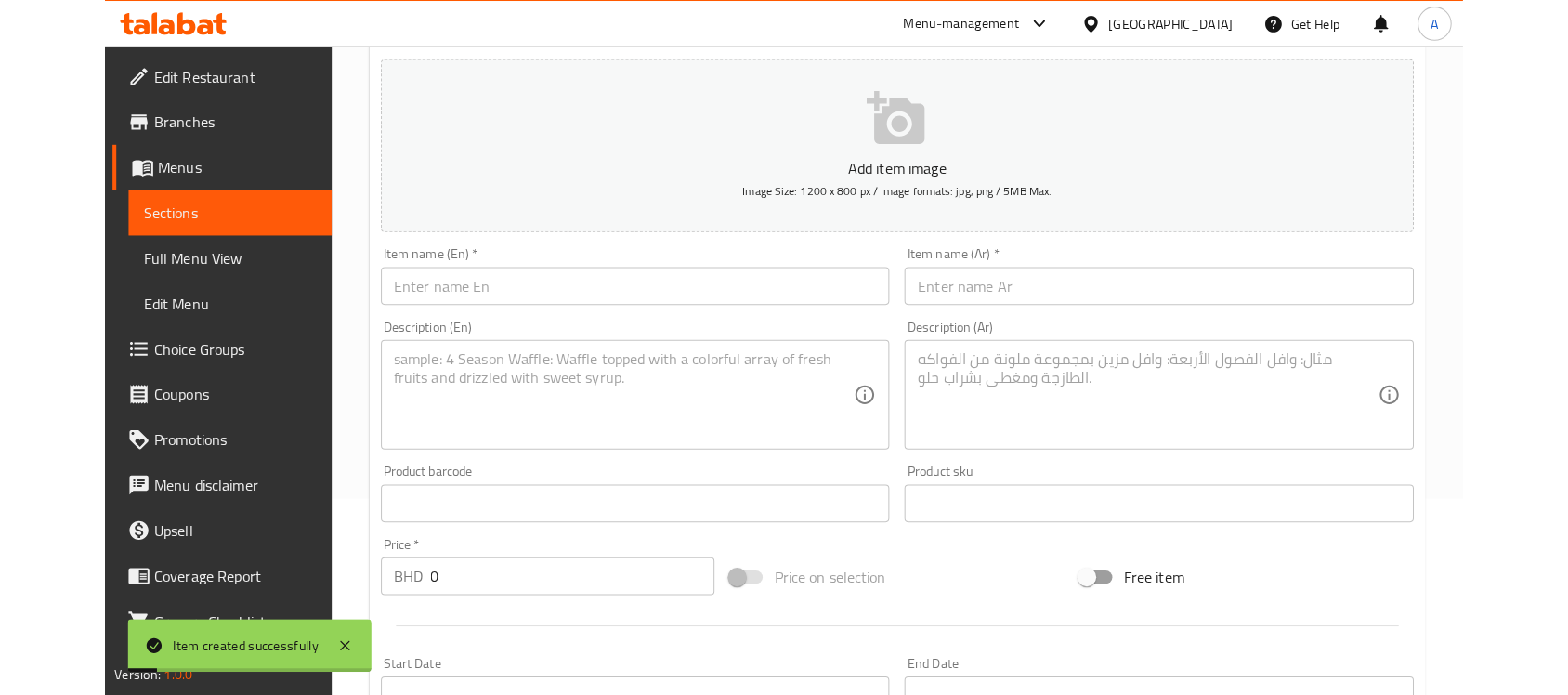
scroll to position [0, 0]
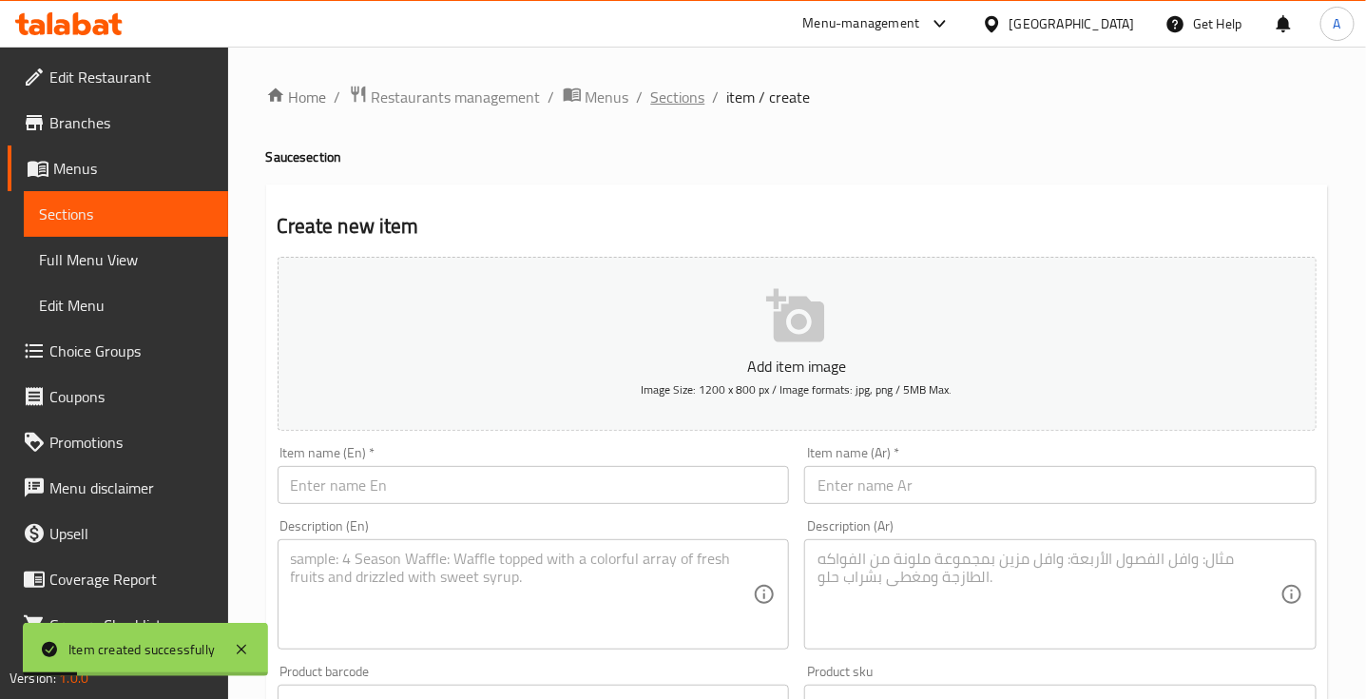
click at [663, 106] on span "Sections" at bounding box center [678, 97] width 54 height 23
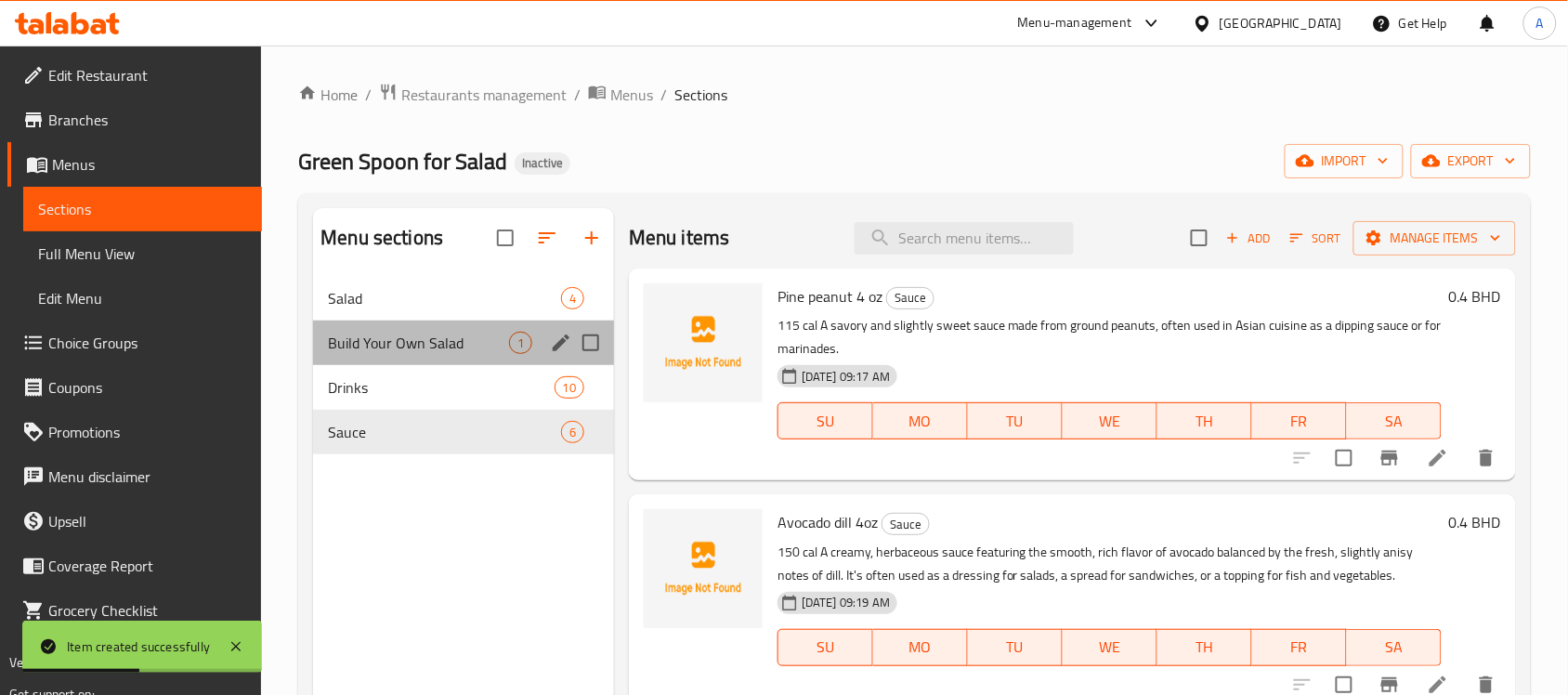
click at [447, 356] on div "Build Your Own Salad 1" at bounding box center [463, 343] width 301 height 45
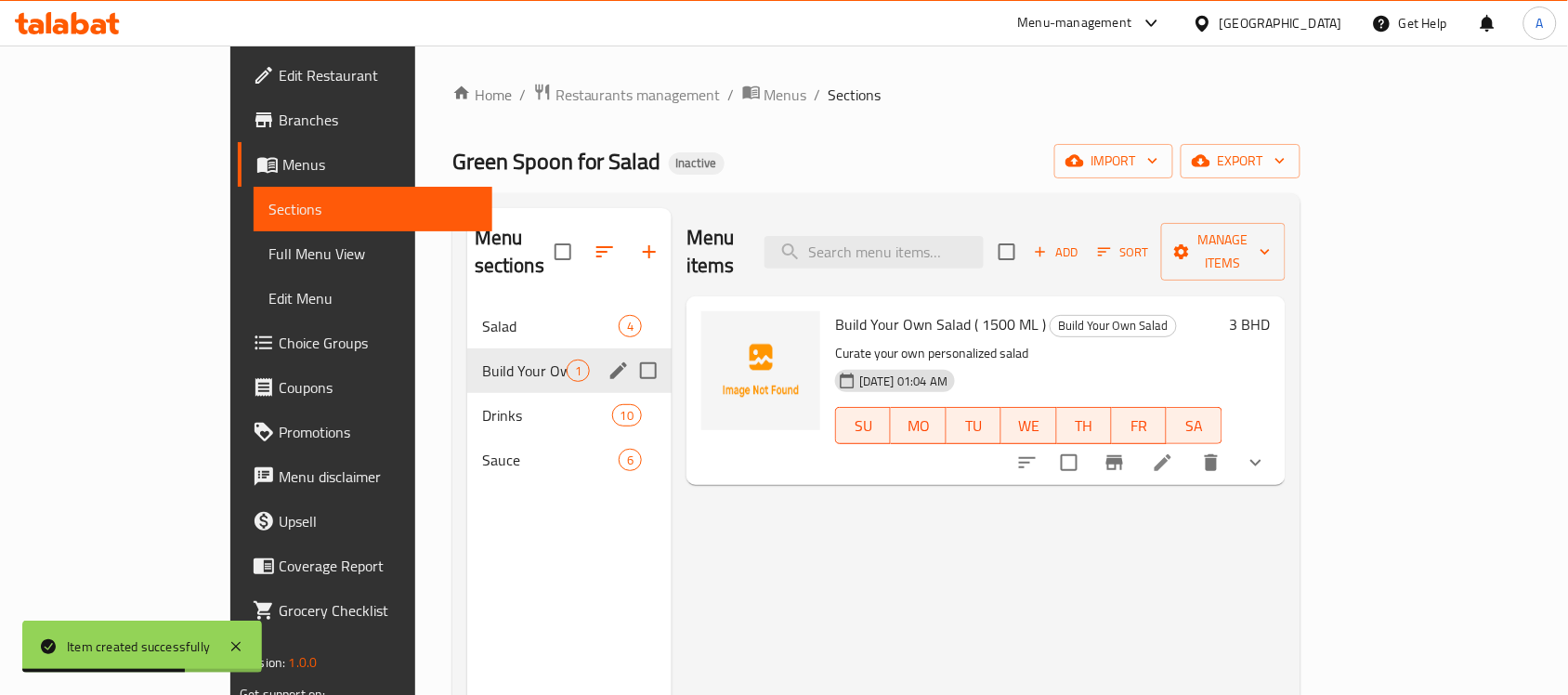
click at [629, 351] on input "Menu sections" at bounding box center [648, 370] width 39 height 39
checkbox input "true"
click at [584, 240] on icon "button" at bounding box center [594, 251] width 22 height 22
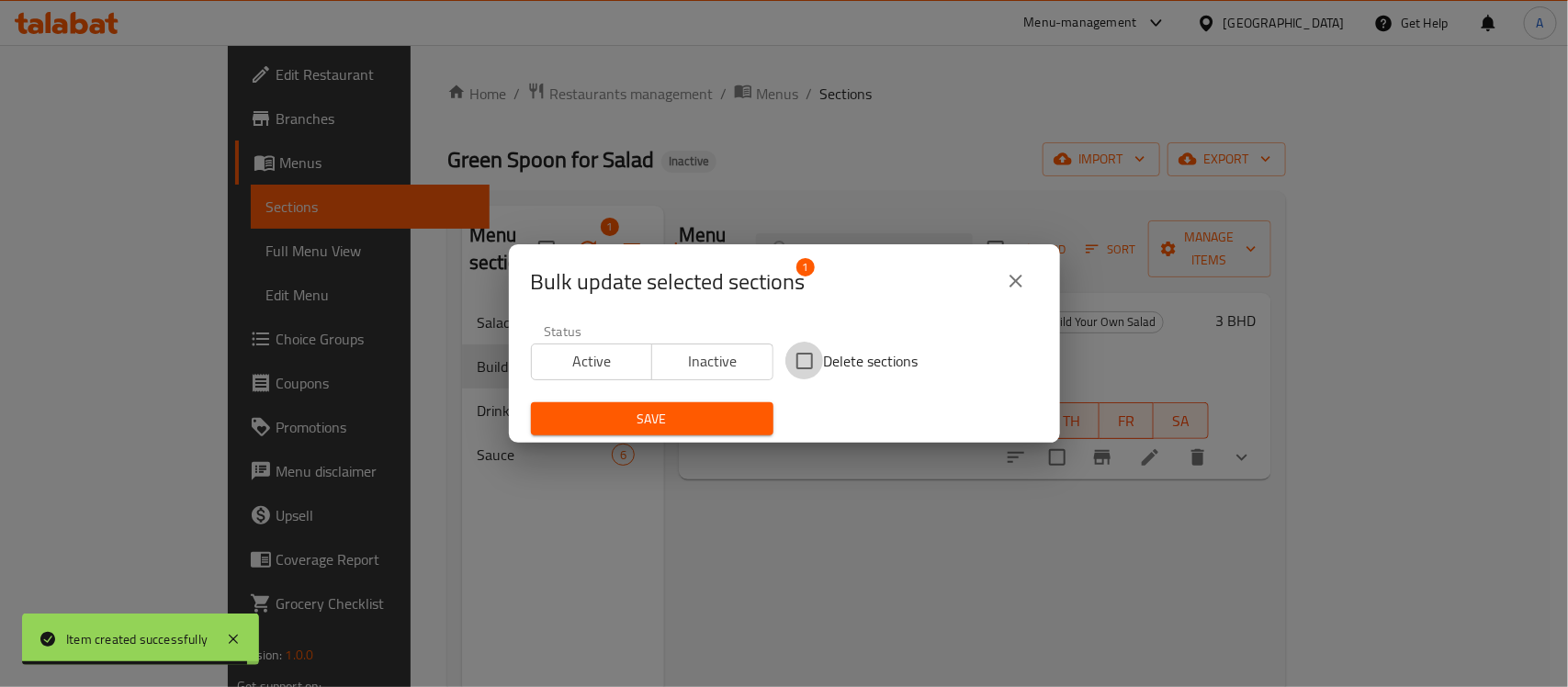
click at [814, 350] on input "Delete sections" at bounding box center [805, 361] width 39 height 39
checkbox input "true"
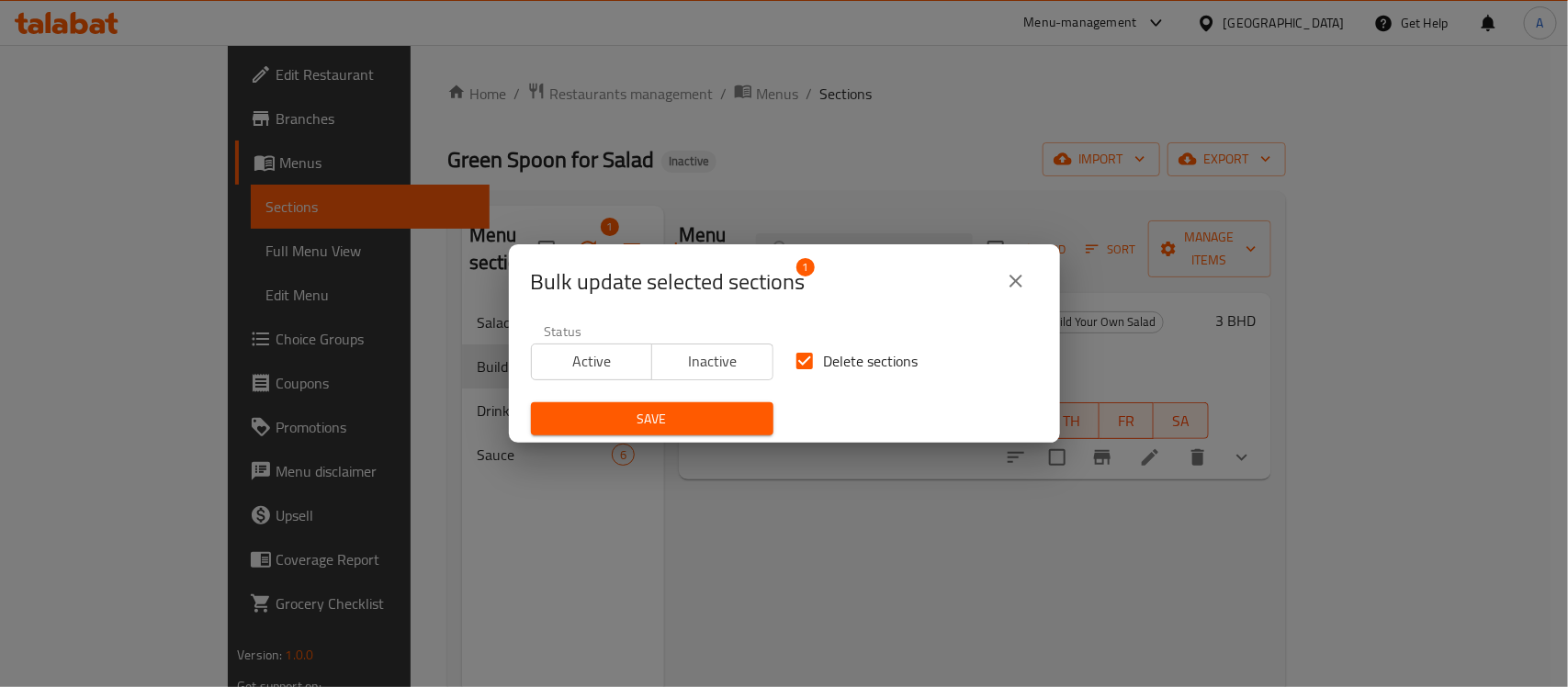
click at [646, 429] on span "Save" at bounding box center [653, 419] width 214 height 23
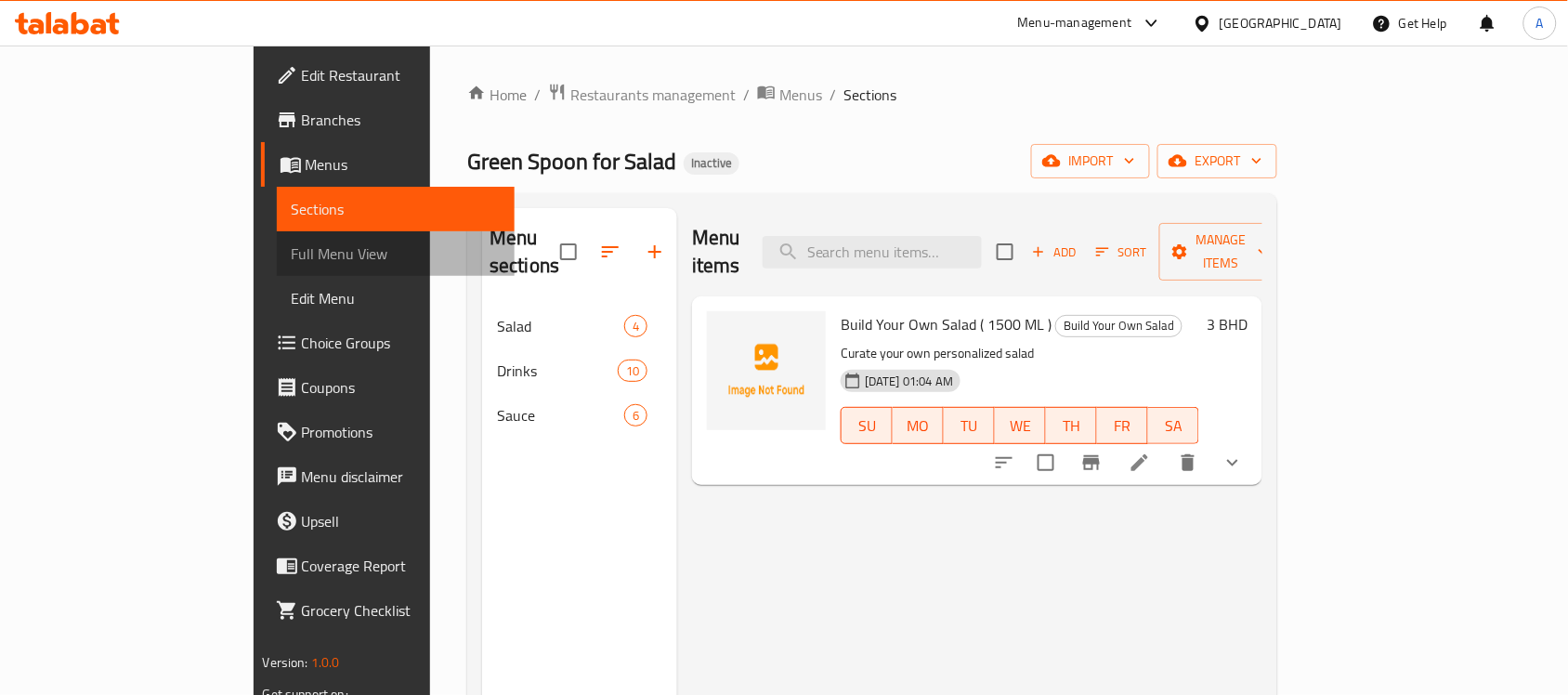
click at [291, 247] on span "Full Menu View" at bounding box center [396, 253] width 209 height 22
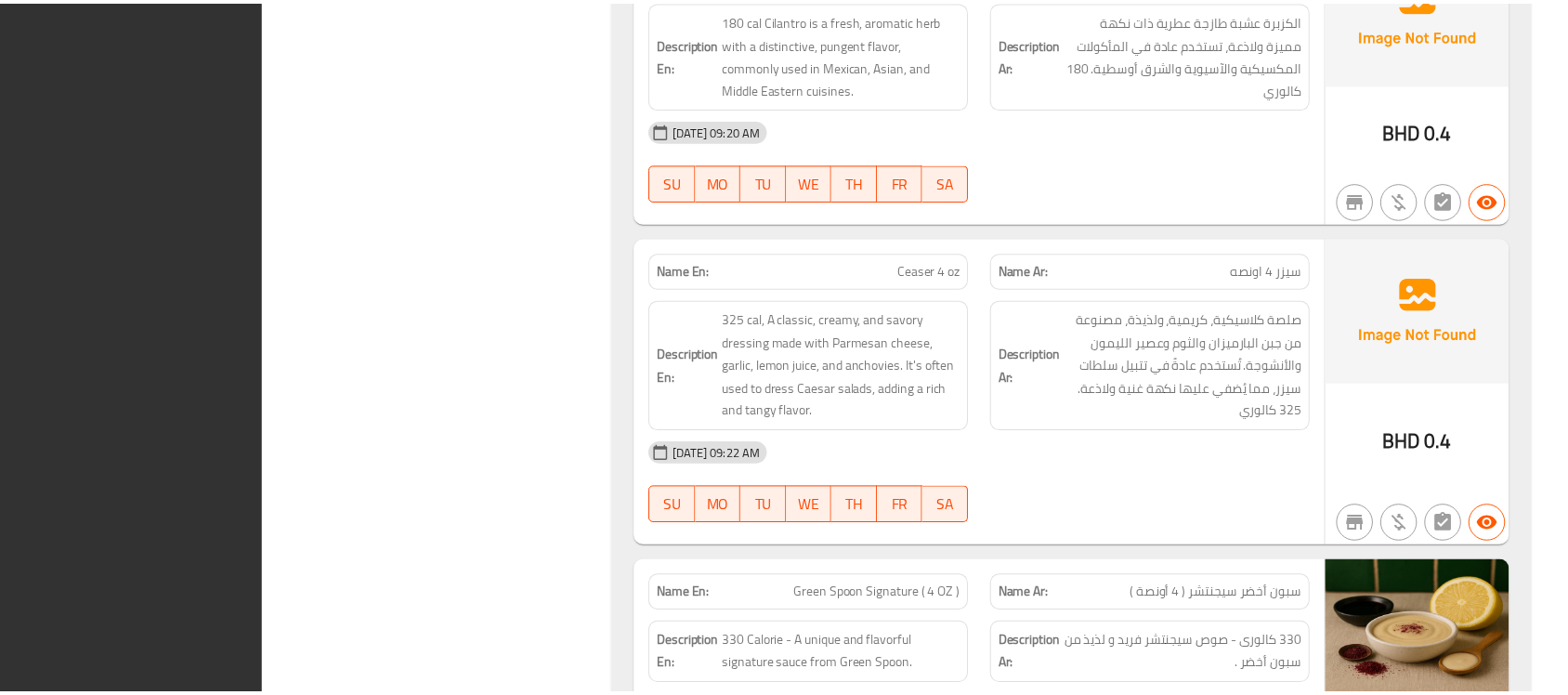
scroll to position [6076, 0]
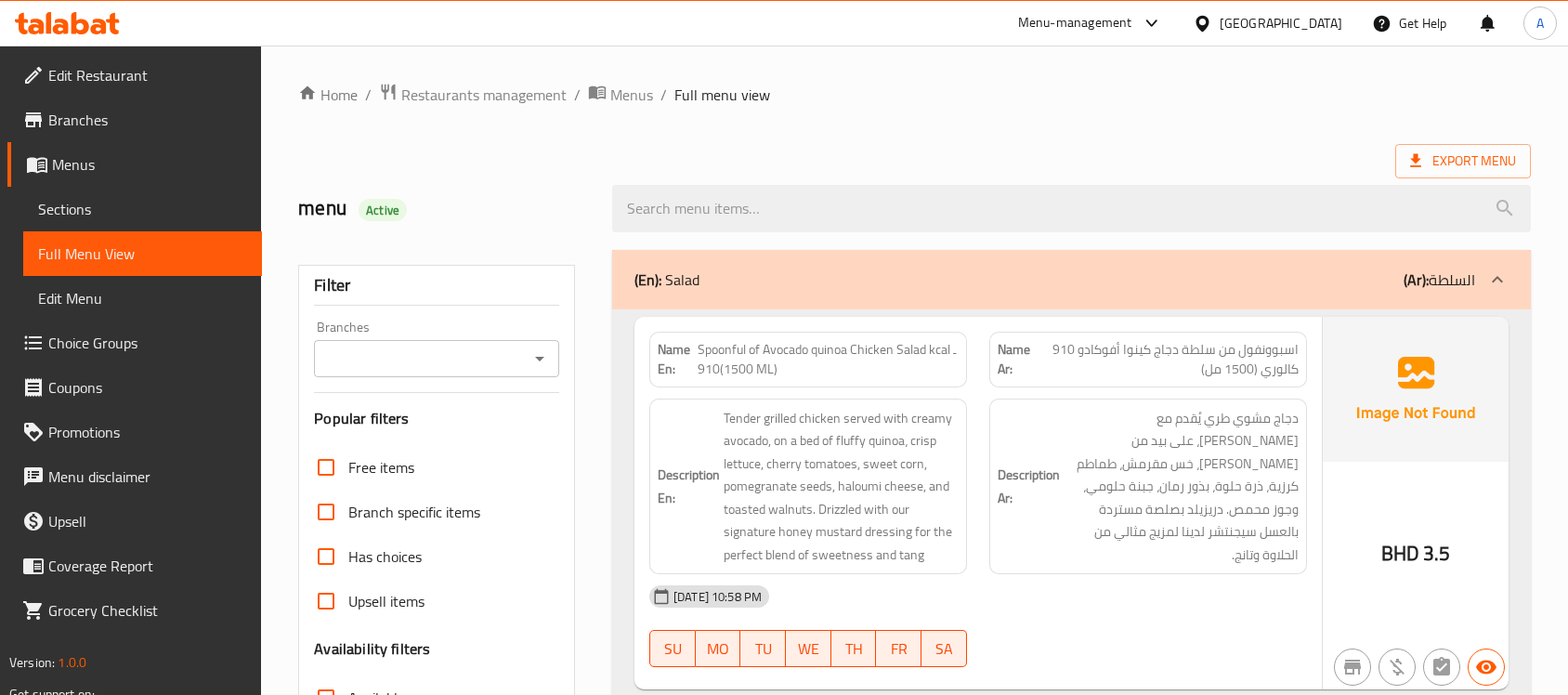
scroll to position [8449, 0]
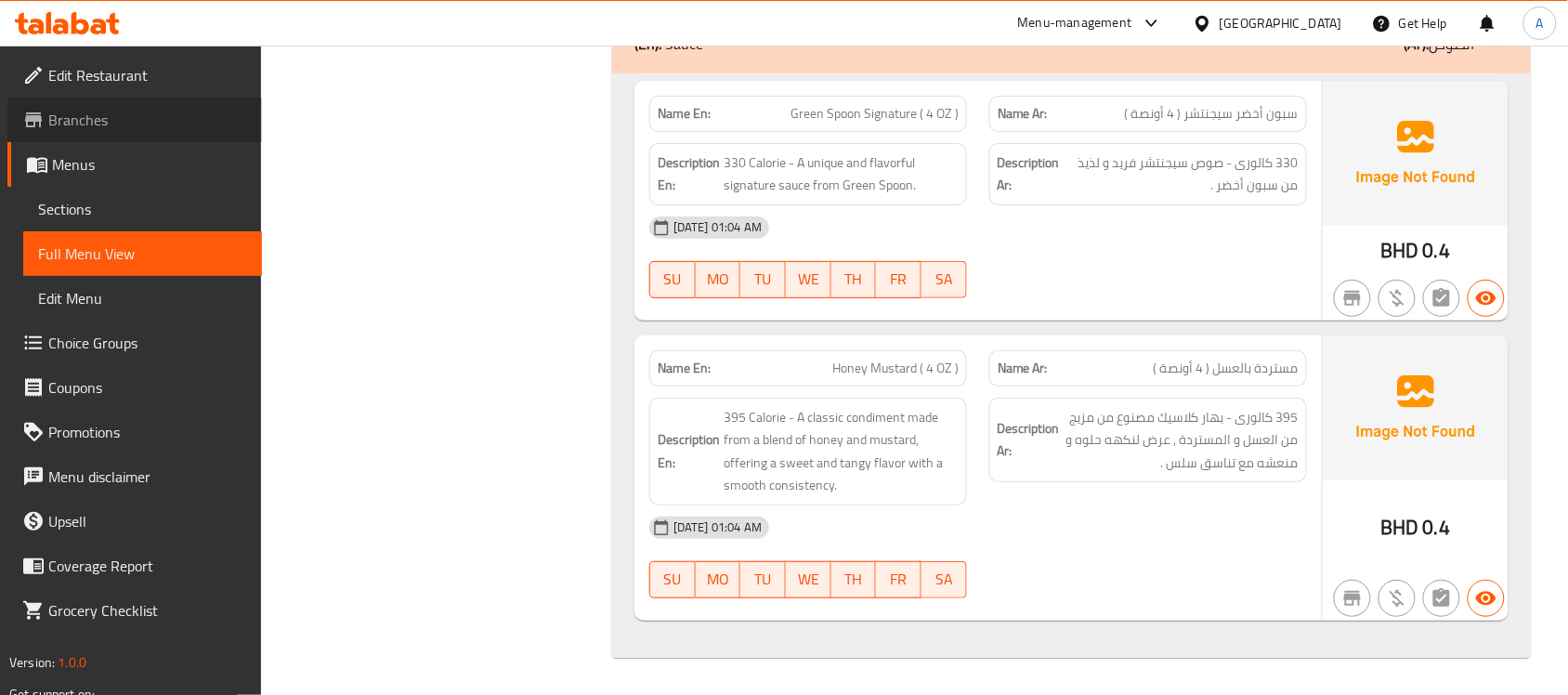
click at [90, 119] on span "Branches" at bounding box center [147, 119] width 198 height 22
